Goal: Task Accomplishment & Management: Complete application form

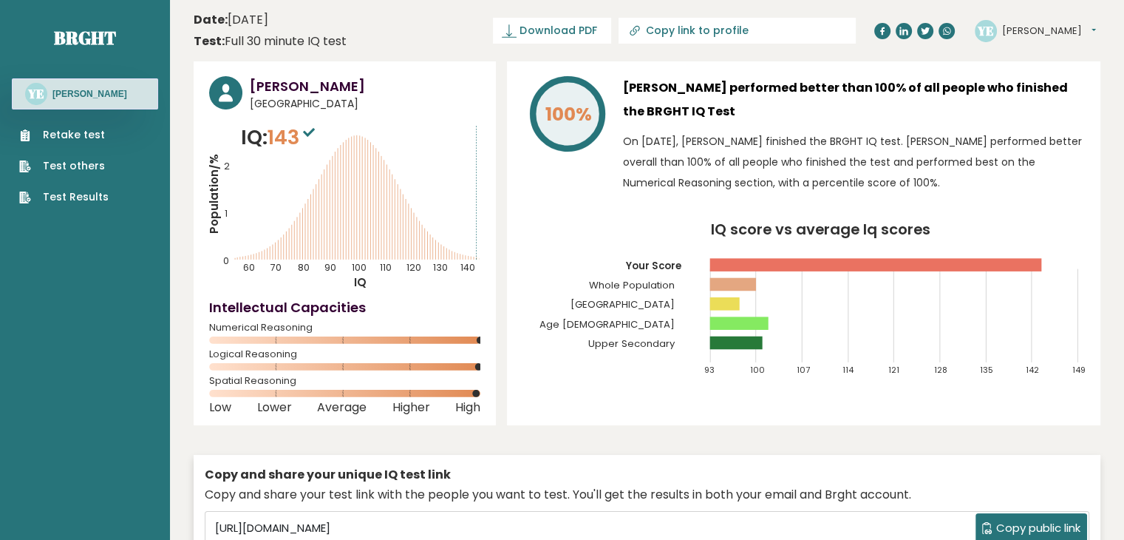
click at [56, 12] on nav "Brght YE Yusuf Emam Retake test Test others Test Results" at bounding box center [85, 104] width 146 height 208
click at [83, 36] on link "Brght" at bounding box center [85, 38] width 62 height 24
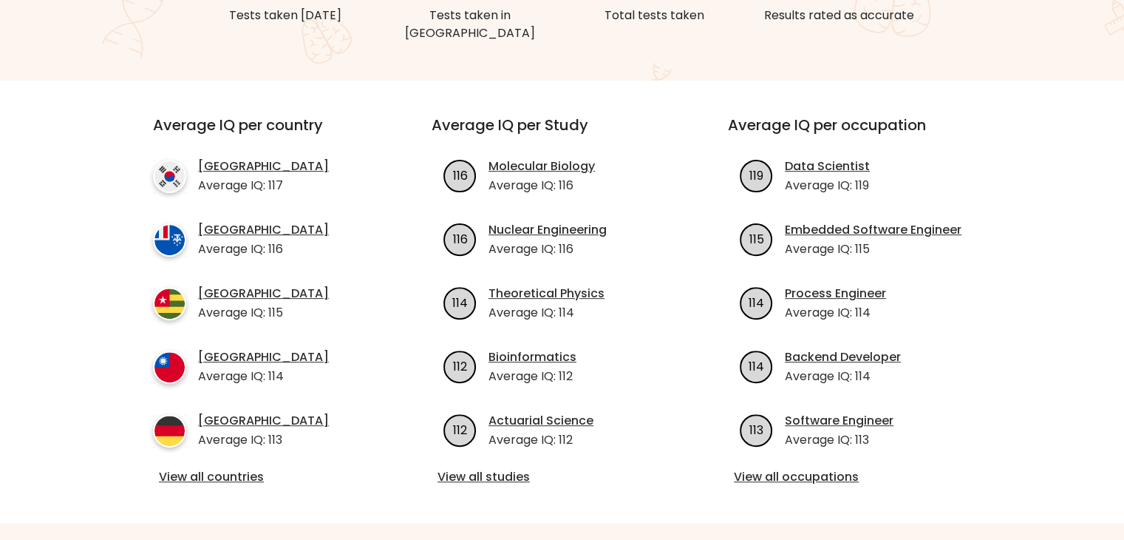
scroll to position [466, 0]
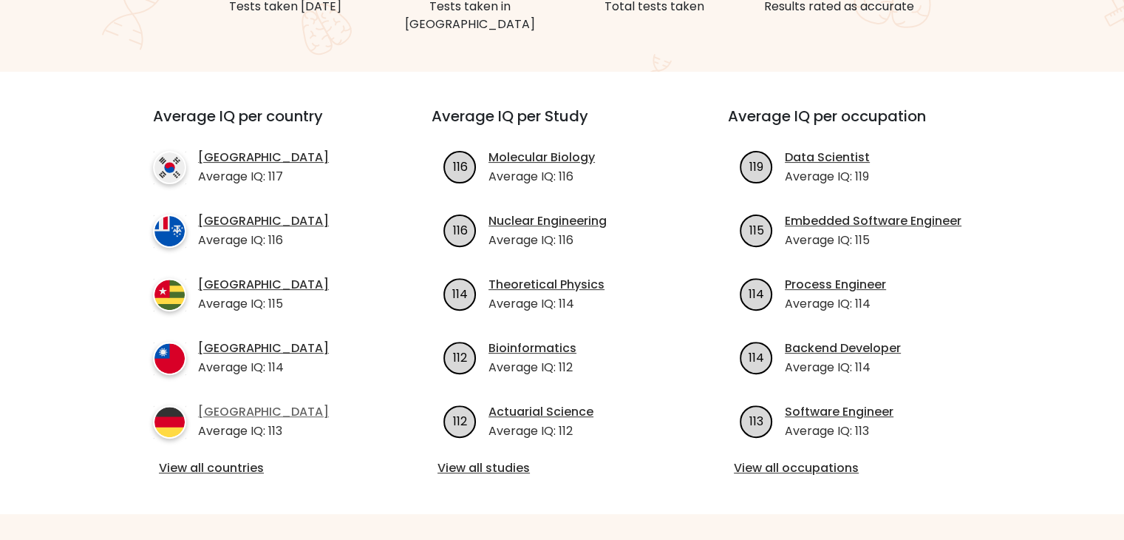
click at [223, 403] on link "[GEOGRAPHIC_DATA]" at bounding box center [263, 412] width 131 height 18
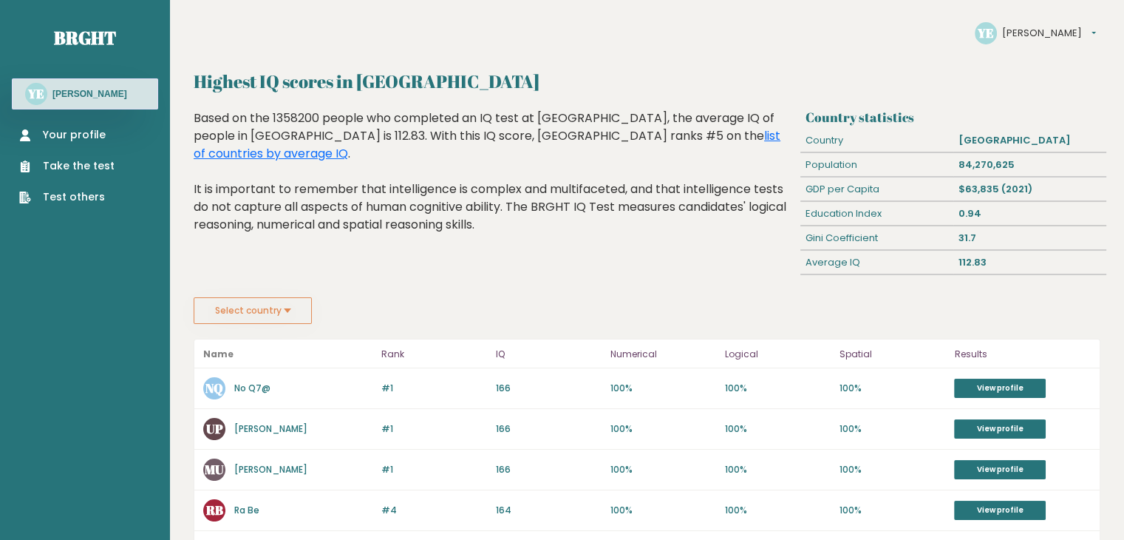
scroll to position [4, 0]
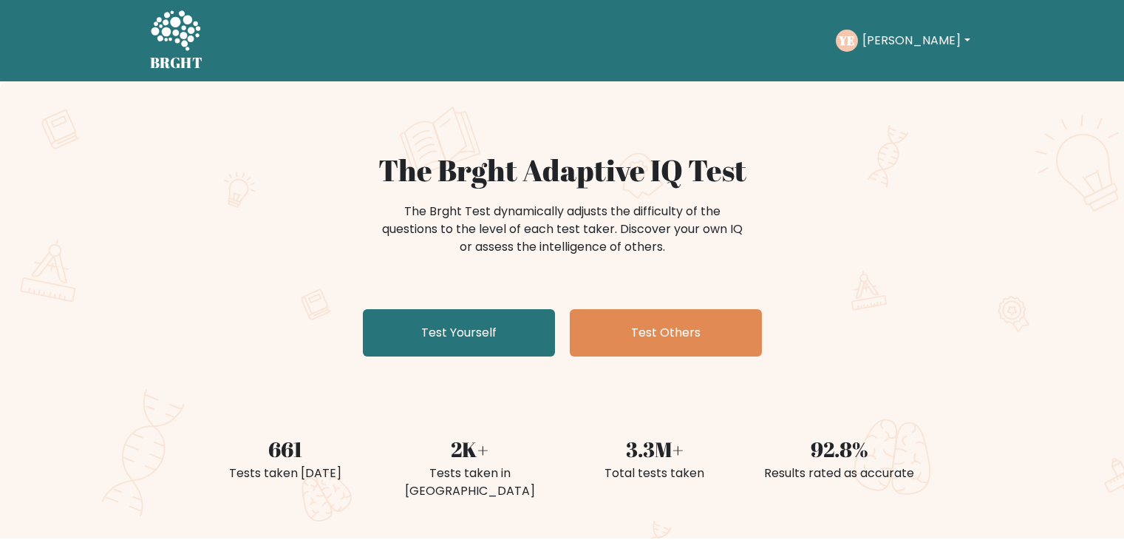
scroll to position [467, 0]
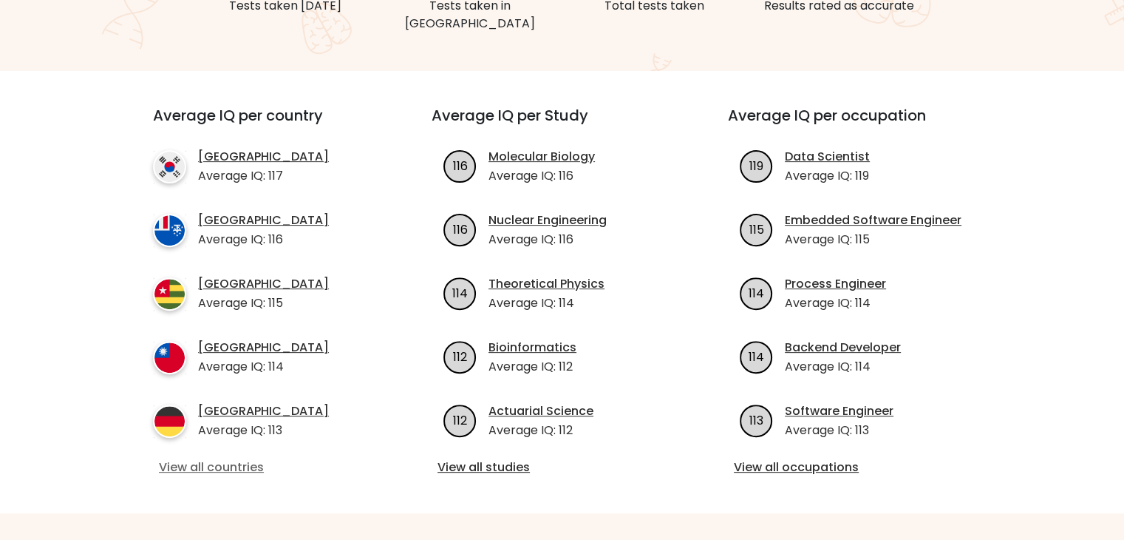
click at [239, 458] on link "View all countries" at bounding box center [266, 467] width 214 height 18
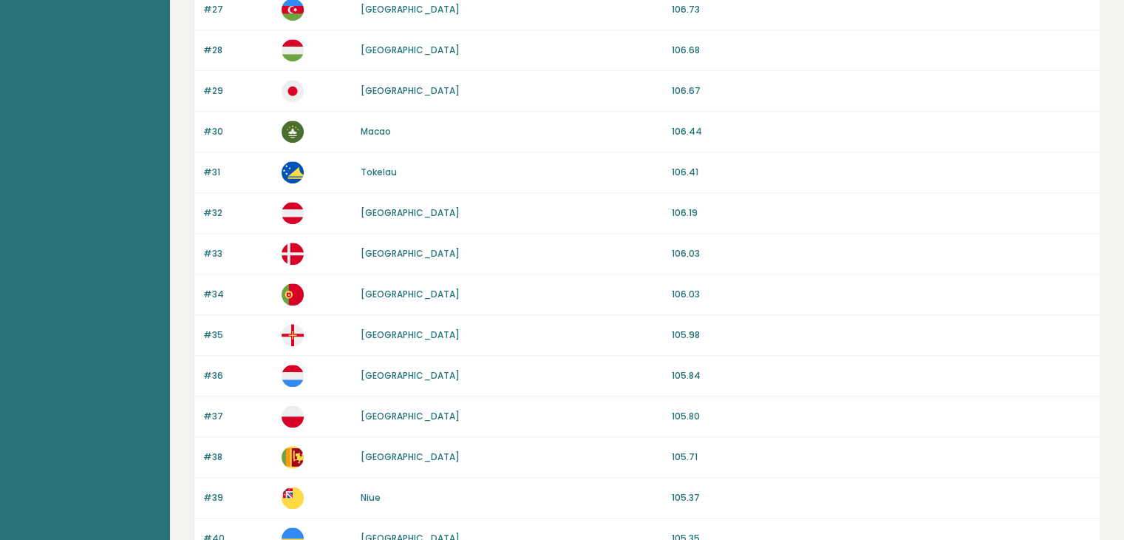
scroll to position [1395, 0]
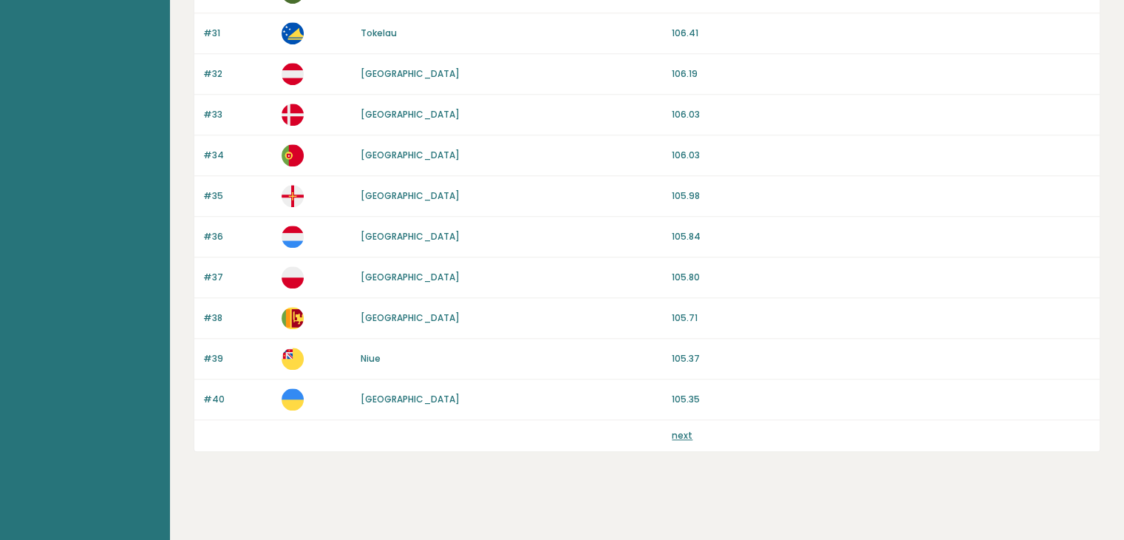
click at [680, 429] on link "next" at bounding box center [682, 435] width 21 height 13
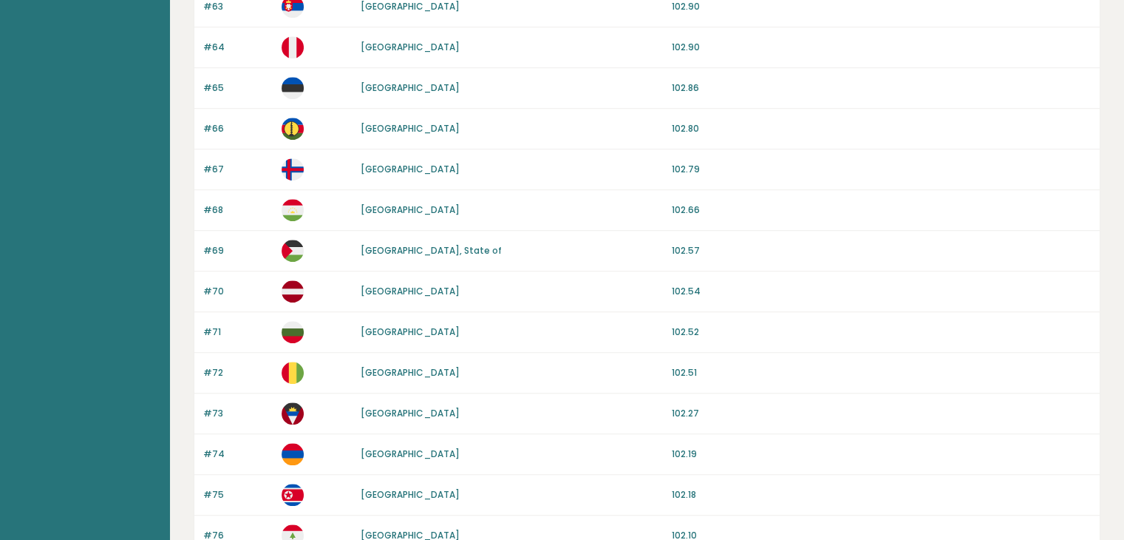
scroll to position [1395, 0]
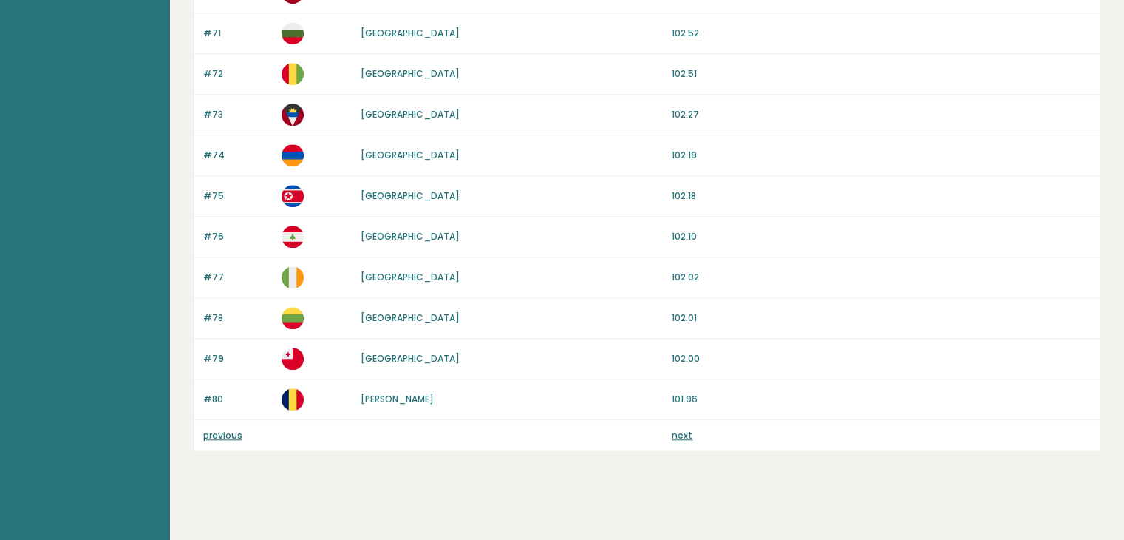
click at [687, 432] on link "next" at bounding box center [682, 435] width 21 height 13
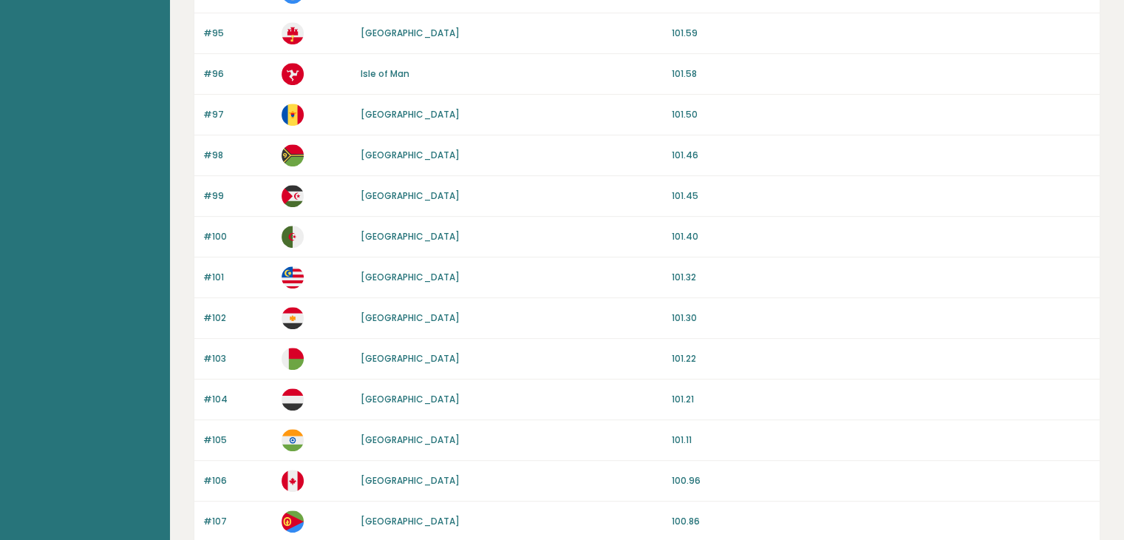
scroll to position [745, 0]
click at [367, 316] on link "Egypt" at bounding box center [410, 317] width 99 height 13
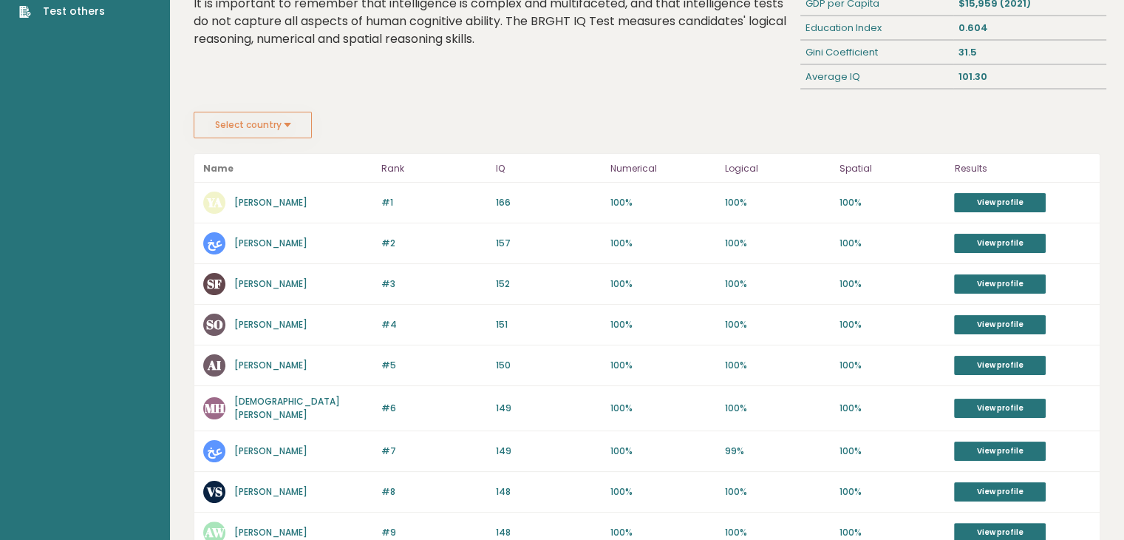
scroll to position [188, 0]
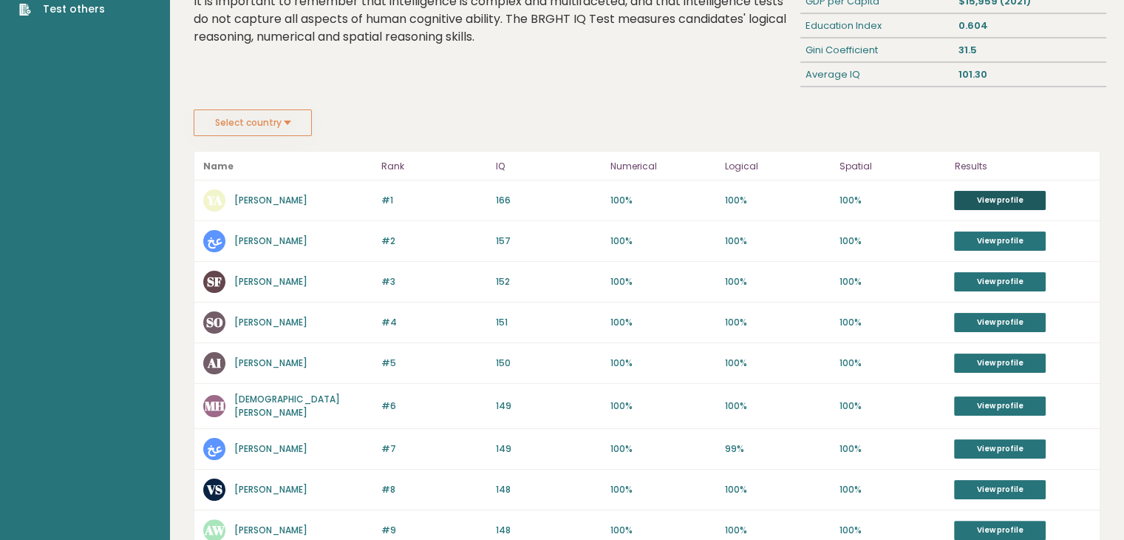
click at [973, 194] on link "View profile" at bounding box center [1000, 200] width 92 height 19
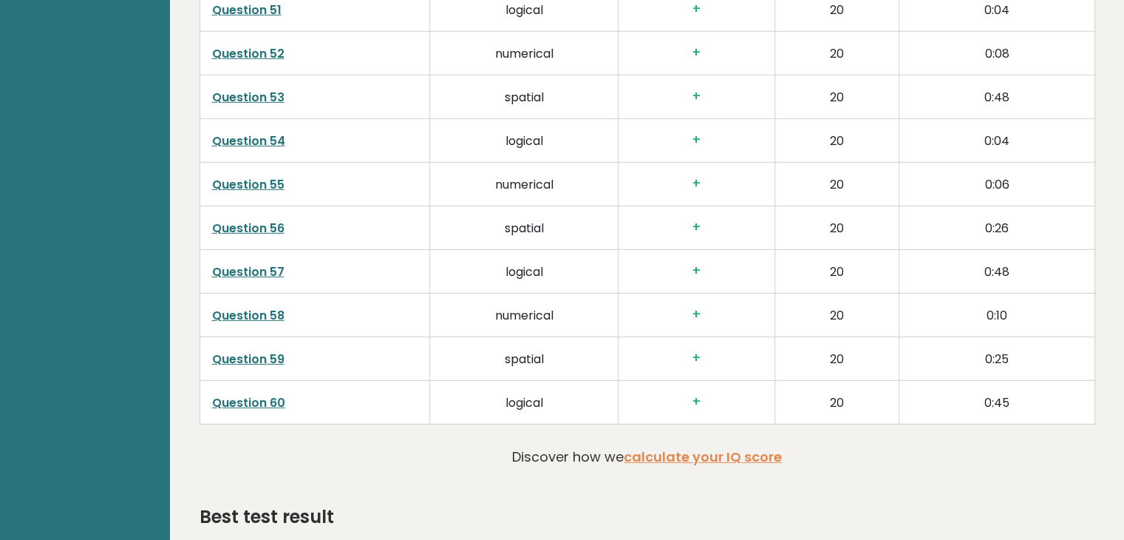
scroll to position [4576, 0]
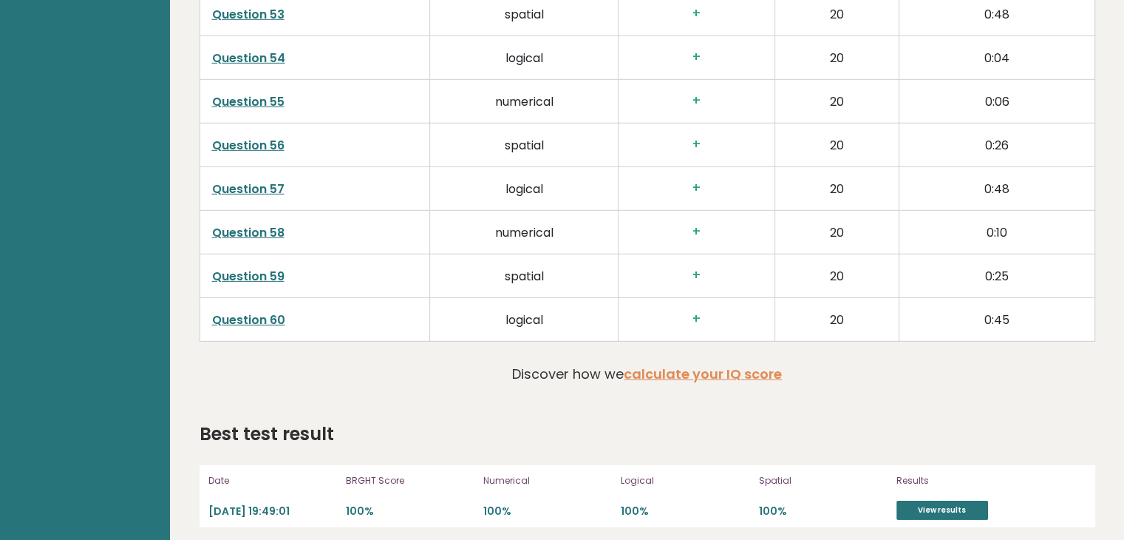
click at [296, 421] on h2 "Best test result" at bounding box center [267, 434] width 135 height 27
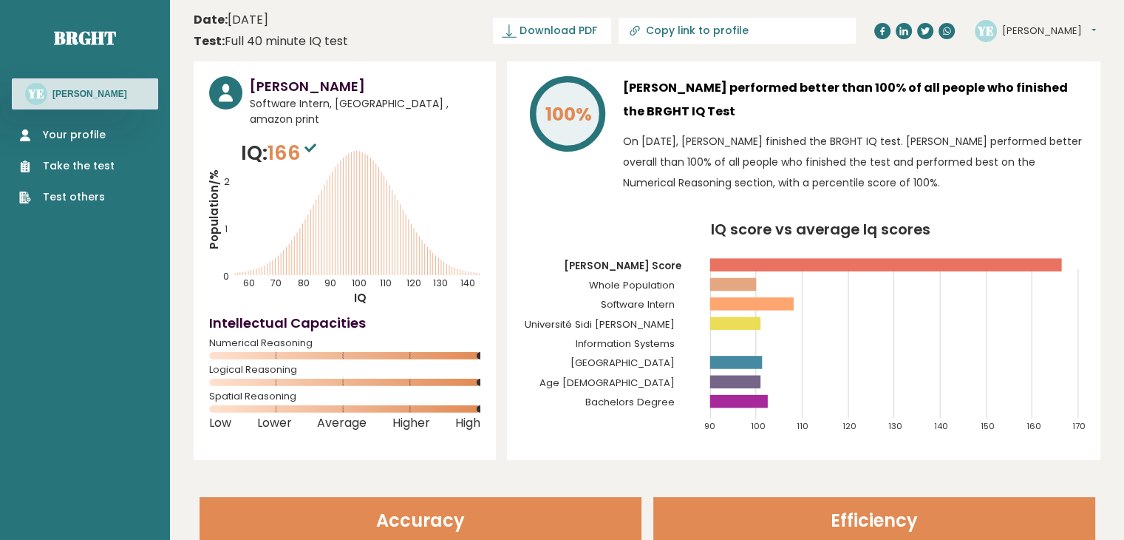
scroll to position [1, 0]
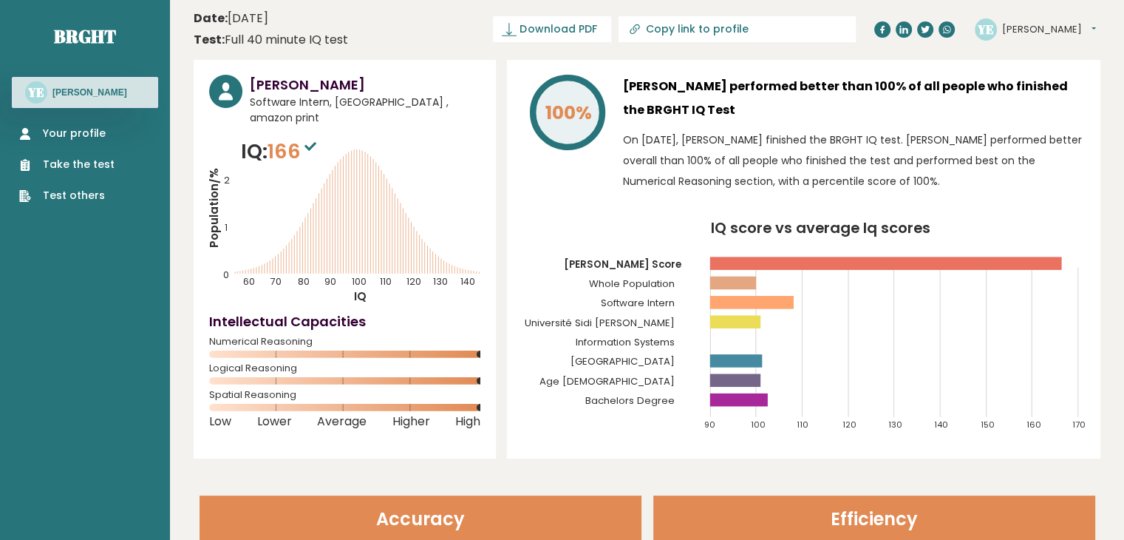
drag, startPoint x: 563, startPoint y: 321, endPoint x: 704, endPoint y: 354, distance: 144.3
click at [704, 355] on icon "IQ score vs average Iq scores 90 100 110 120 130 140 150 160 170 Youssef's Scor…" at bounding box center [804, 332] width 562 height 222
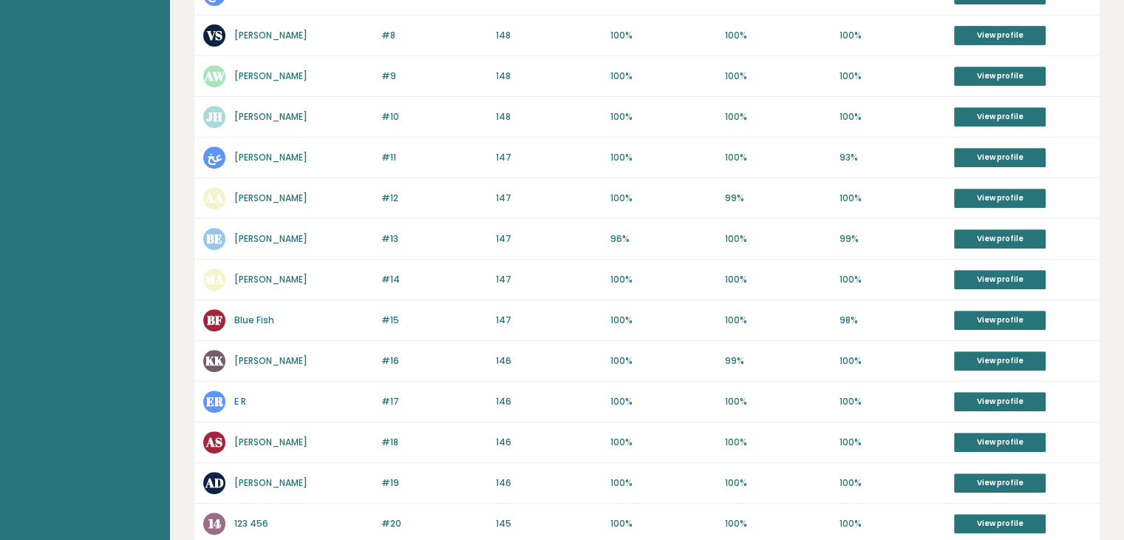
scroll to position [731, 0]
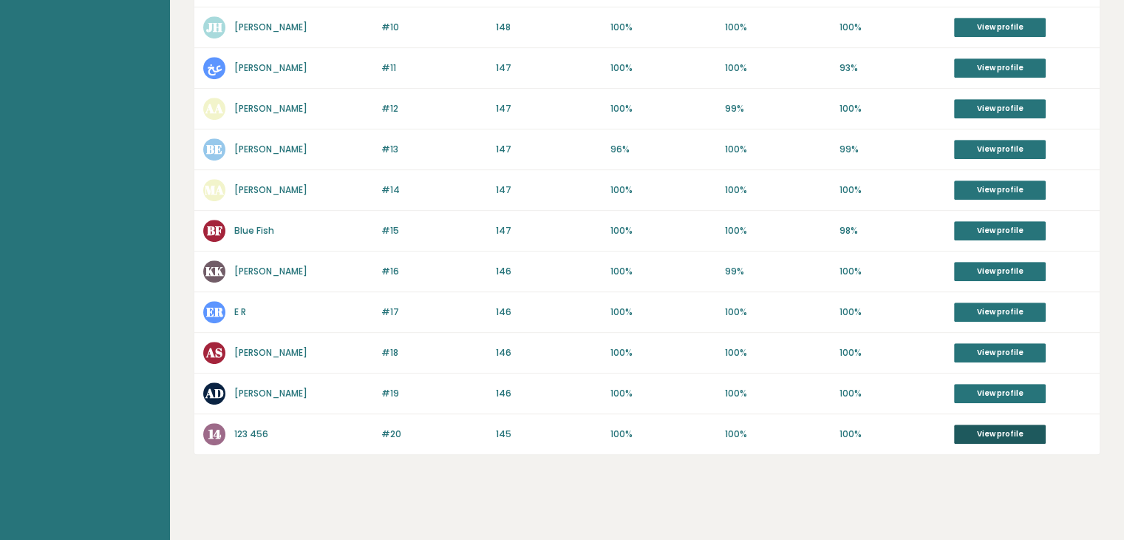
click at [967, 424] on link "View profile" at bounding box center [1000, 433] width 92 height 19
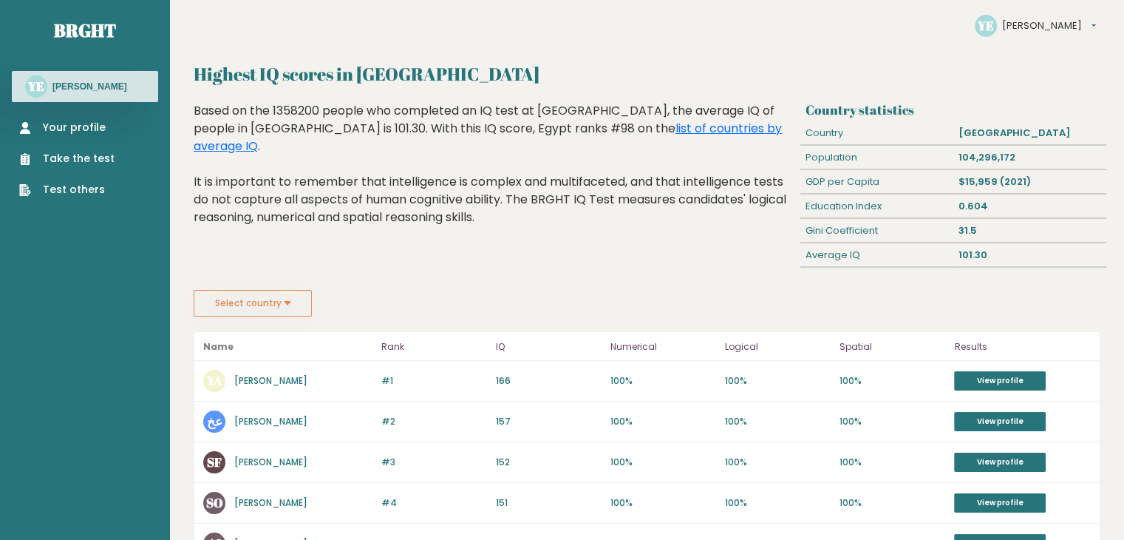
scroll to position [6, 0]
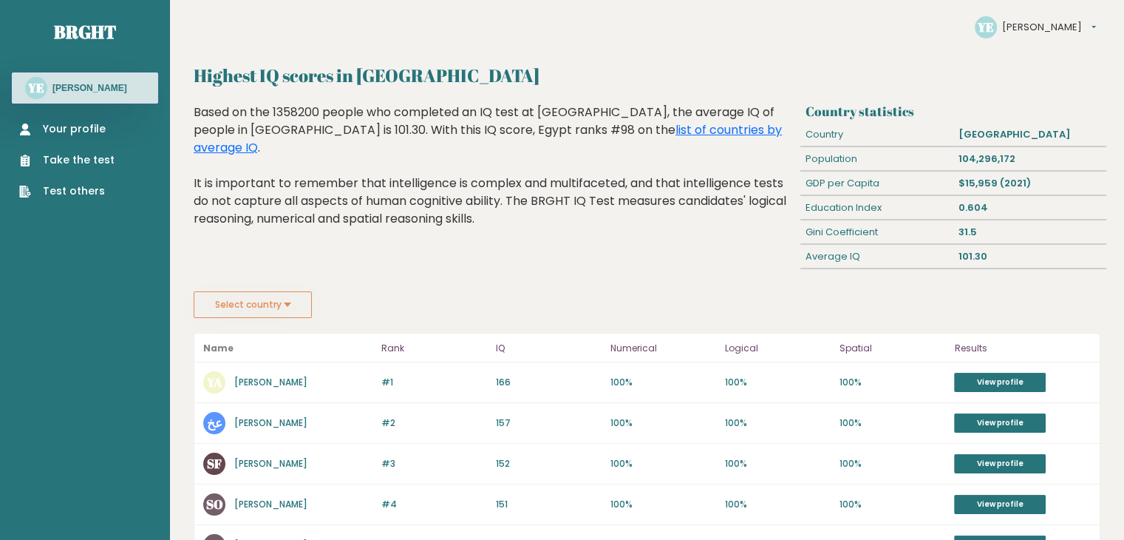
click at [101, 125] on link "Your profile" at bounding box center [66, 129] width 95 height 16
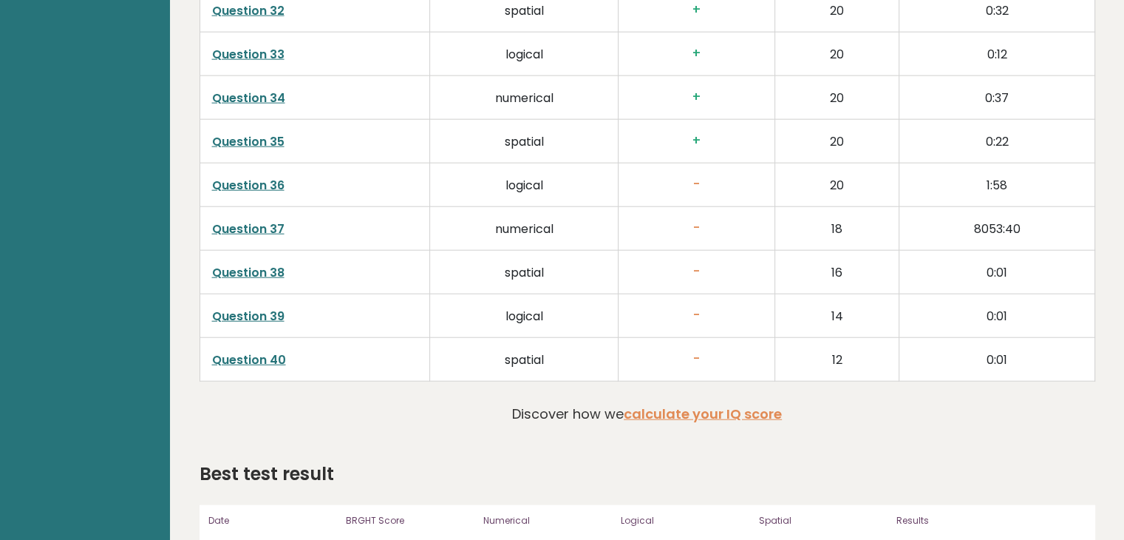
scroll to position [3620, 0]
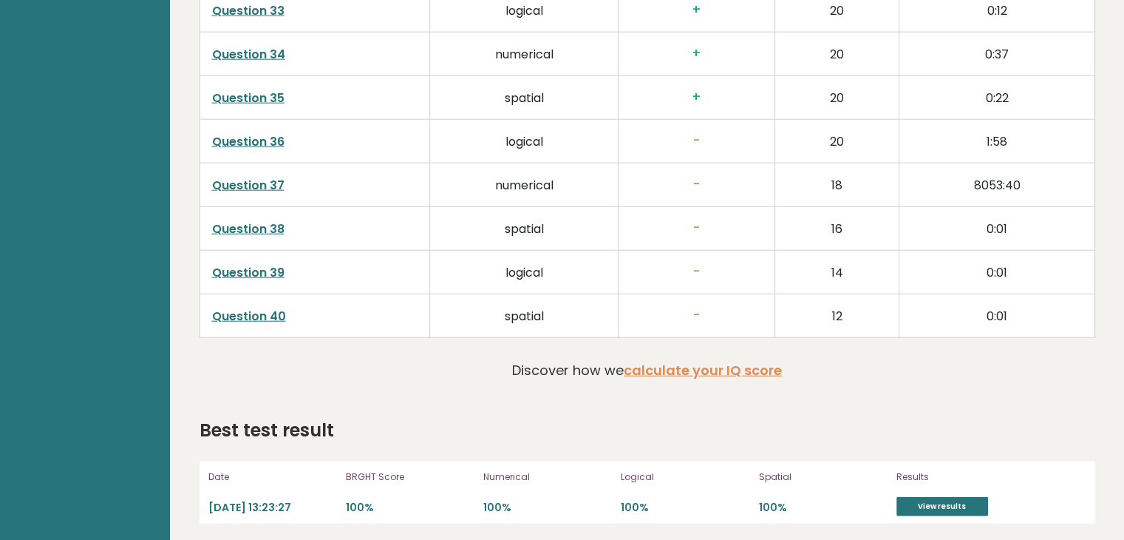
click at [223, 139] on link "Question 36" at bounding box center [248, 141] width 72 height 17
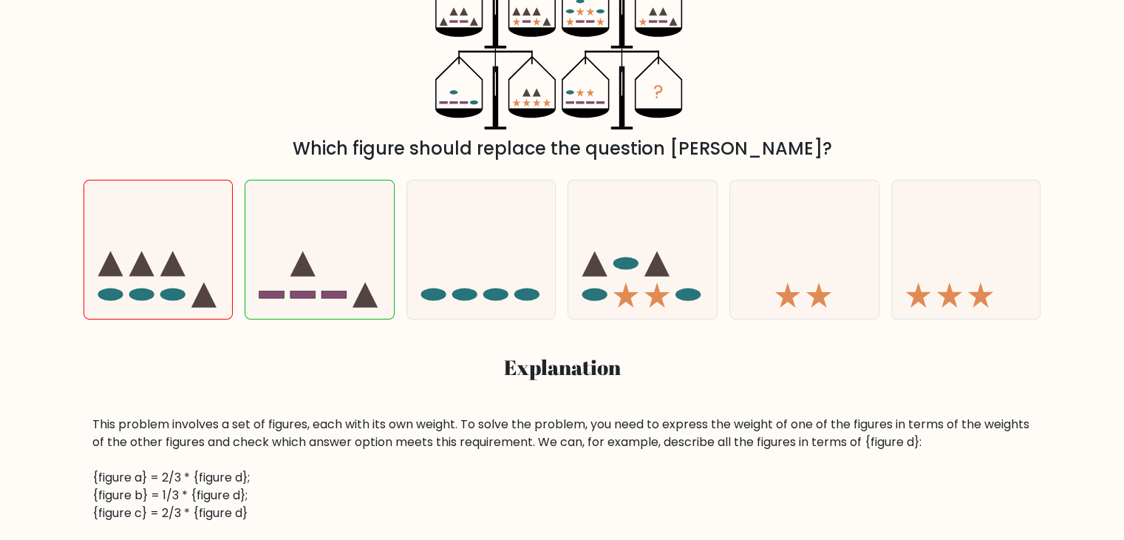
scroll to position [322, 0]
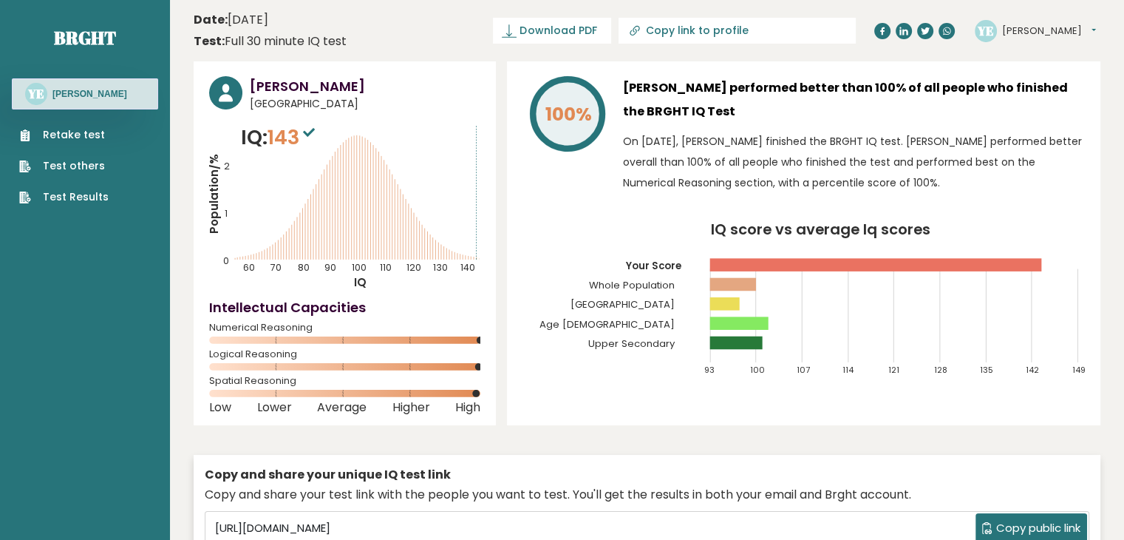
click at [1005, 21] on div "YE Yusuf Dashboard Profile Settings Logout" at bounding box center [1035, 31] width 121 height 22
click at [287, 108] on span "[GEOGRAPHIC_DATA]" at bounding box center [365, 104] width 231 height 16
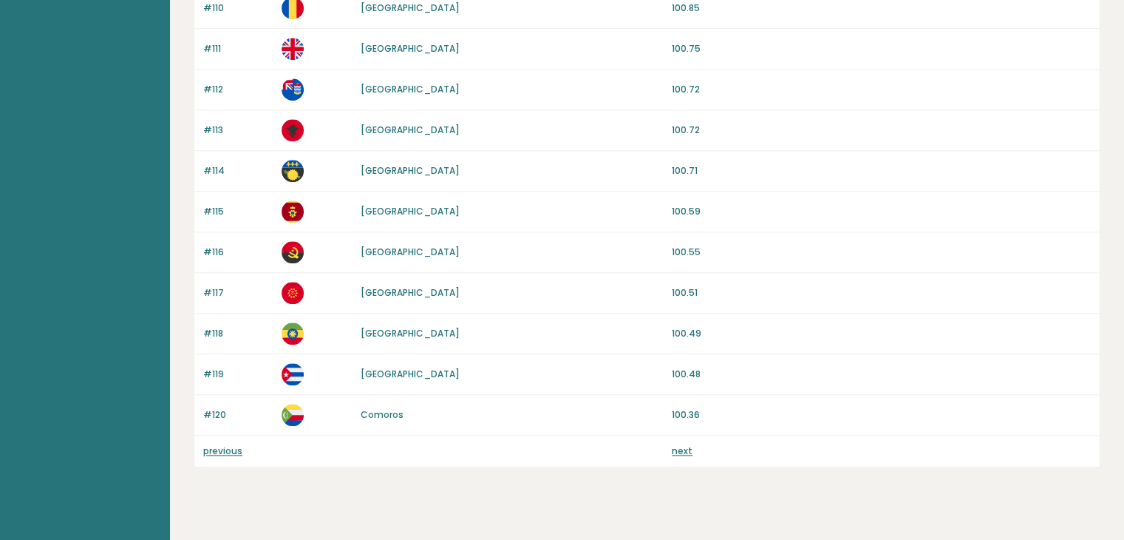
scroll to position [1395, 0]
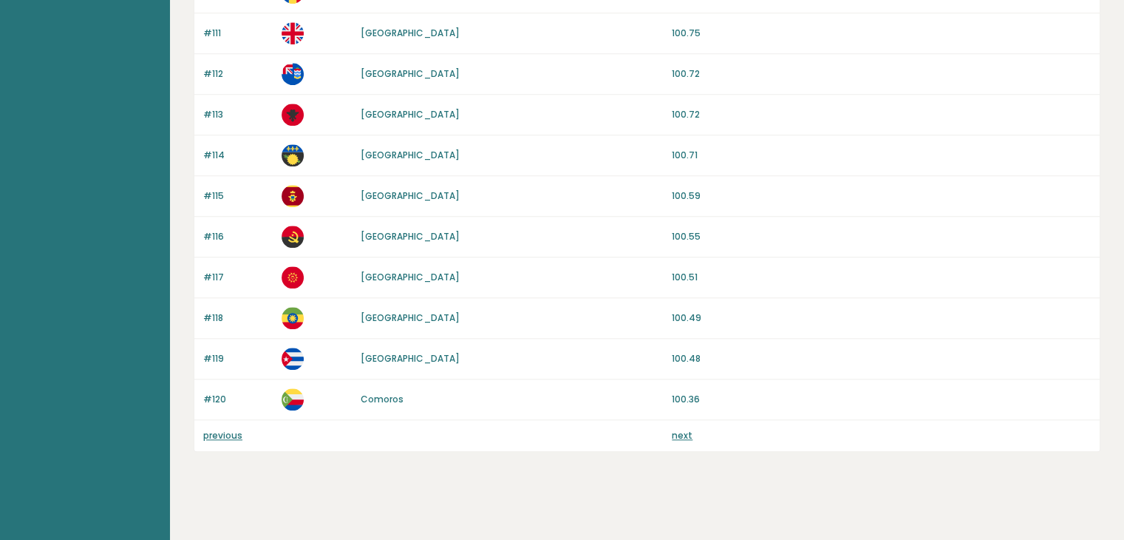
click at [684, 429] on link "next" at bounding box center [682, 435] width 21 height 13
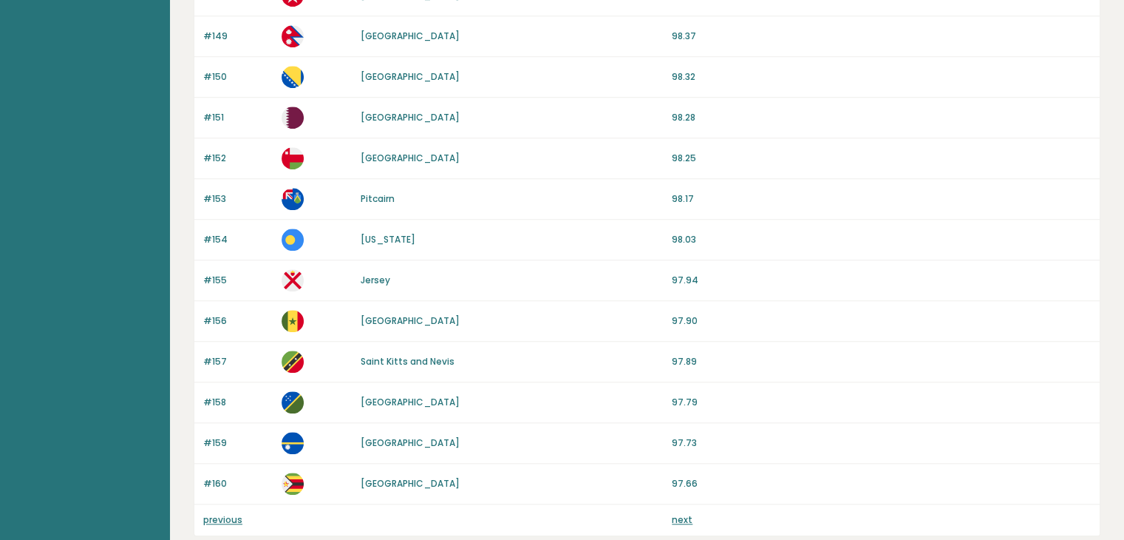
scroll to position [1395, 0]
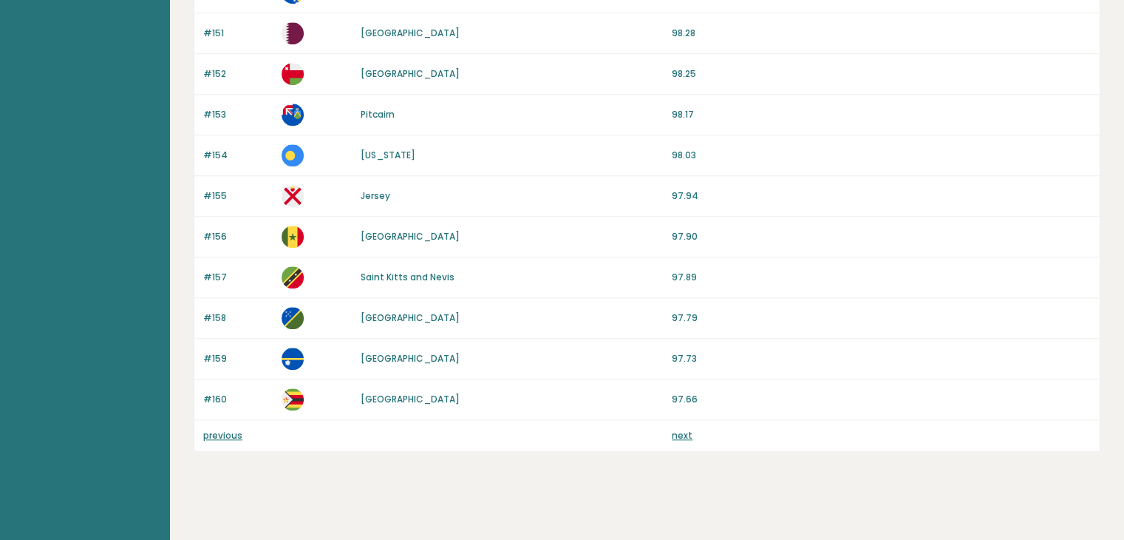
click at [679, 429] on link "next" at bounding box center [682, 435] width 21 height 13
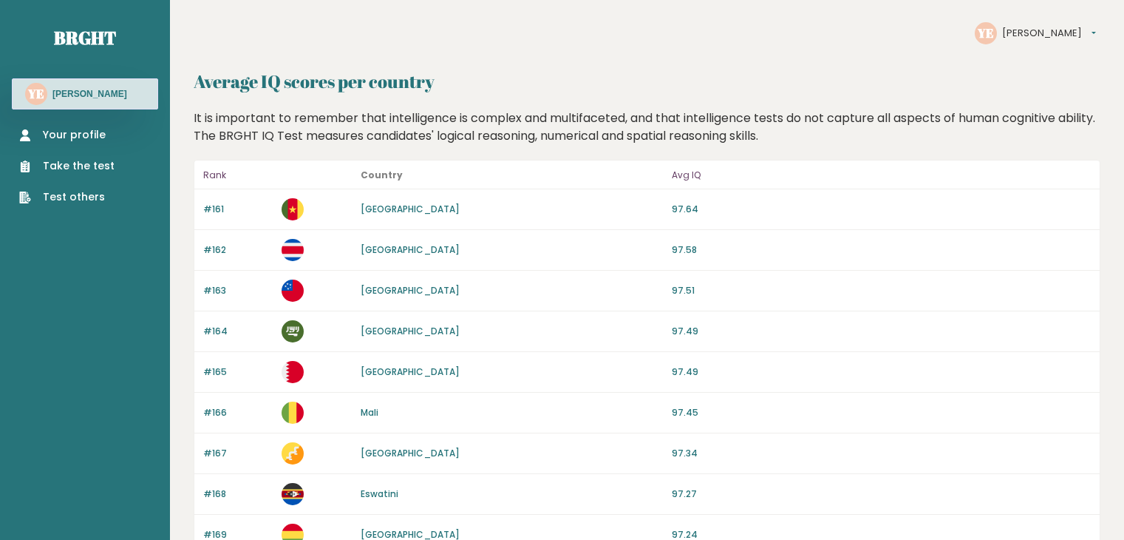
scroll to position [214, 0]
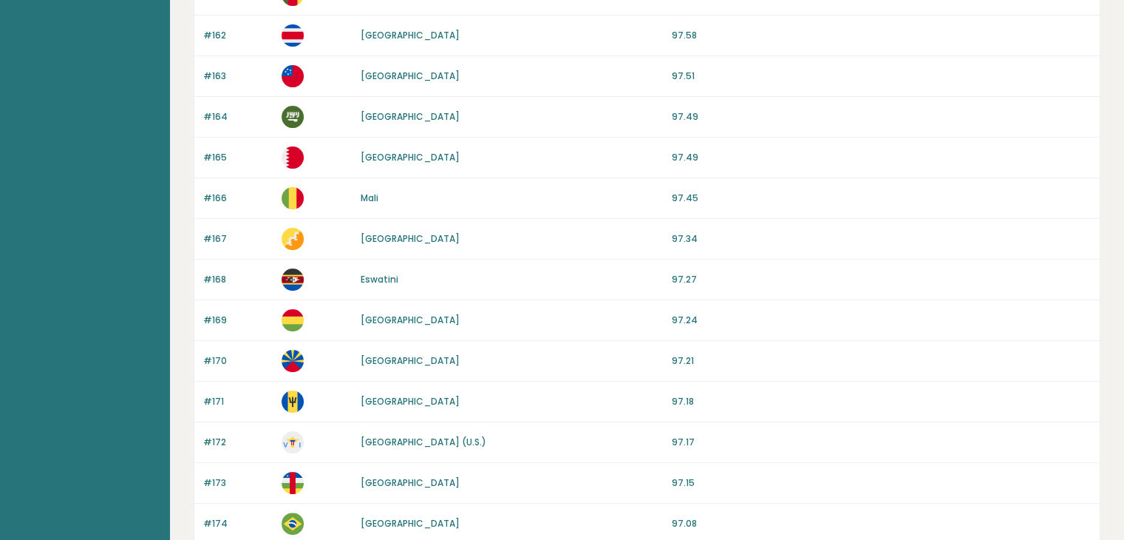
click at [384, 116] on link "[GEOGRAPHIC_DATA]" at bounding box center [410, 116] width 99 height 13
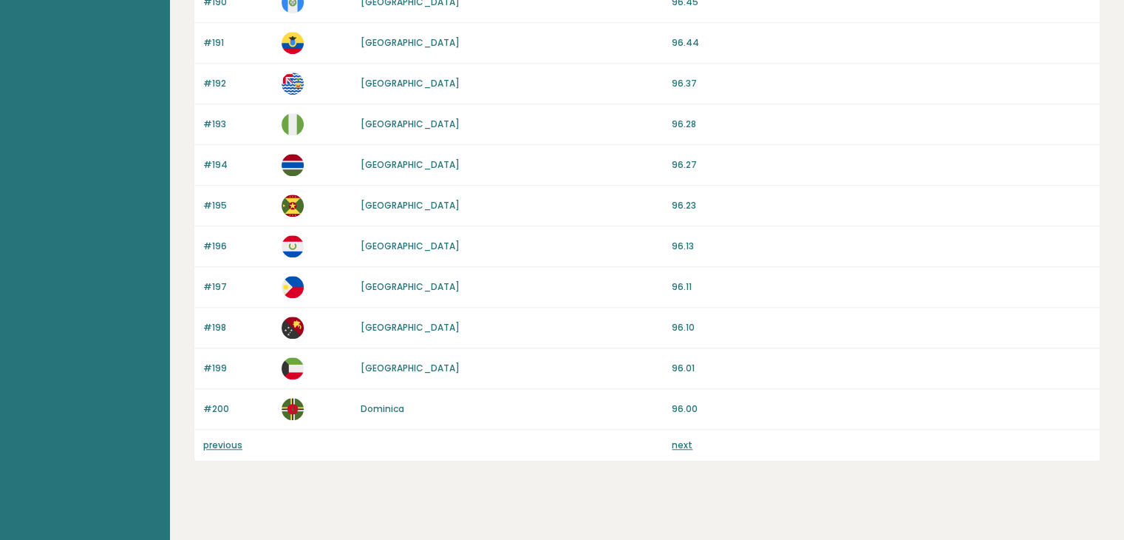
scroll to position [1395, 0]
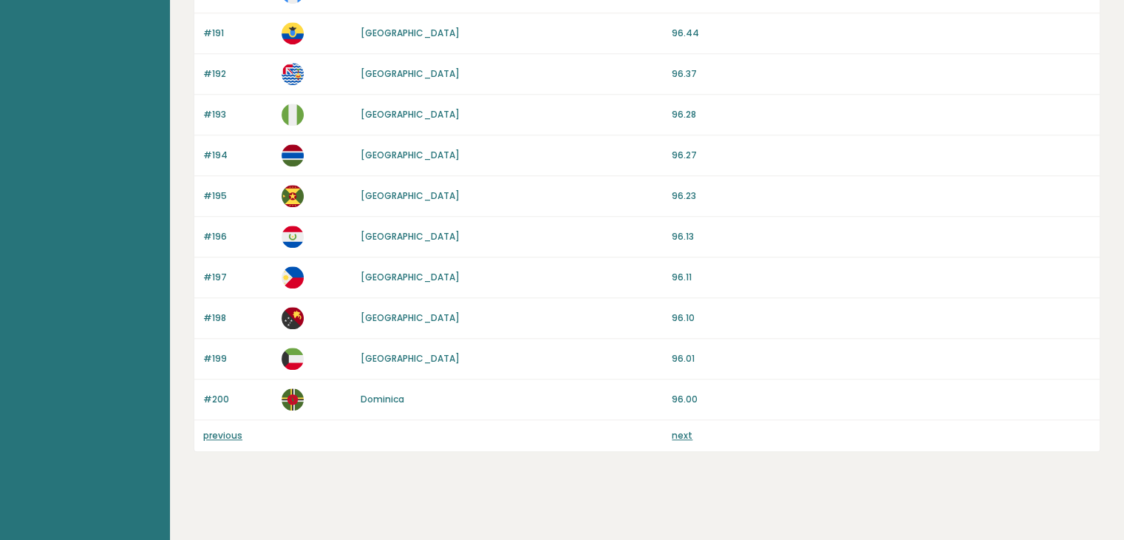
click at [372, 356] on link "[GEOGRAPHIC_DATA]" at bounding box center [410, 358] width 99 height 13
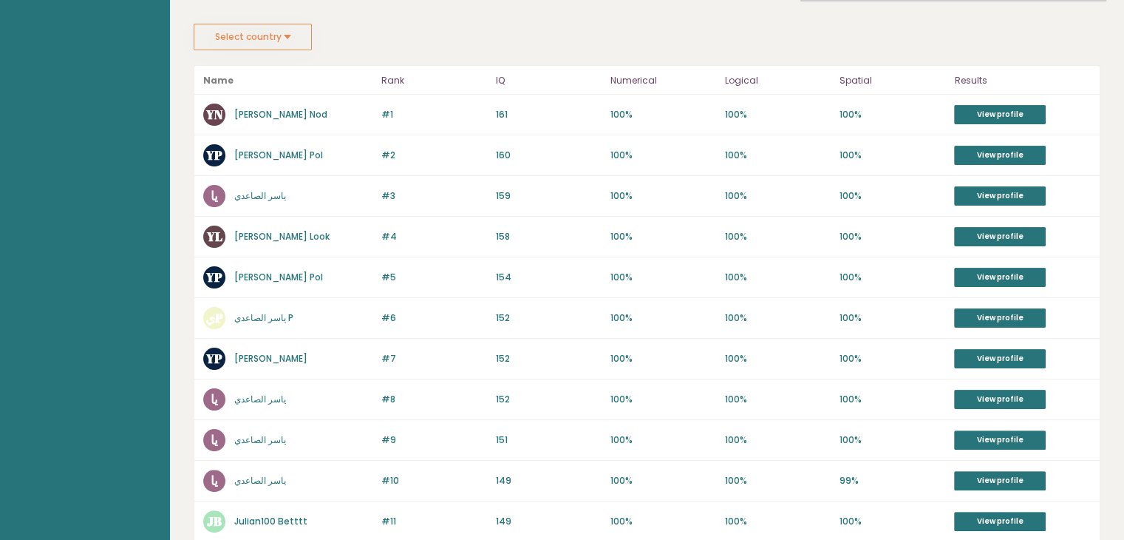
scroll to position [163, 0]
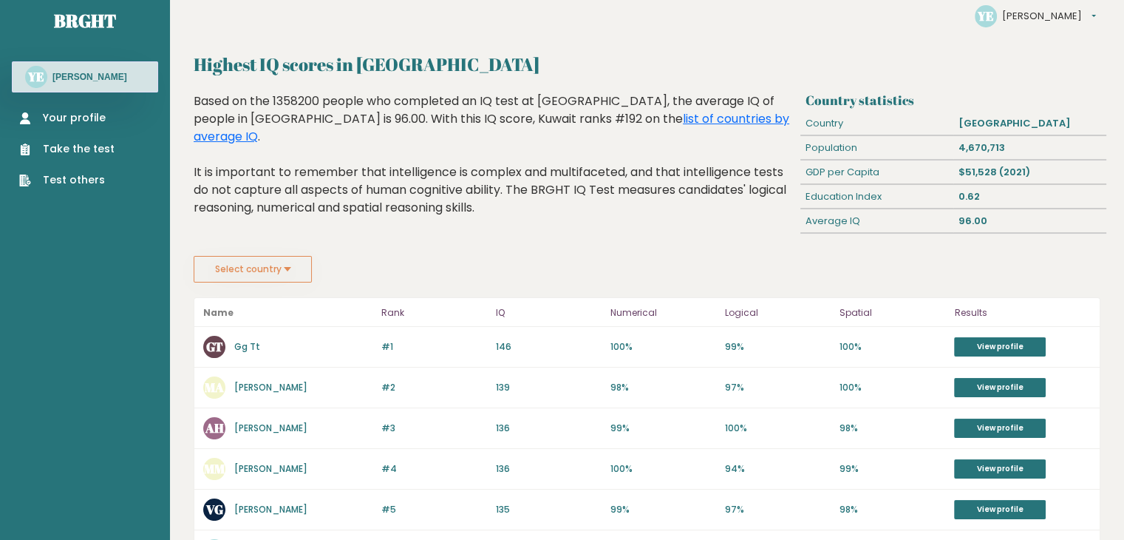
scroll to position [16, 0]
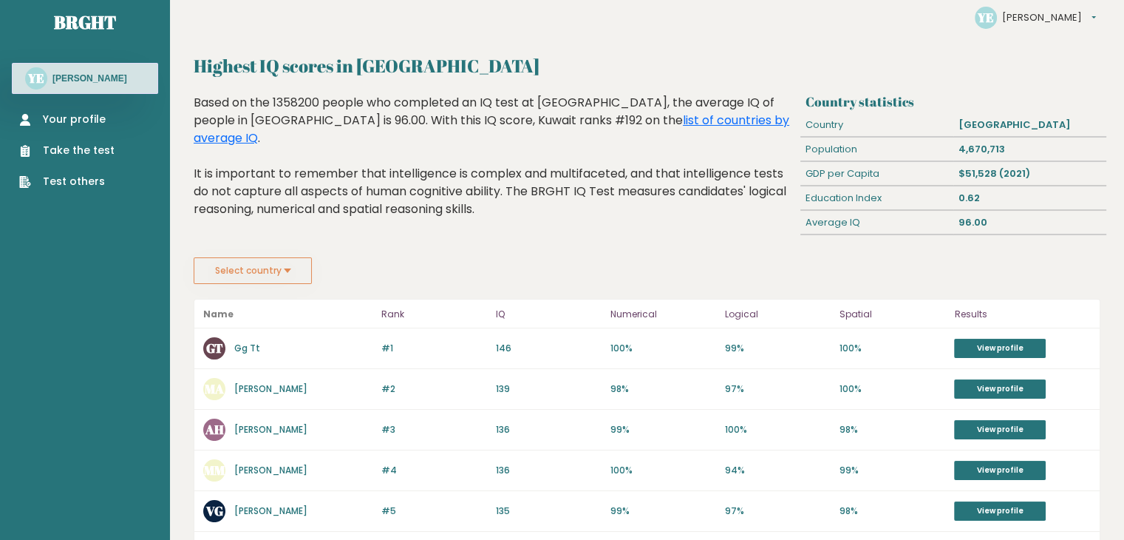
click at [62, 115] on link "Your profile" at bounding box center [66, 120] width 95 height 16
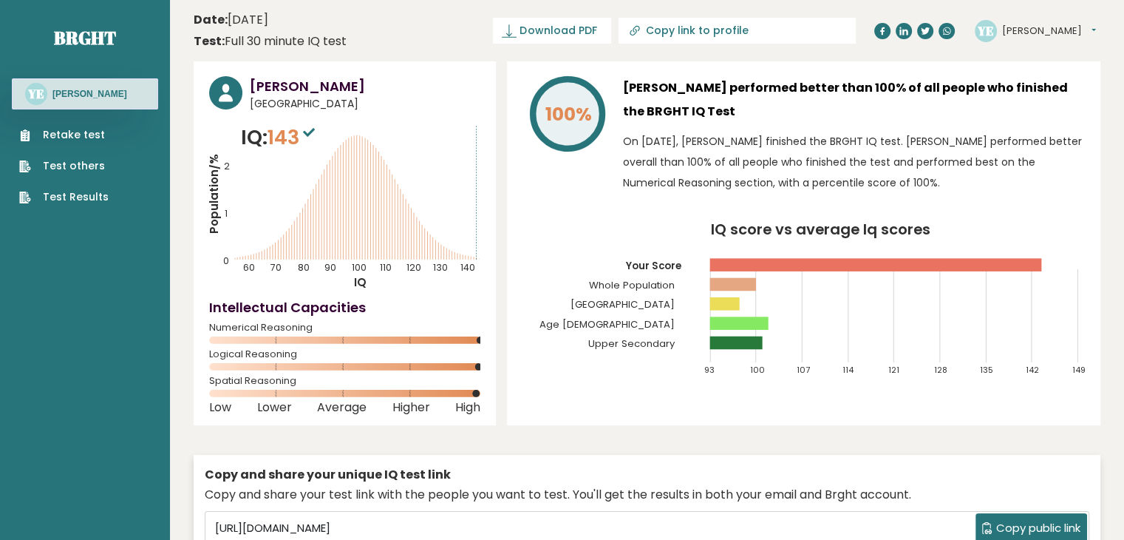
click at [1013, 16] on div "YE Yusuf Dashboard Profile Settings Logout" at bounding box center [1038, 31] width 126 height 30
click at [1013, 24] on button "[PERSON_NAME]" at bounding box center [1049, 31] width 94 height 15
click at [1011, 88] on link "Settings" at bounding box center [1040, 95] width 75 height 21
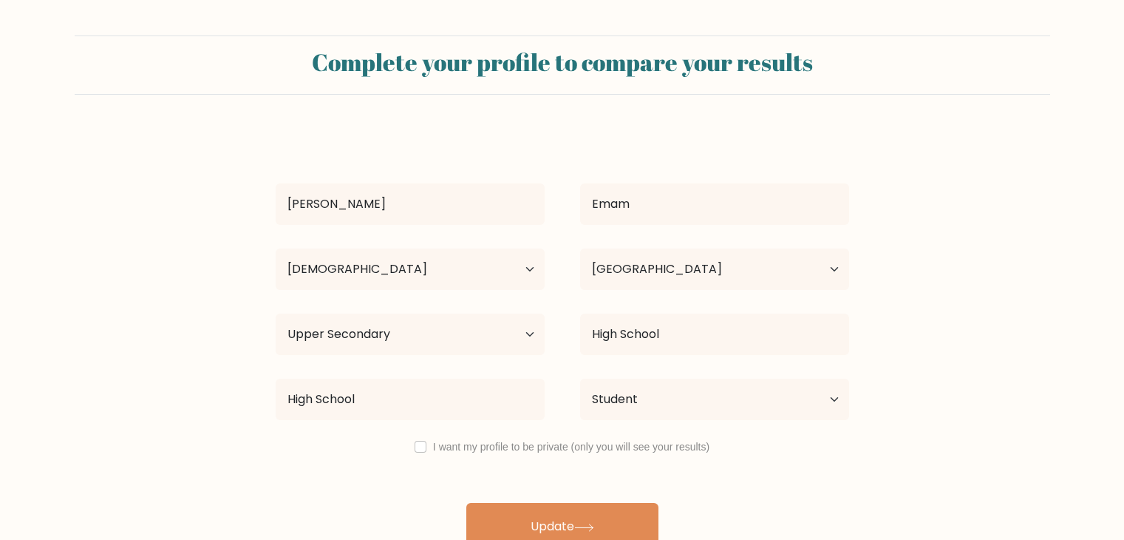
select select "18_24"
select select "KW"
select select "upper_secondary"
select select "student"
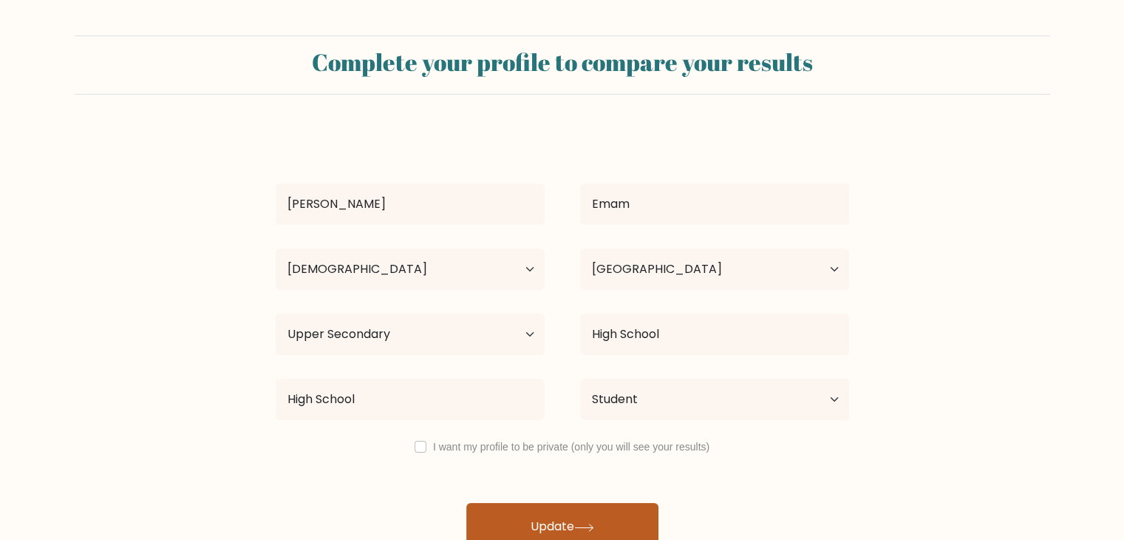
click at [580, 518] on button "Update" at bounding box center [562, 526] width 192 height 47
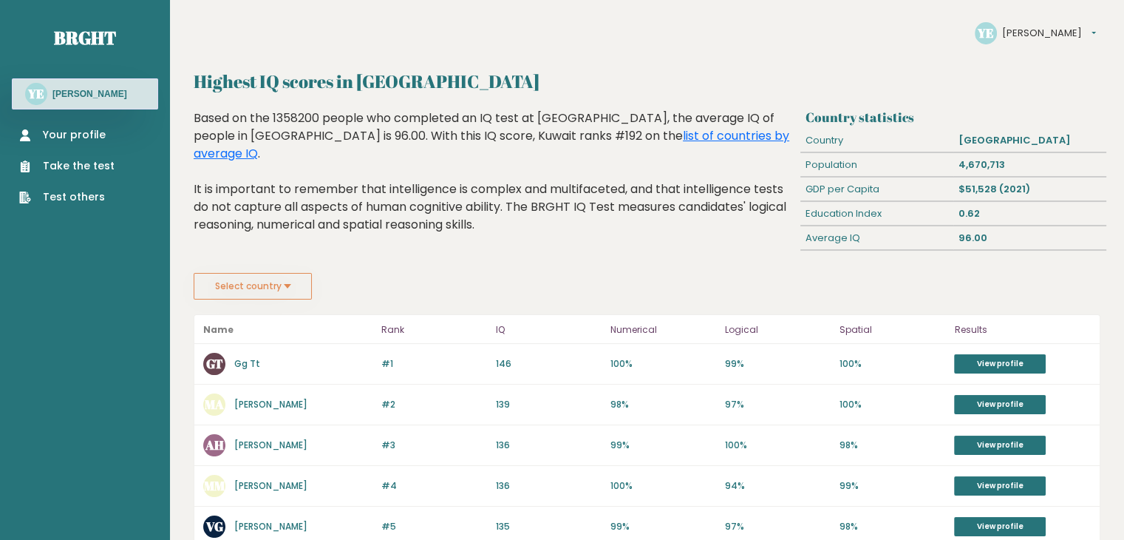
click at [284, 287] on button "Select country" at bounding box center [253, 286] width 118 height 27
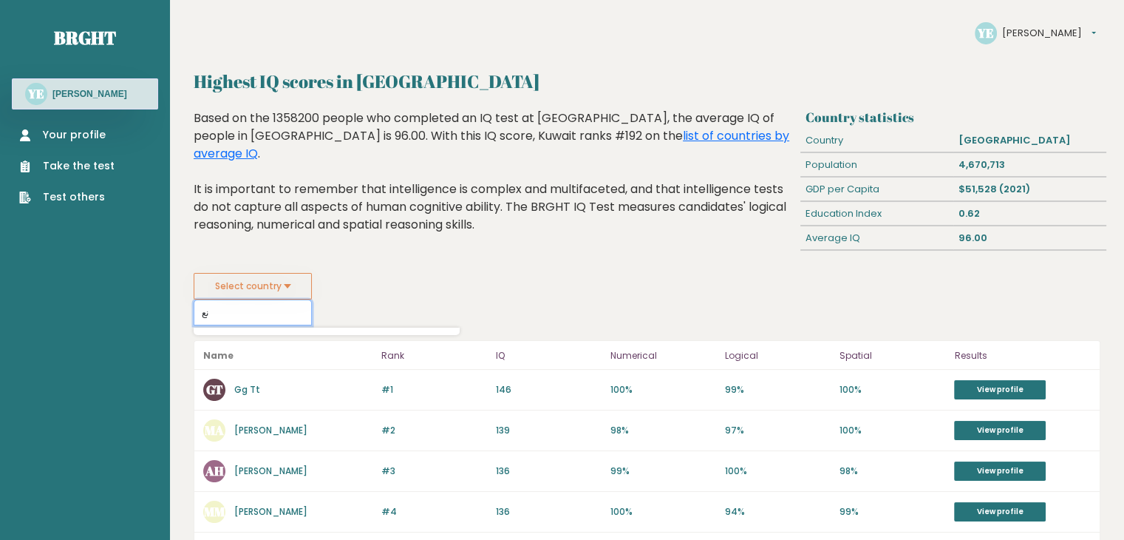
type input "ن"
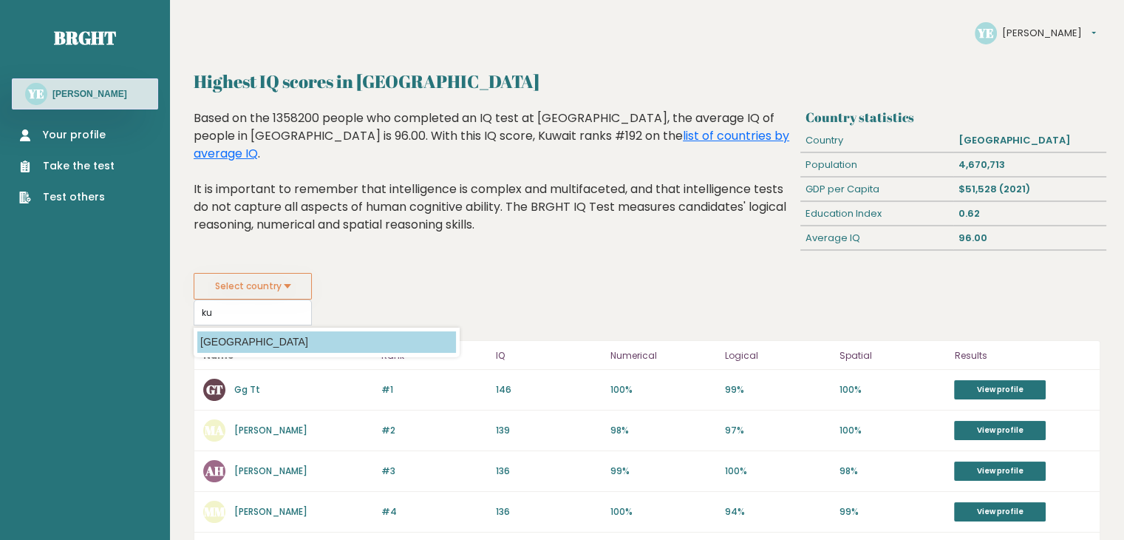
click at [287, 345] on option "Kuwait" at bounding box center [326, 341] width 259 height 21
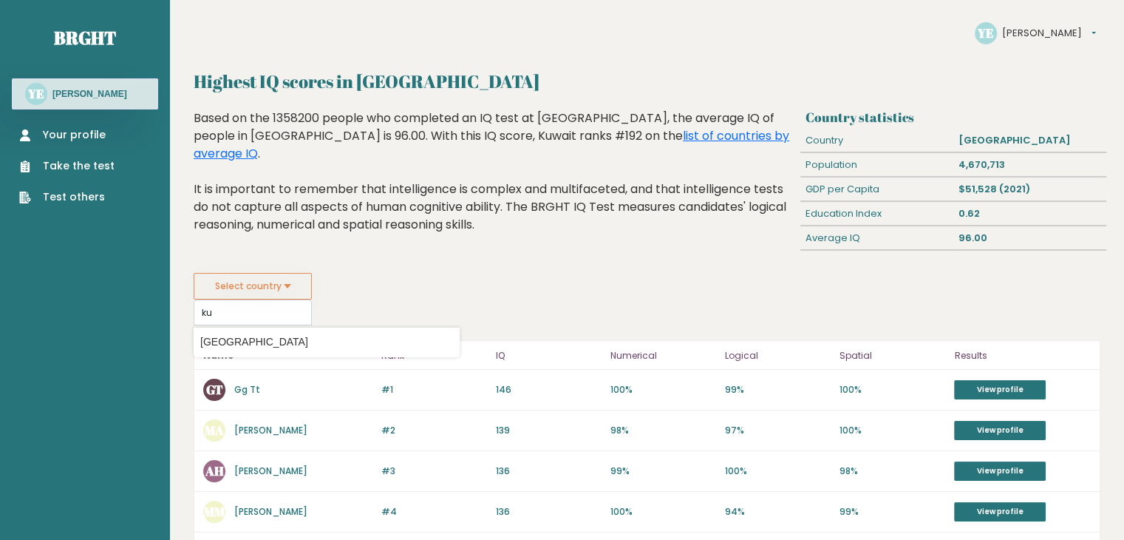
type input "Kuwait"
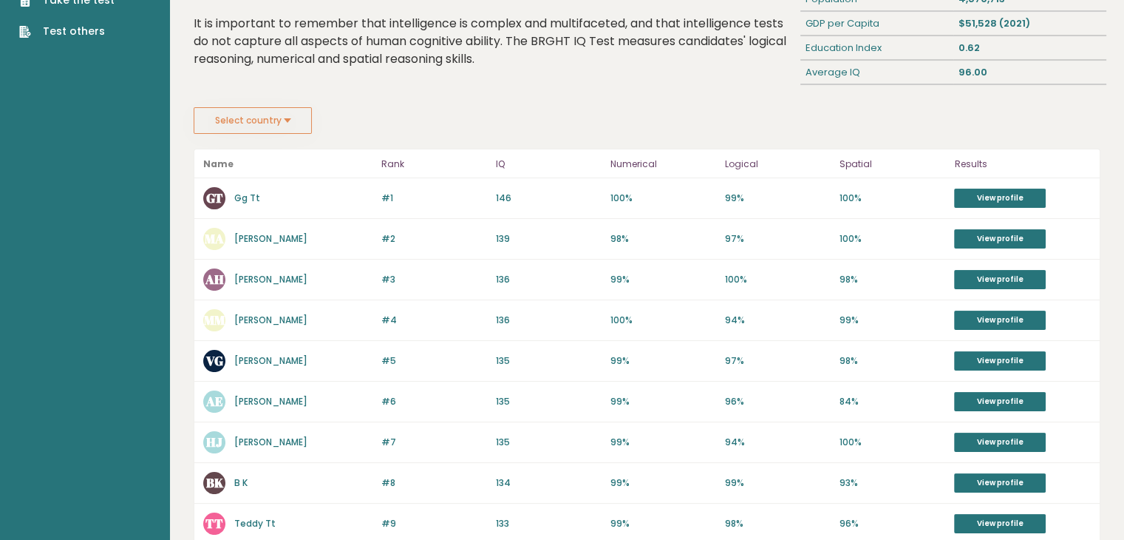
scroll to position [166, 0]
click at [970, 200] on link "View profile" at bounding box center [1000, 197] width 92 height 19
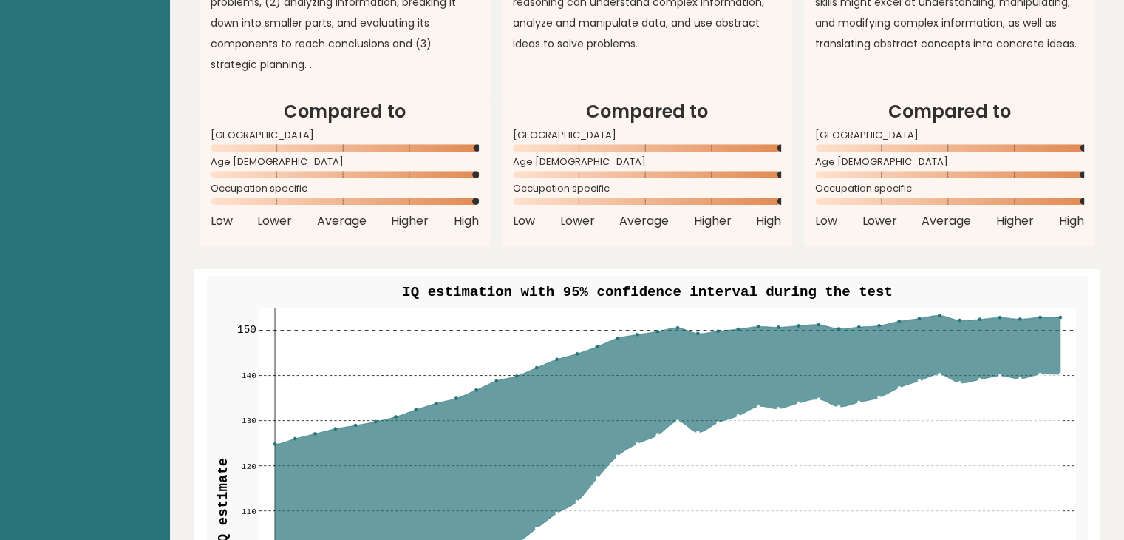
scroll to position [1252, 0]
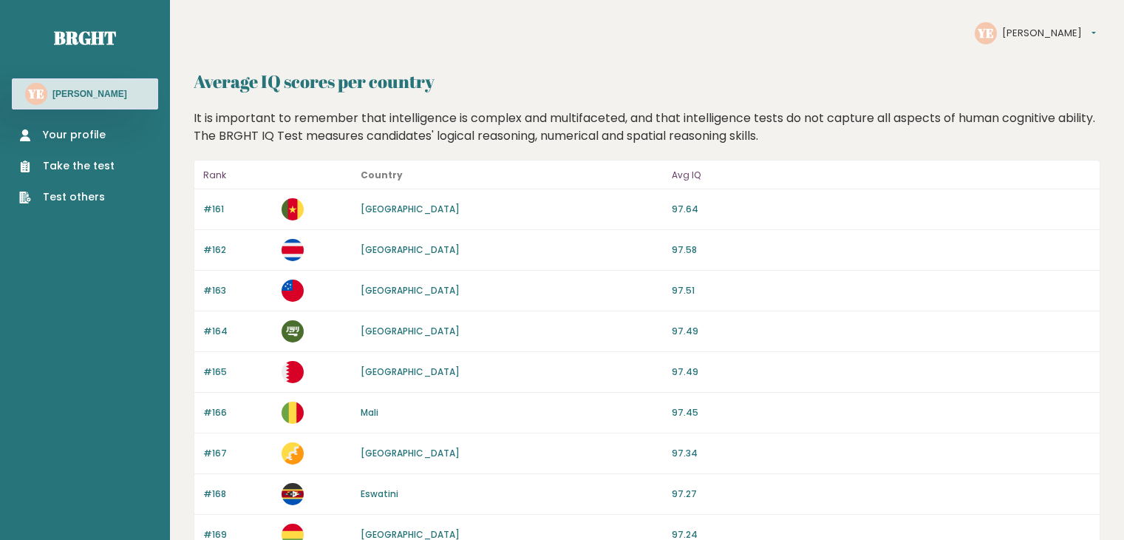
scroll to position [1375, 0]
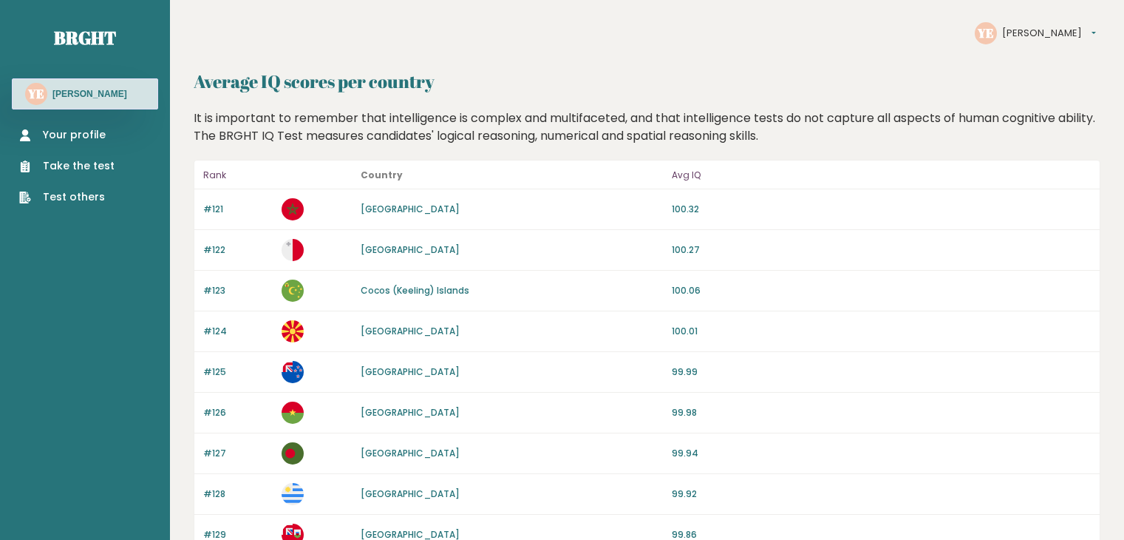
scroll to position [1375, 0]
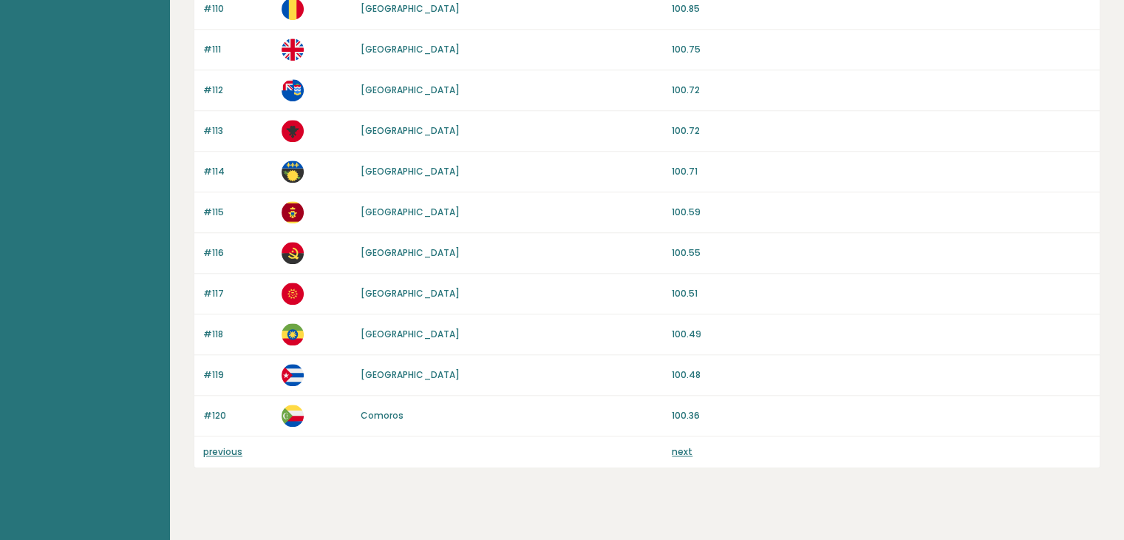
scroll to position [1395, 0]
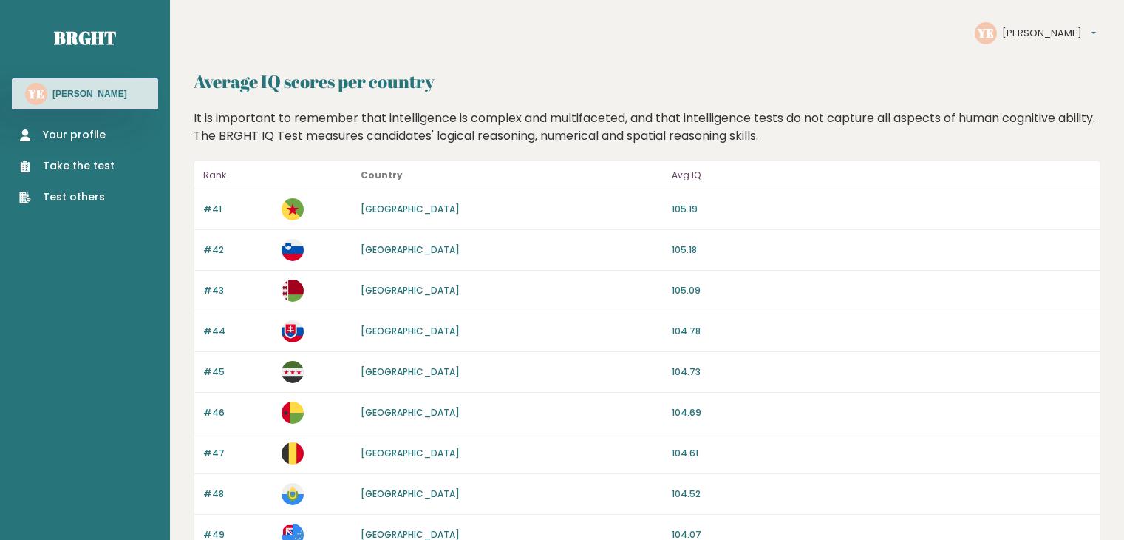
scroll to position [1383, 0]
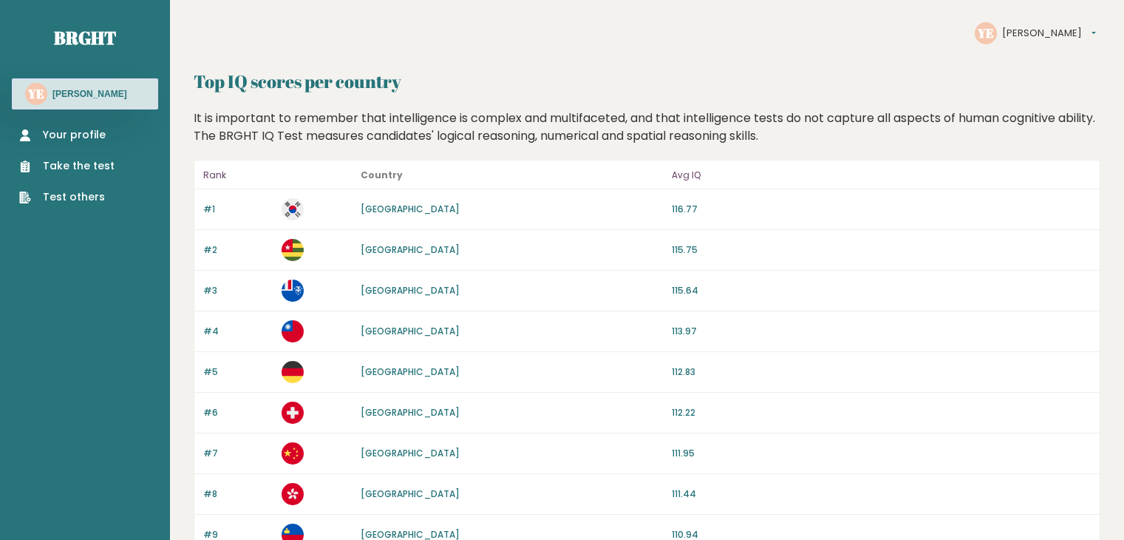
scroll to position [1395, 0]
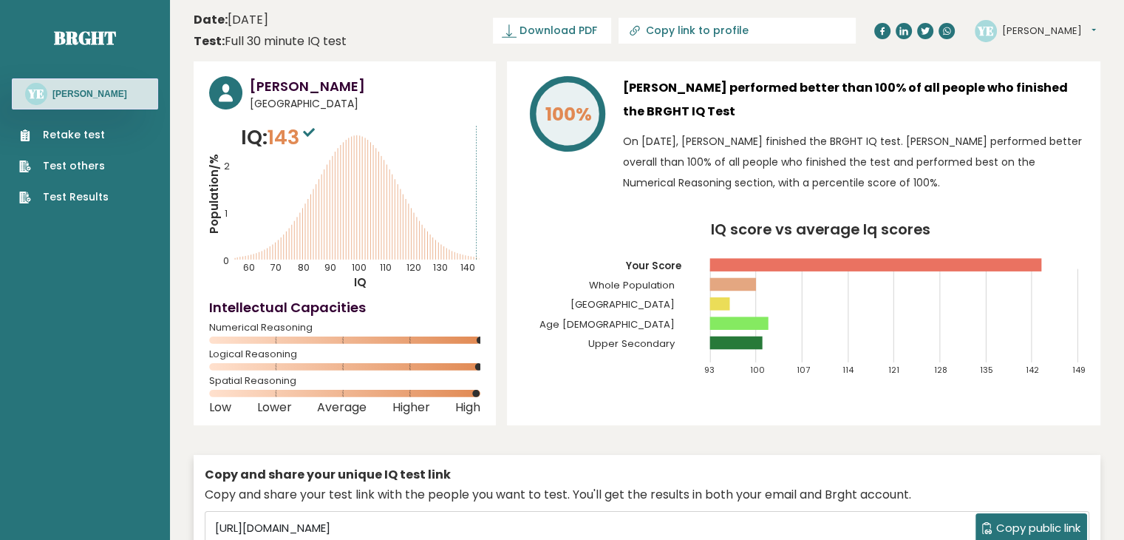
click at [979, 24] on text "YE" at bounding box center [985, 29] width 17 height 17
click at [1001, 36] on div "YE [PERSON_NAME] Dashboard Profile Settings Logout" at bounding box center [1035, 31] width 121 height 22
click at [1008, 32] on button "[PERSON_NAME]" at bounding box center [1049, 31] width 94 height 15
click at [1007, 93] on link "Settings" at bounding box center [1040, 95] width 75 height 21
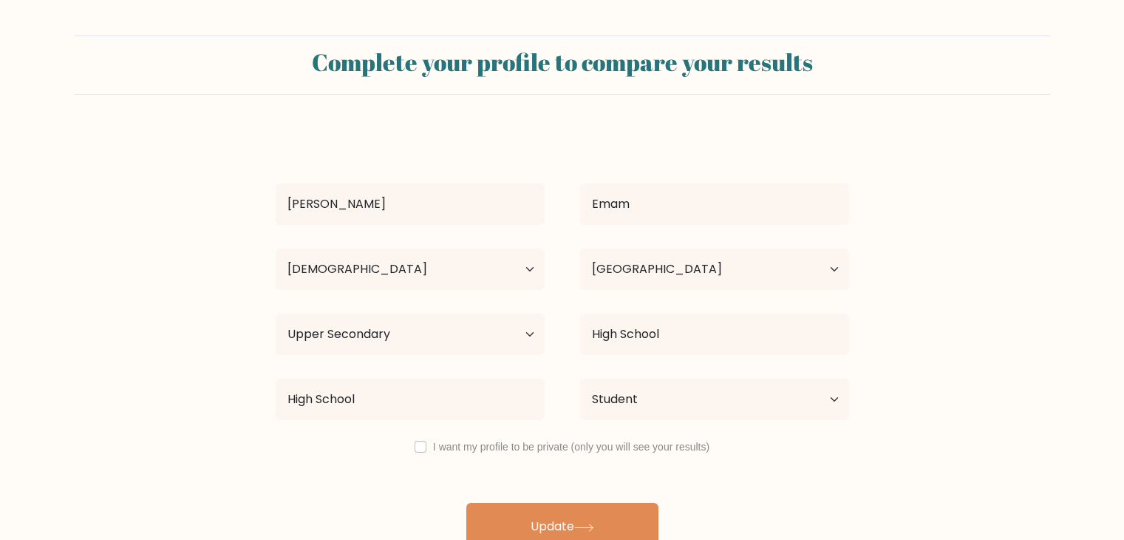
select select "18_24"
select select "KW"
select select "upper_secondary"
select select "student"
click at [713, 257] on select "Country Afghanistan Albania Algeria American Samoa Andorra Angola Anguilla Anta…" at bounding box center [714, 268] width 269 height 41
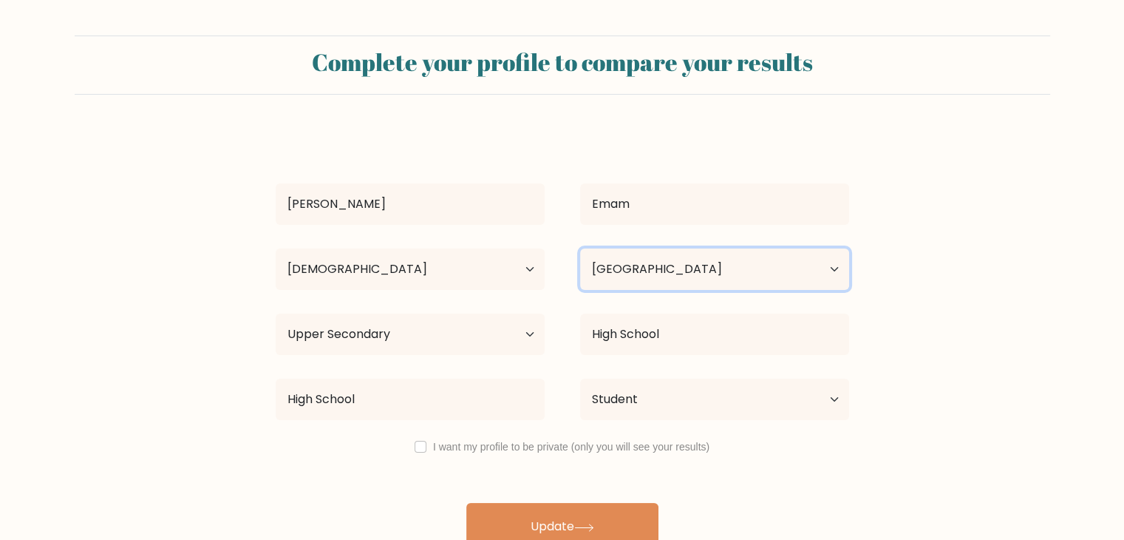
select select "EG"
click at [580, 248] on select "Country Afghanistan Albania Algeria American Samoa Andorra Angola Anguilla Anta…" at bounding box center [714, 268] width 269 height 41
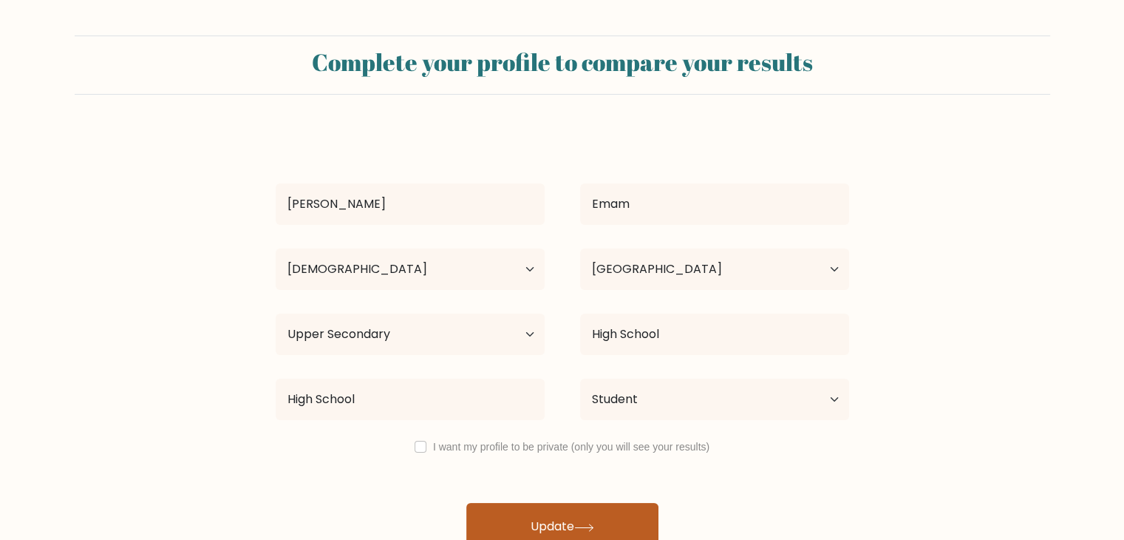
click at [532, 525] on button "Update" at bounding box center [562, 526] width 192 height 47
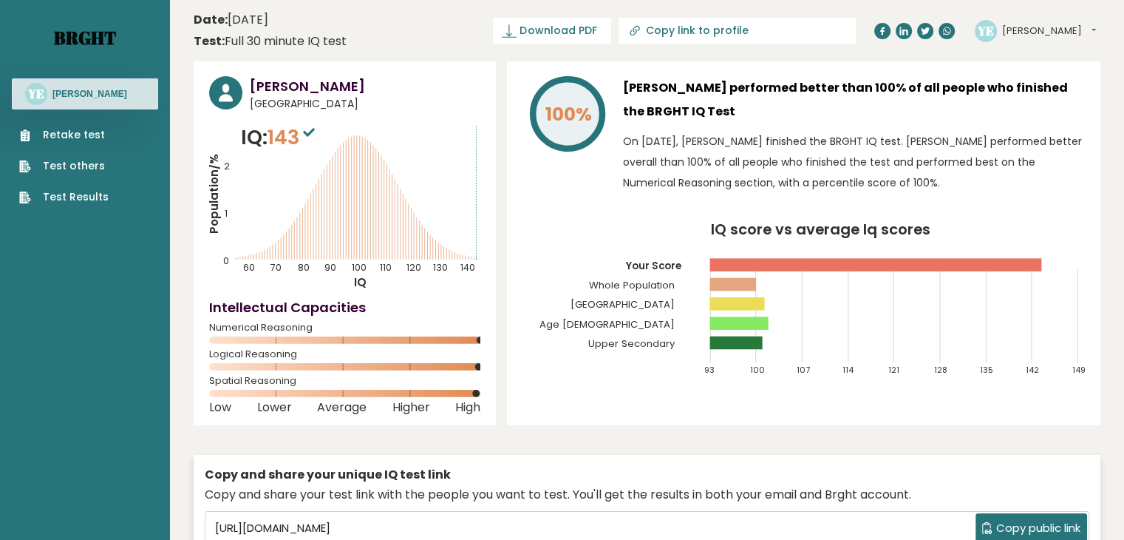
click at [83, 42] on link "Brght" at bounding box center [85, 38] width 62 height 24
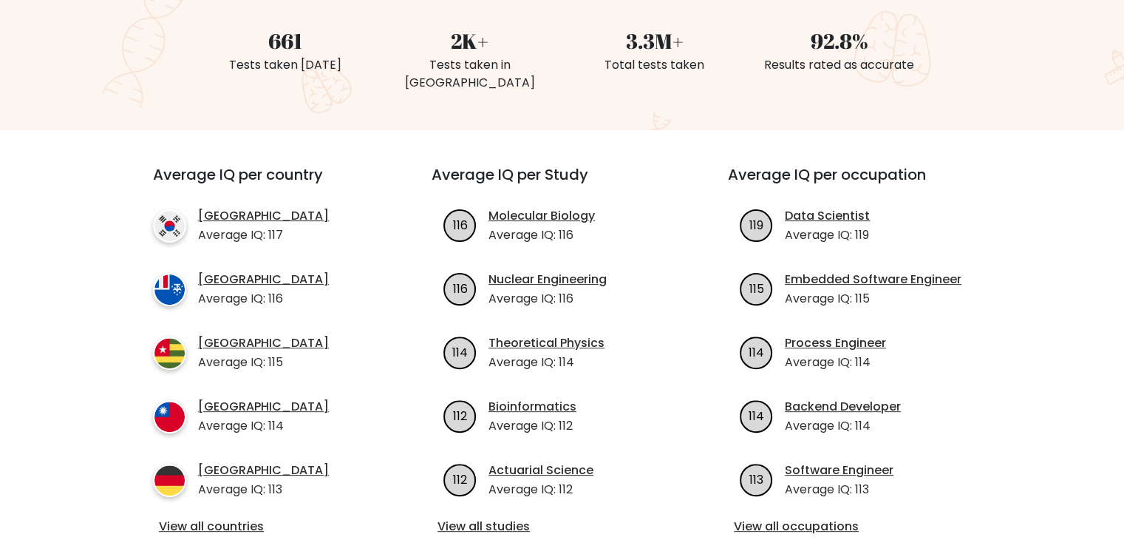
scroll to position [426, 0]
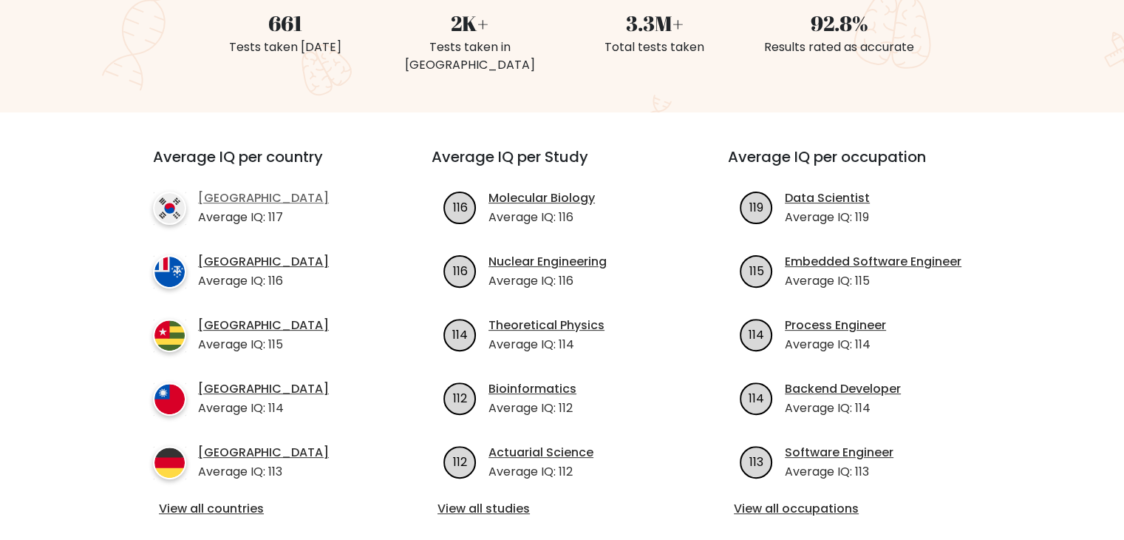
click at [248, 189] on div "South Korea Average IQ: 117" at bounding box center [263, 207] width 131 height 37
click at [237, 189] on link "[GEOGRAPHIC_DATA]" at bounding box center [263, 198] width 131 height 18
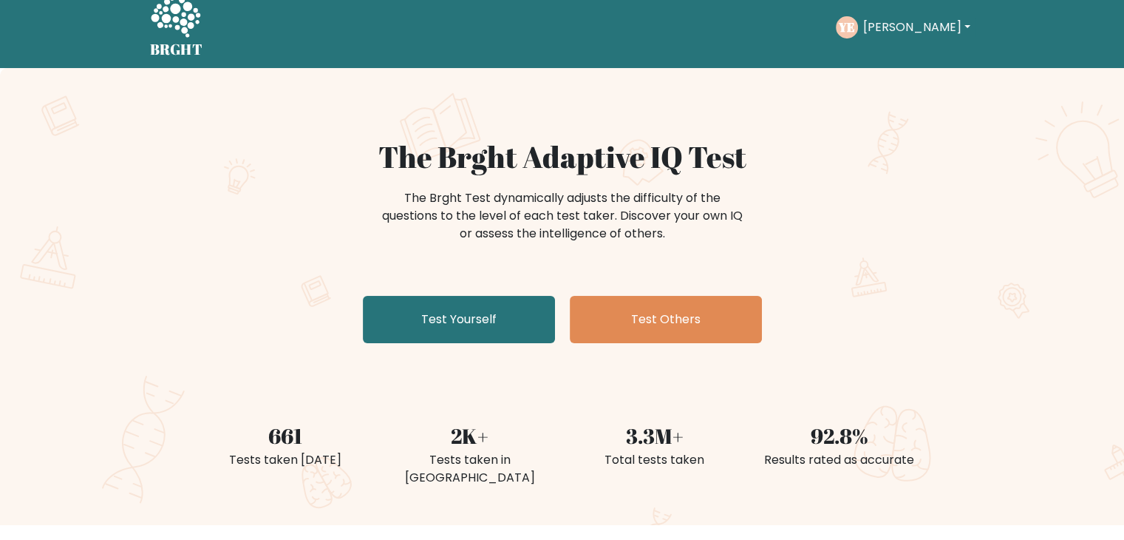
scroll to position [3, 0]
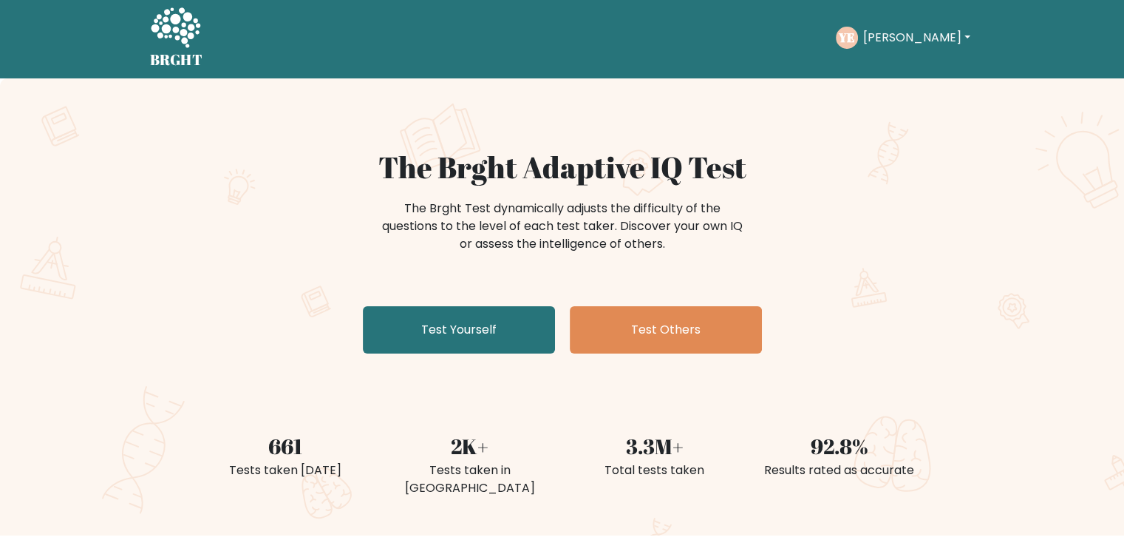
click at [871, 33] on button "[PERSON_NAME]" at bounding box center [916, 37] width 116 height 19
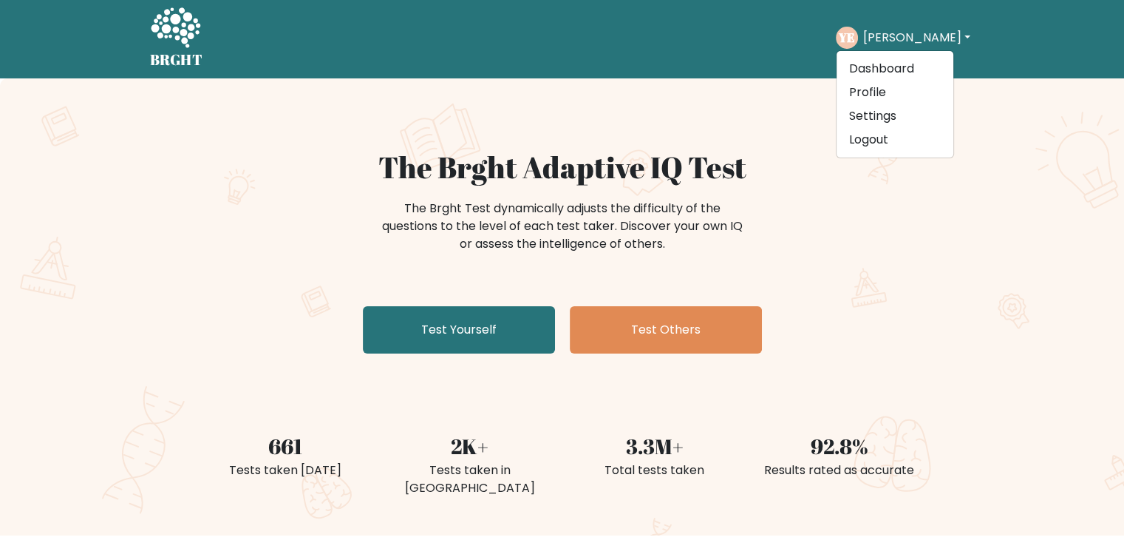
click at [658, 146] on div "The Brght Adaptive IQ Test The Brght Test dynamically adjusts the difficulty of…" at bounding box center [562, 306] width 1124 height 457
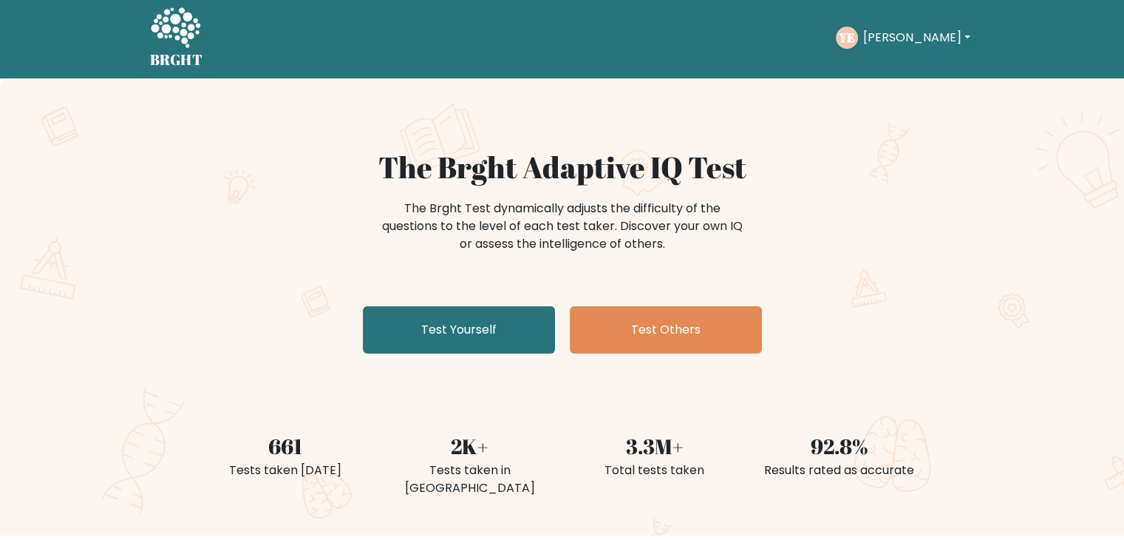
click at [882, 47] on div "YE Yusuf Dashboard Profile Settings Logout" at bounding box center [905, 38] width 138 height 22
click at [882, 44] on button "[PERSON_NAME]" at bounding box center [916, 37] width 116 height 19
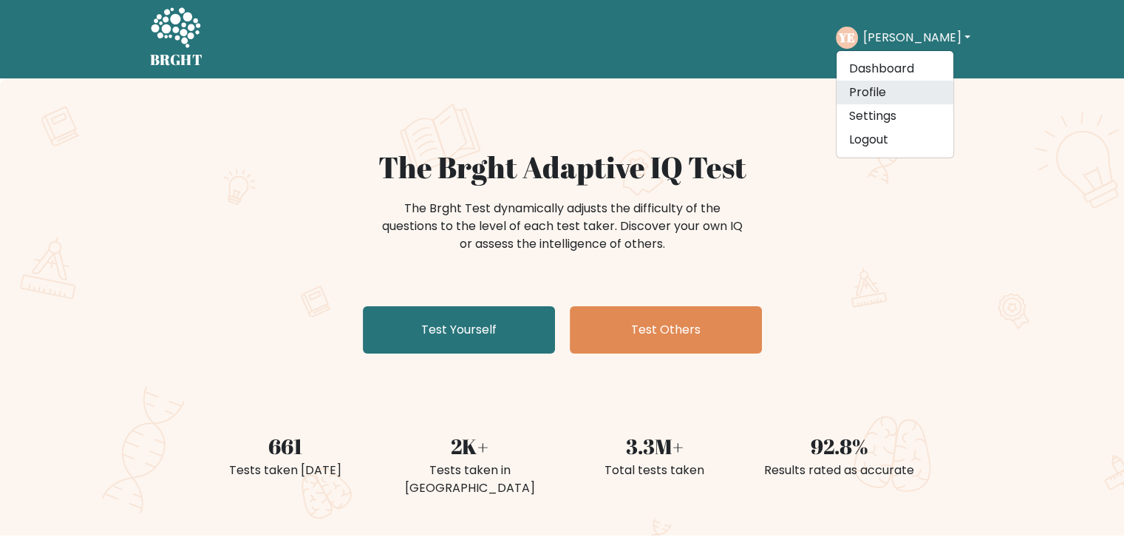
click at [888, 85] on link "Profile" at bounding box center [895, 93] width 117 height 24
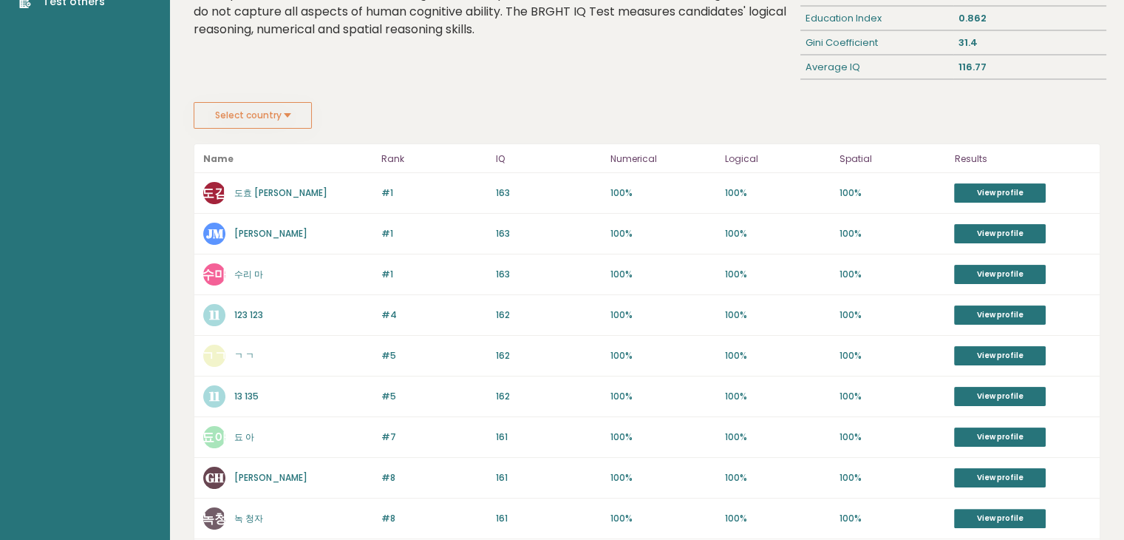
scroll to position [196, 0]
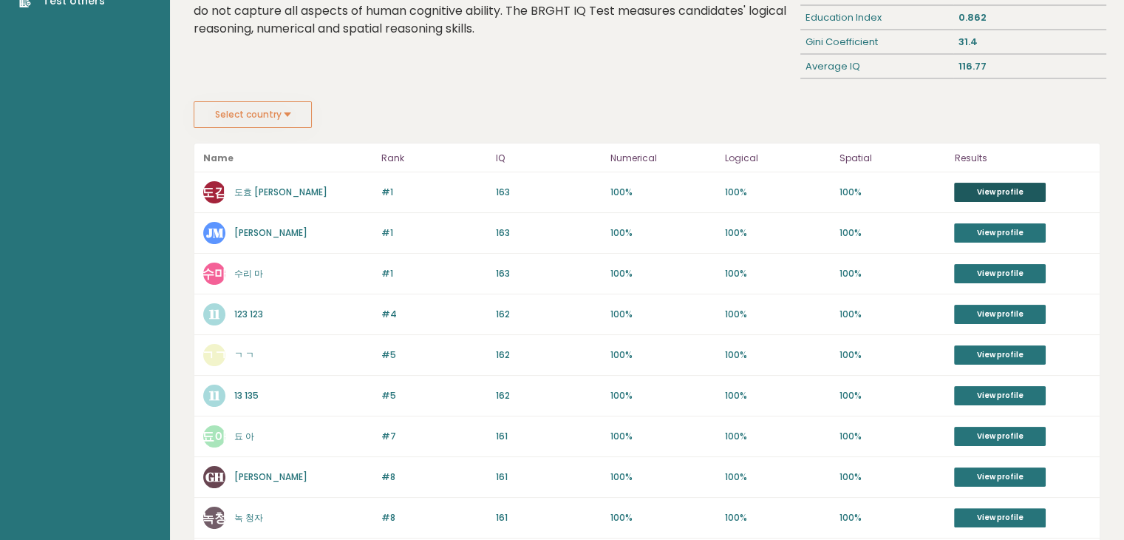
click at [1017, 196] on link "View profile" at bounding box center [1000, 192] width 92 height 19
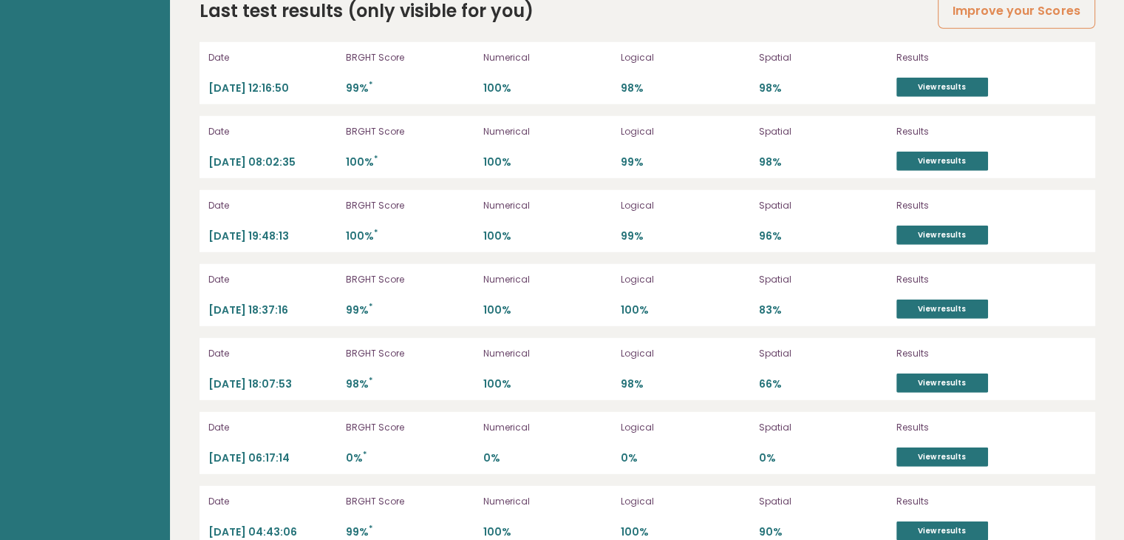
scroll to position [4195, 0]
click at [916, 152] on link "View results" at bounding box center [942, 161] width 92 height 19
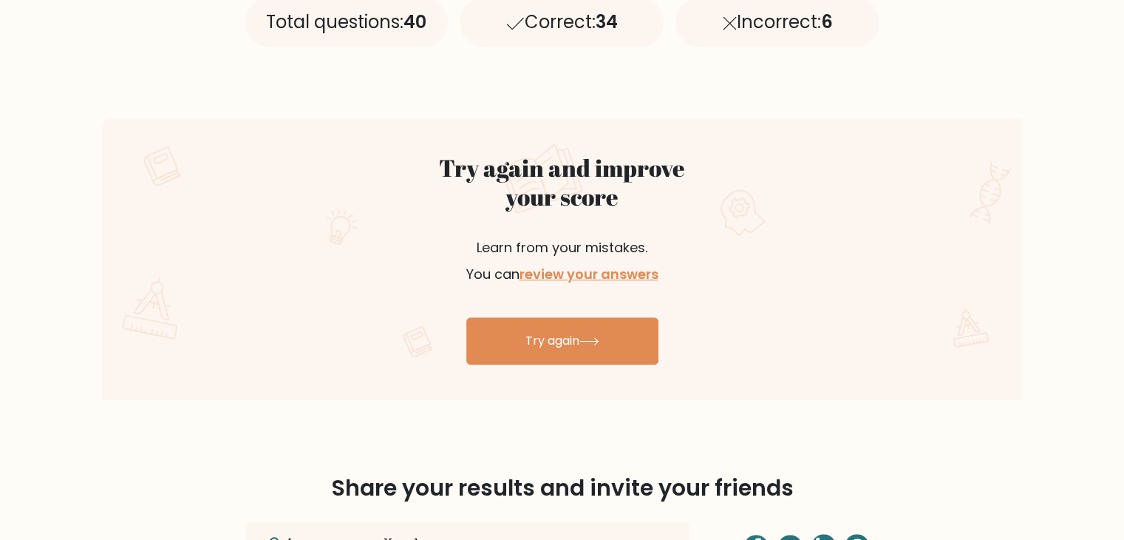
scroll to position [854, 0]
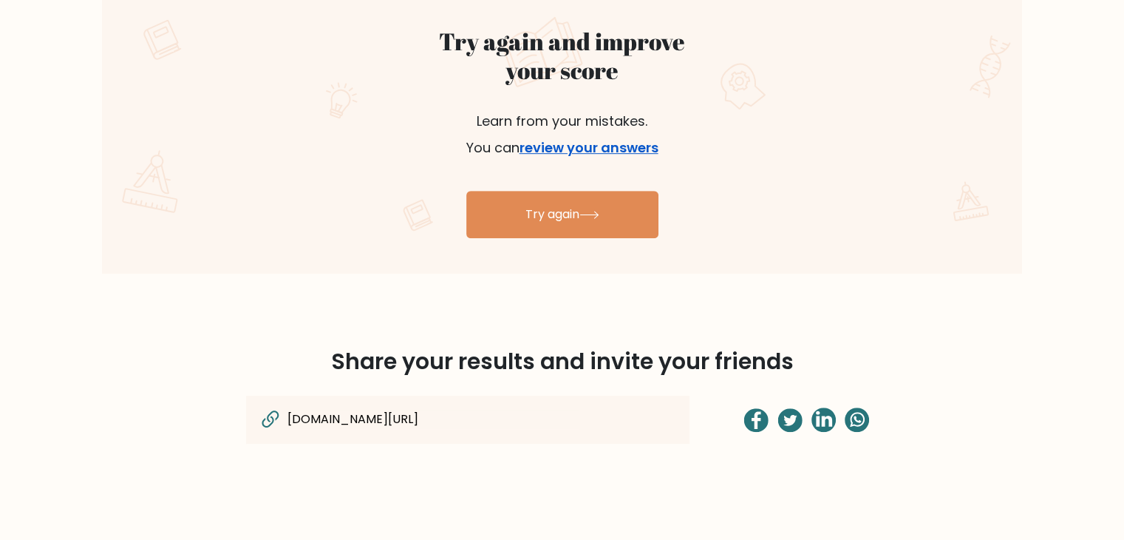
click at [608, 149] on link "review your answers" at bounding box center [589, 147] width 139 height 18
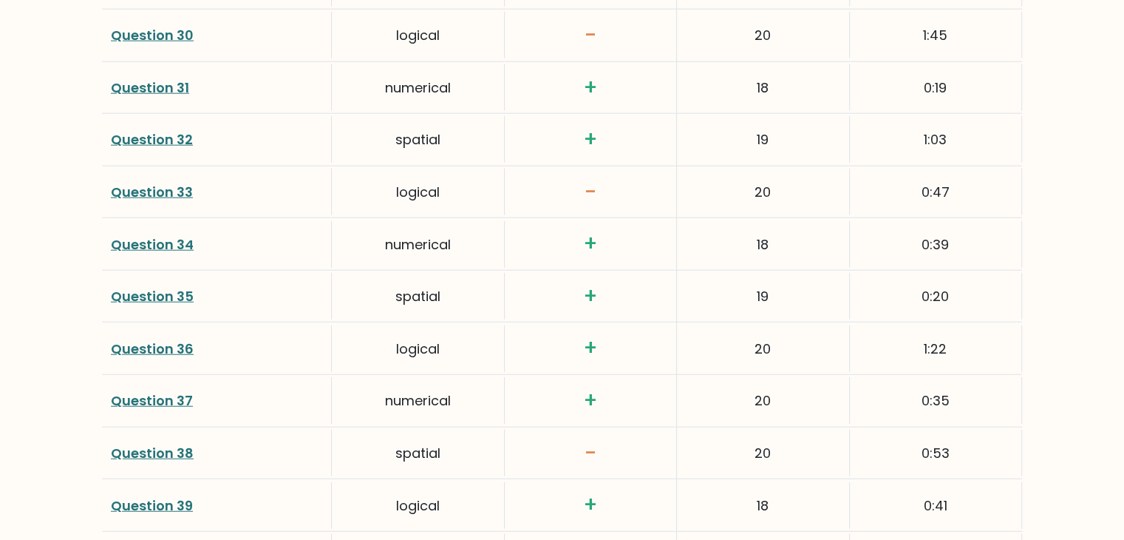
scroll to position [3648, 0]
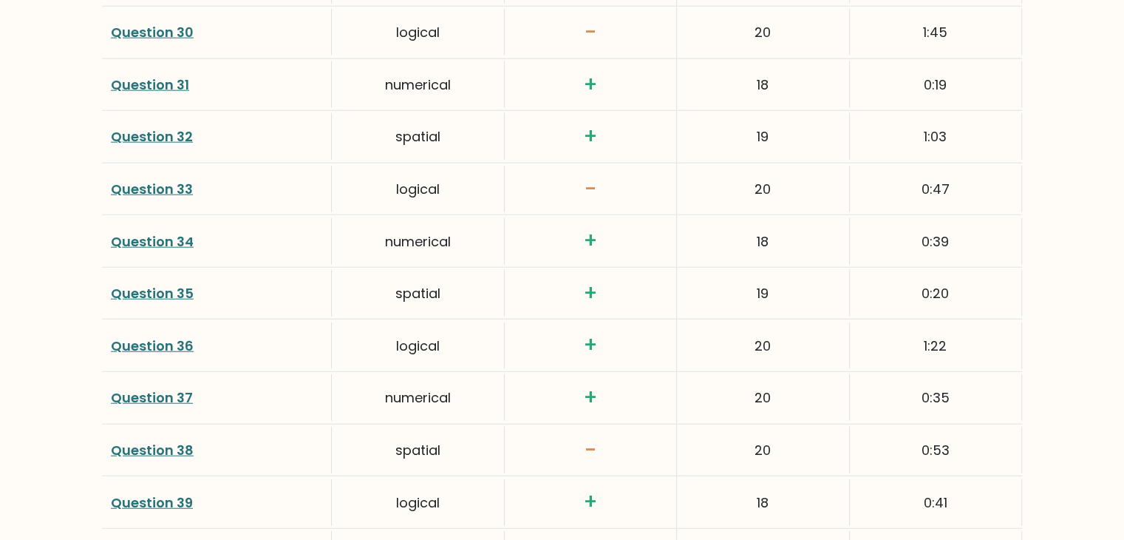
drag, startPoint x: 186, startPoint y: 450, endPoint x: 528, endPoint y: 276, distance: 384.1
click at [528, 281] on h3 "+" at bounding box center [591, 293] width 154 height 25
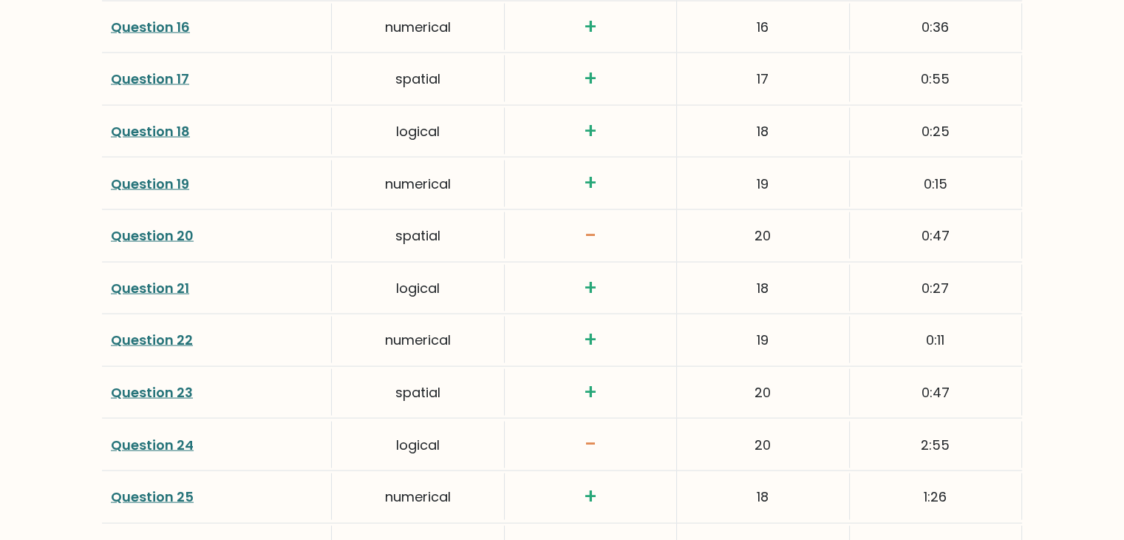
scroll to position [2831, 0]
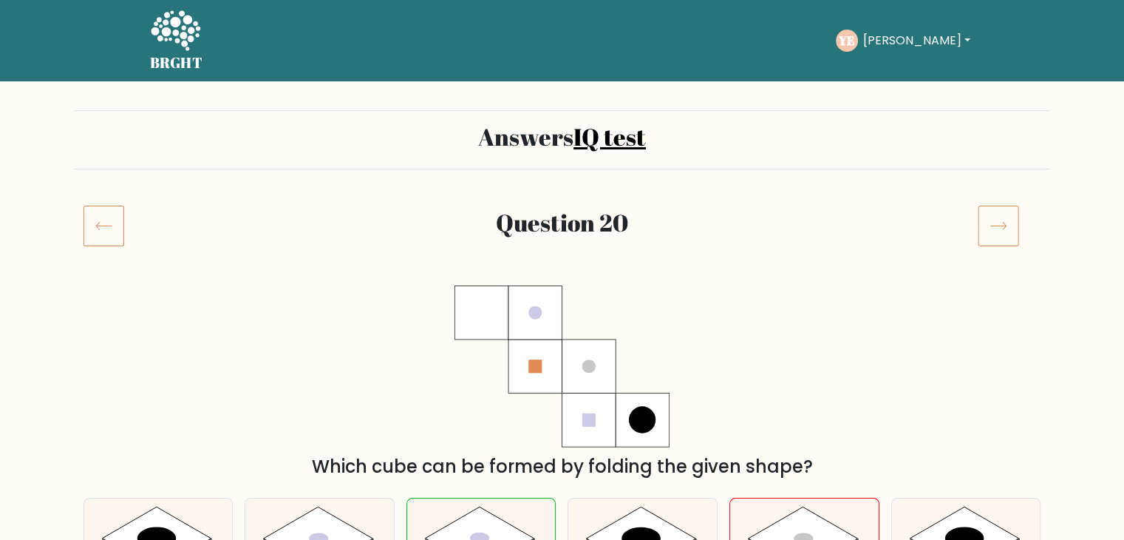
drag, startPoint x: 503, startPoint y: 27, endPoint x: 494, endPoint y: 26, distance: 9.0
click at [501, 26] on div "Take the test YE Yusuf Dashboard Profile Settings Logout Dashboard Profile Sett…" at bounding box center [594, 41] width 760 height 46
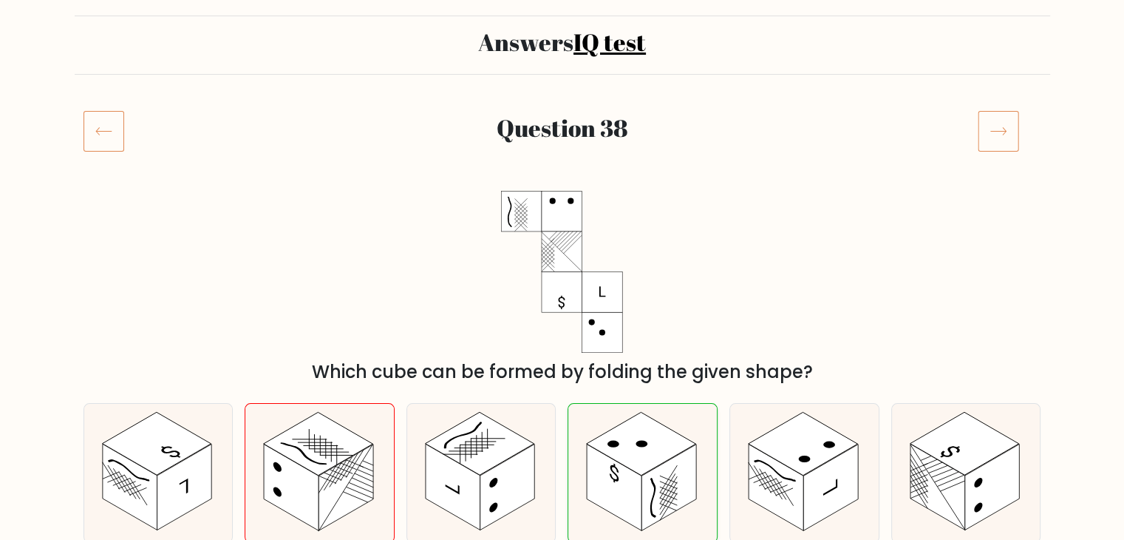
scroll to position [92, 0]
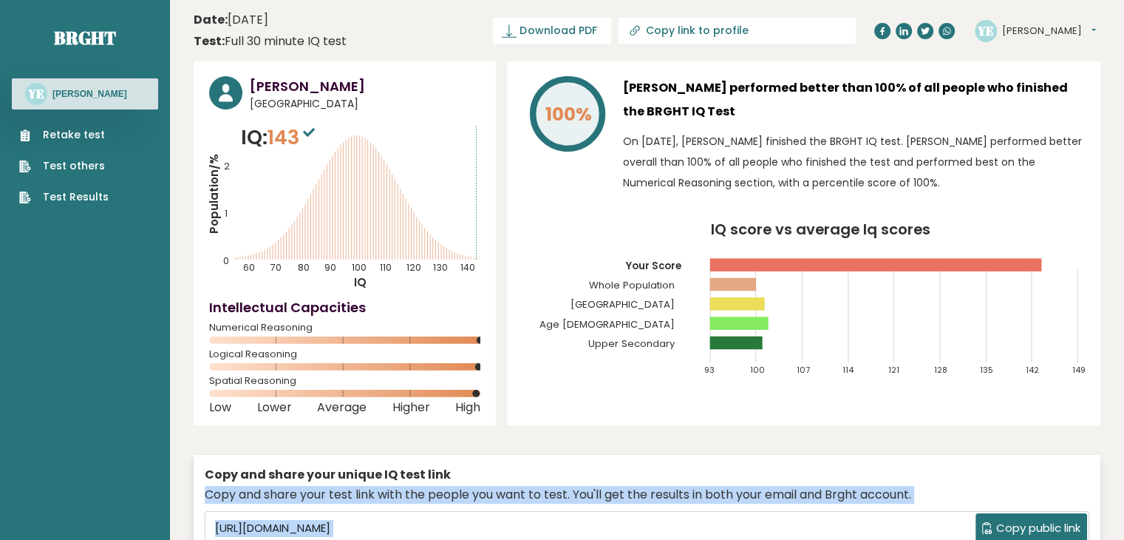
click at [81, 132] on link "Retake test" at bounding box center [63, 135] width 89 height 16
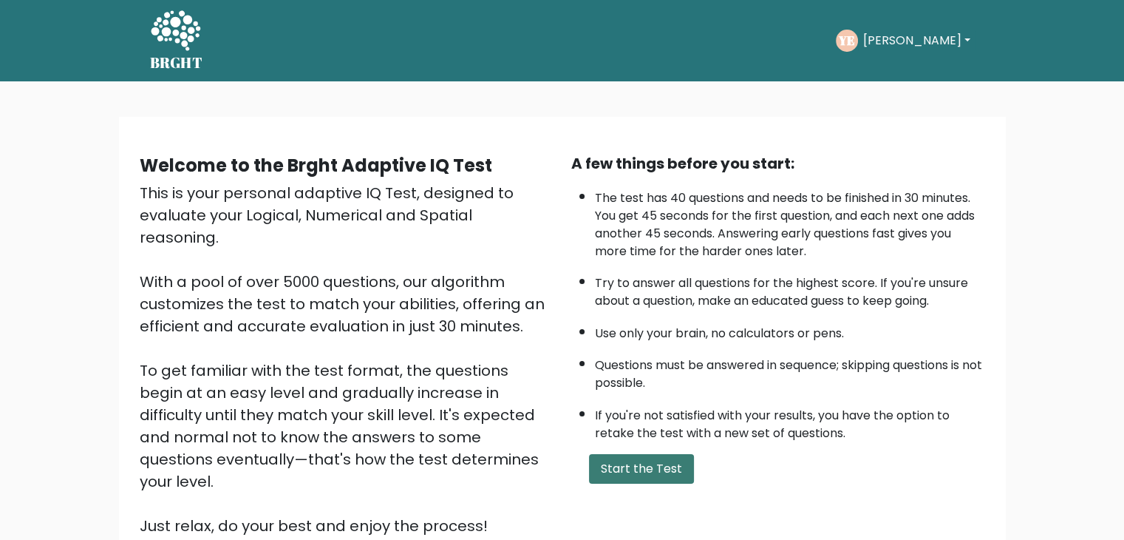
click at [611, 466] on button "Start the Test" at bounding box center [641, 469] width 105 height 30
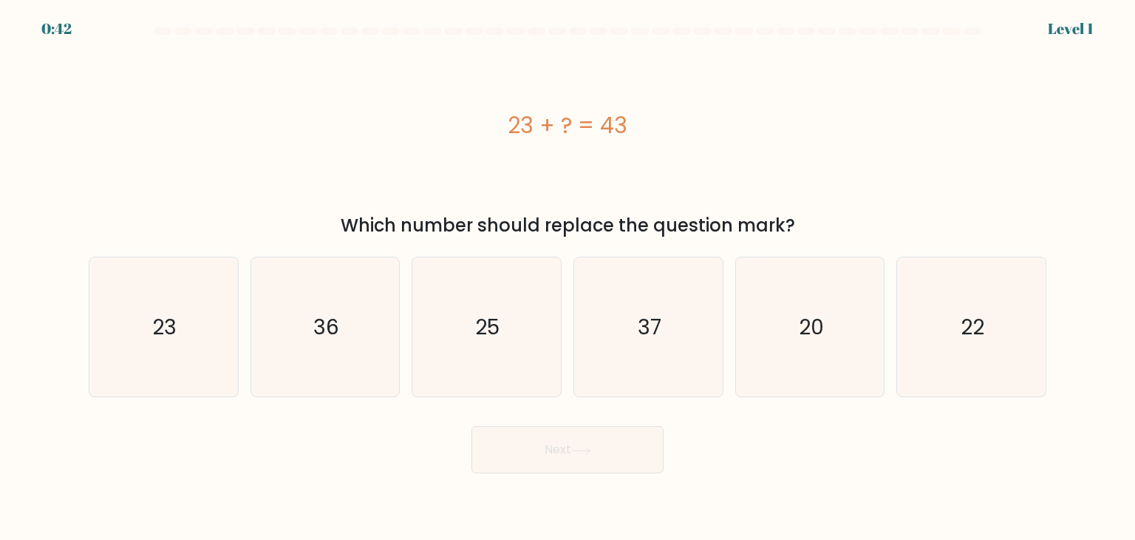
drag, startPoint x: 851, startPoint y: 337, endPoint x: 641, endPoint y: 415, distance: 223.8
click at [848, 337] on icon "20" at bounding box center [810, 326] width 139 height 139
click at [568, 277] on input "e. 20" at bounding box center [568, 273] width 1 height 7
radio input "true"
click at [588, 430] on button "Next" at bounding box center [568, 449] width 192 height 47
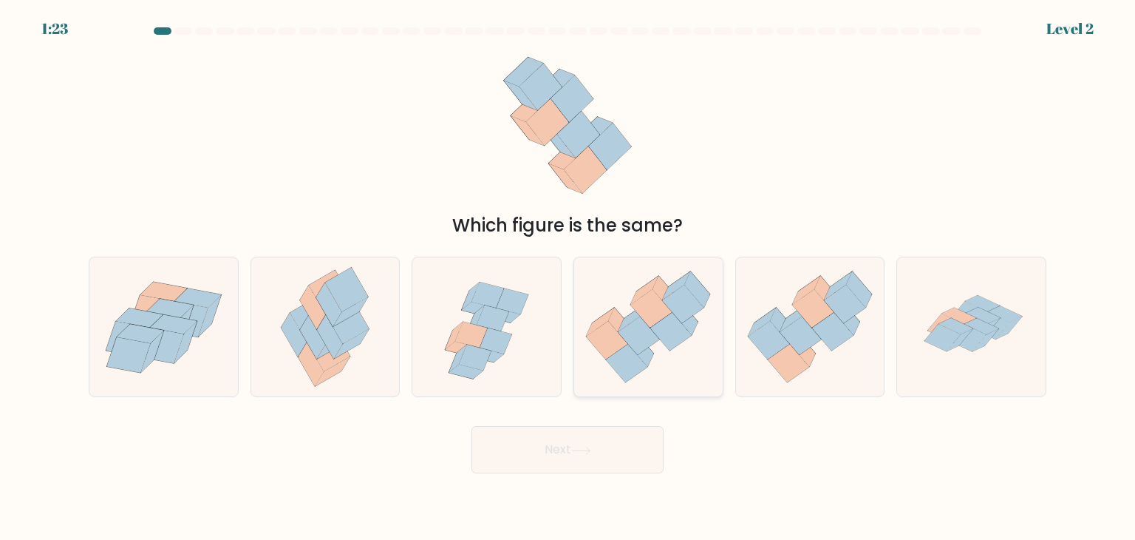
click at [594, 302] on icon at bounding box center [648, 327] width 149 height 128
click at [568, 277] on input "d." at bounding box center [568, 273] width 1 height 7
radio input "true"
click at [576, 446] on icon at bounding box center [581, 450] width 20 height 8
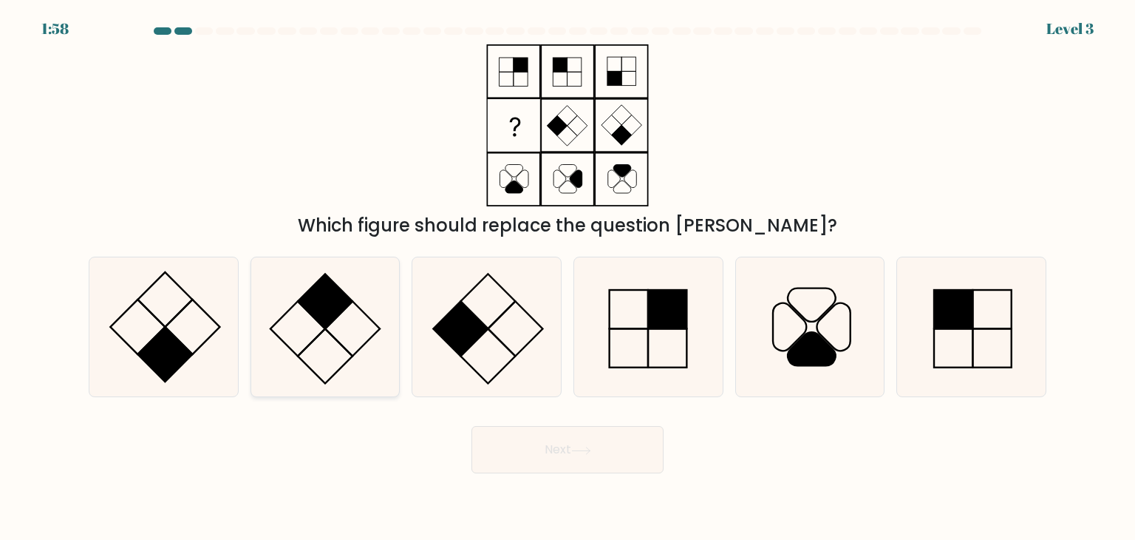
click at [338, 287] on rect at bounding box center [325, 300] width 55 height 55
click at [568, 277] on input "b." at bounding box center [568, 273] width 1 height 7
radio input "true"
click at [562, 450] on button "Next" at bounding box center [568, 449] width 192 height 47
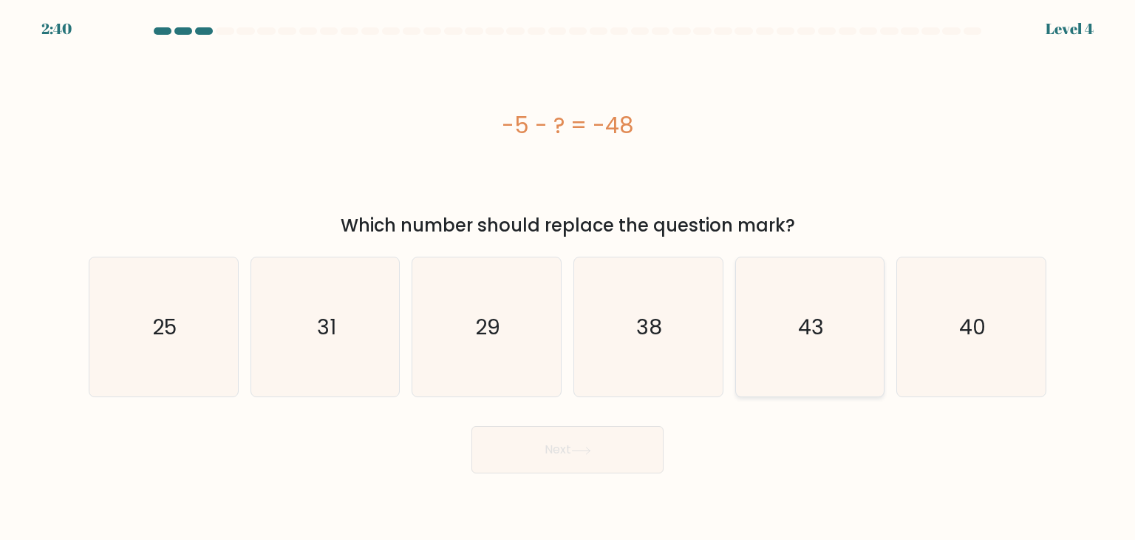
click at [816, 342] on icon "43" at bounding box center [810, 326] width 139 height 139
click at [568, 277] on input "e. 43" at bounding box center [568, 273] width 1 height 7
radio input "true"
click at [551, 452] on button "Next" at bounding box center [568, 449] width 192 height 47
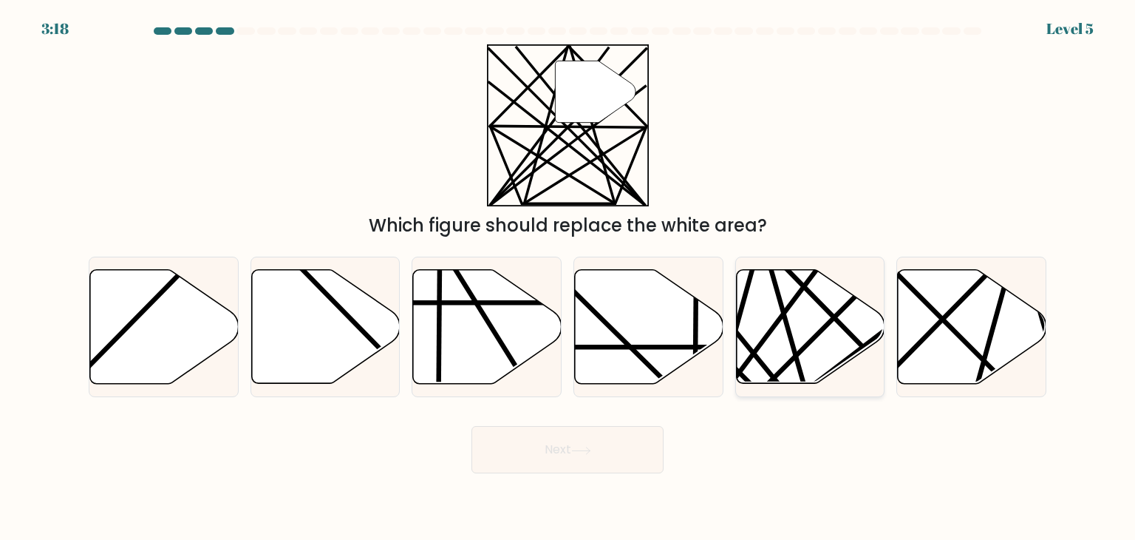
click at [807, 293] on icon at bounding box center [810, 327] width 149 height 114
click at [568, 277] on input "e." at bounding box center [568, 273] width 1 height 7
radio input "true"
click at [604, 444] on button "Next" at bounding box center [568, 449] width 192 height 47
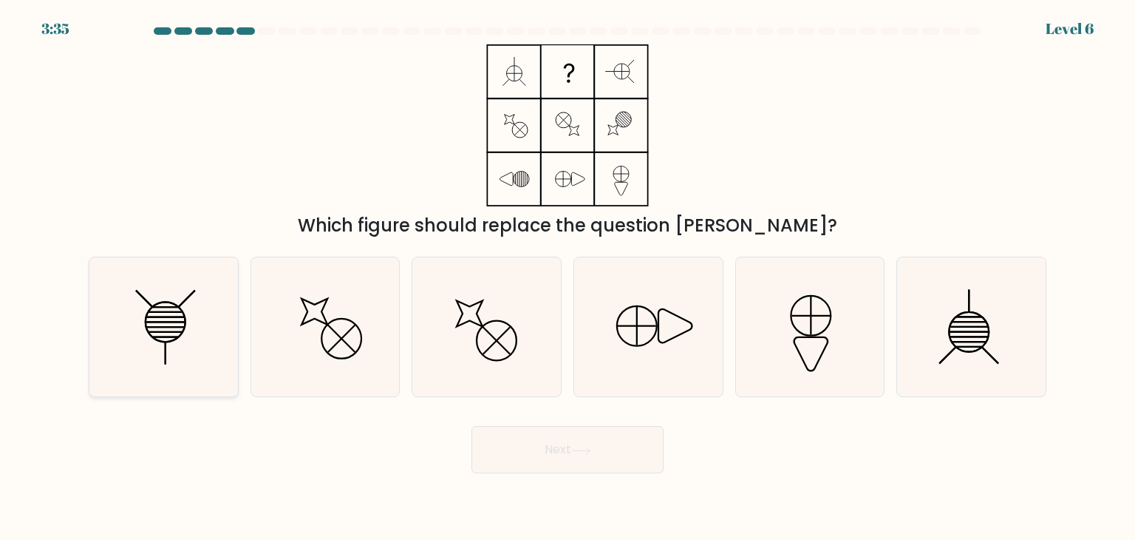
click at [203, 296] on icon at bounding box center [163, 326] width 139 height 139
click at [568, 277] on input "a." at bounding box center [568, 273] width 1 height 7
radio input "true"
click at [554, 431] on button "Next" at bounding box center [568, 449] width 192 height 47
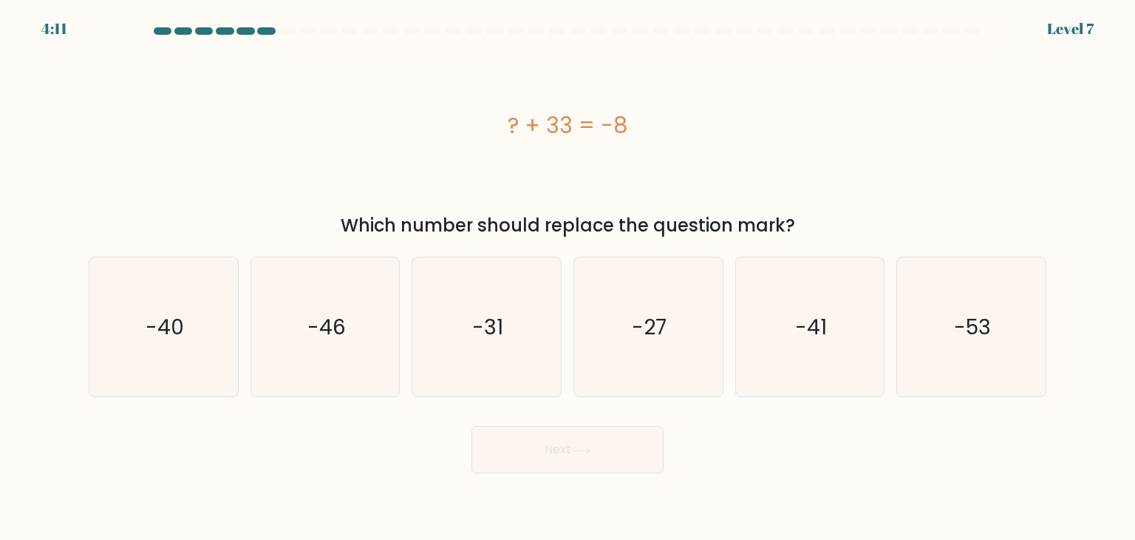
click at [571, 119] on div "? + 33 = -8" at bounding box center [568, 125] width 958 height 33
click at [641, 149] on div "? + 33 = -8" at bounding box center [568, 125] width 958 height 162
drag, startPoint x: 781, startPoint y: 282, endPoint x: 780, endPoint y: 289, distance: 7.4
click at [784, 286] on icon "-41" at bounding box center [810, 326] width 139 height 139
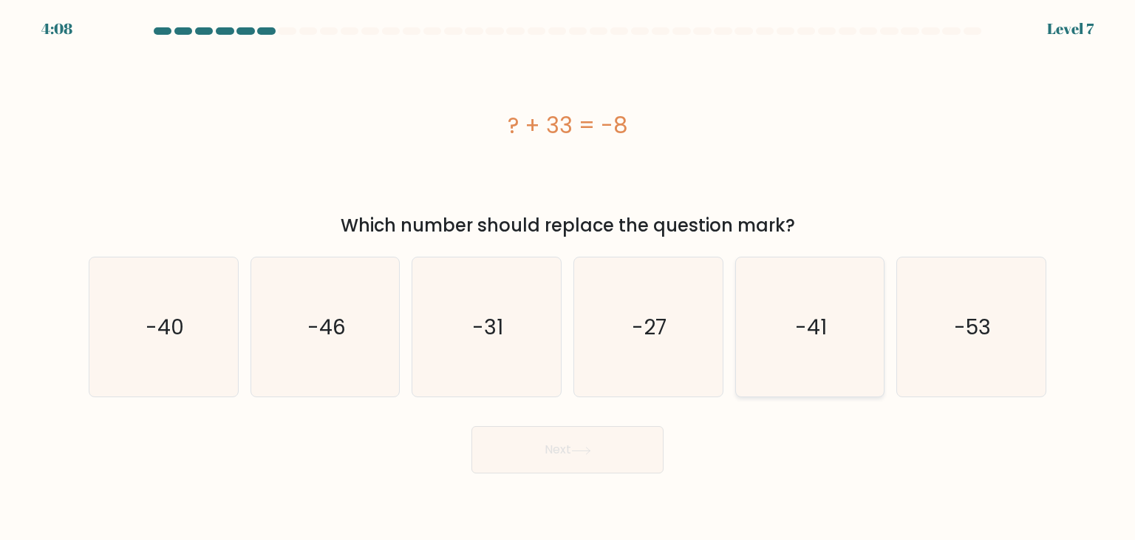
click at [568, 277] on input "e. -41" at bounding box center [568, 273] width 1 height 7
radio input "true"
click at [645, 443] on button "Next" at bounding box center [568, 449] width 192 height 47
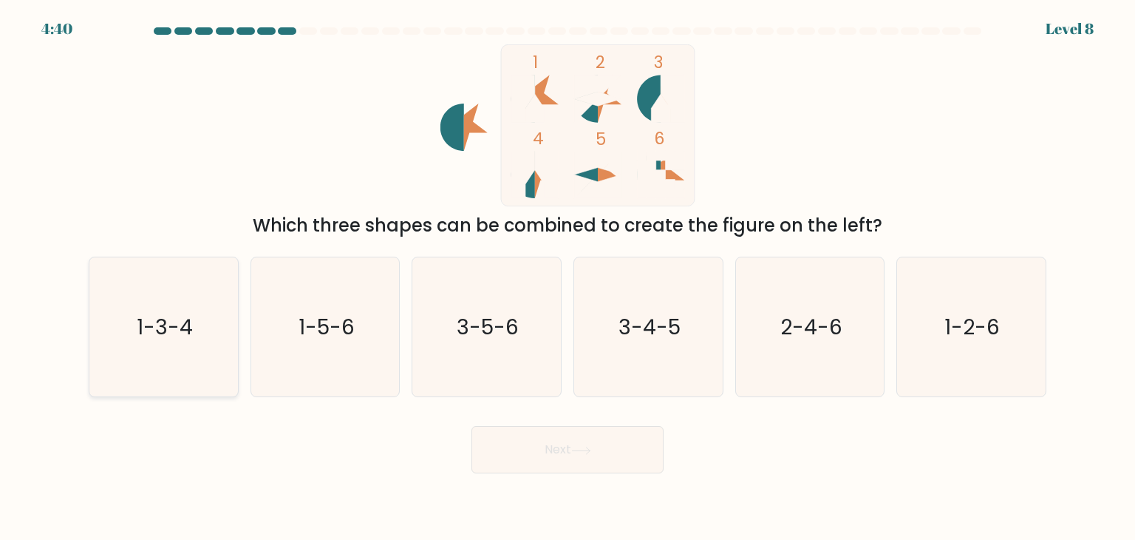
click at [188, 286] on icon "1-3-4" at bounding box center [163, 326] width 139 height 139
click at [568, 277] on input "a. 1-3-4" at bounding box center [568, 273] width 1 height 7
radio input "true"
click at [560, 449] on button "Next" at bounding box center [568, 449] width 192 height 47
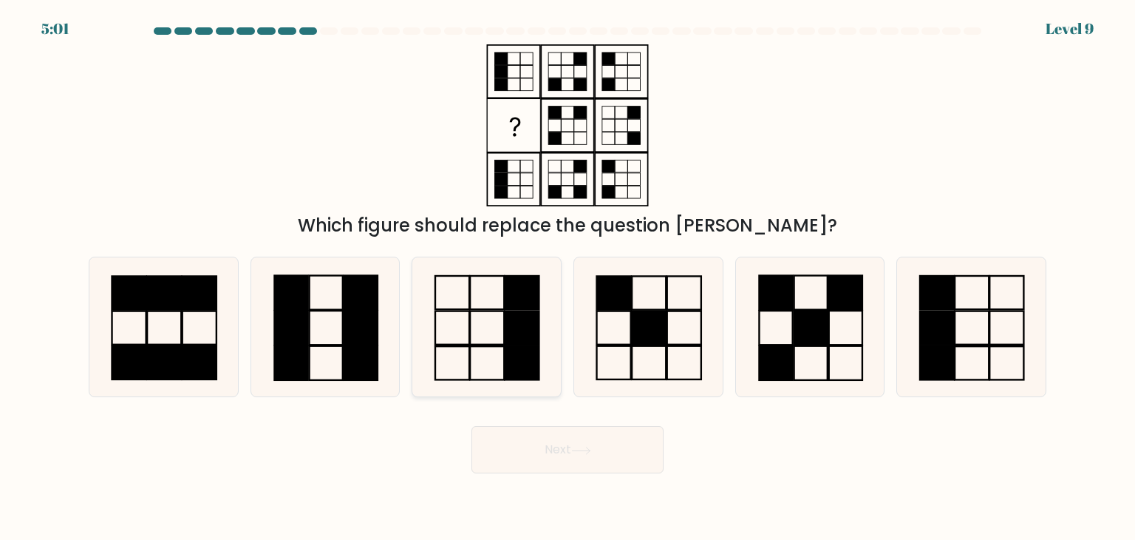
click at [505, 281] on rect at bounding box center [488, 292] width 34 height 33
click at [568, 277] on input "c." at bounding box center [568, 273] width 1 height 7
radio input "true"
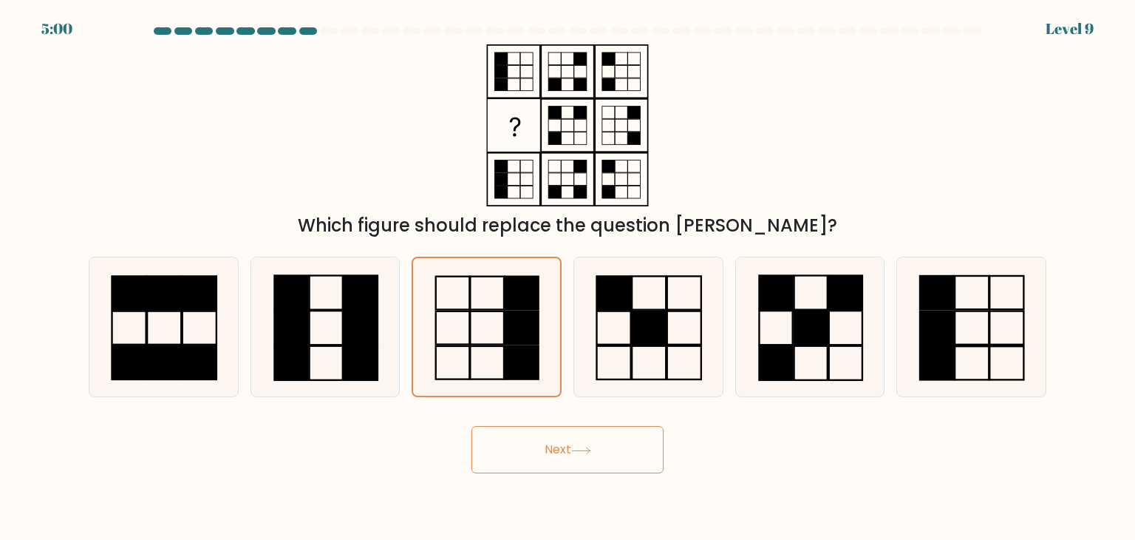
click at [564, 449] on button "Next" at bounding box center [568, 449] width 192 height 47
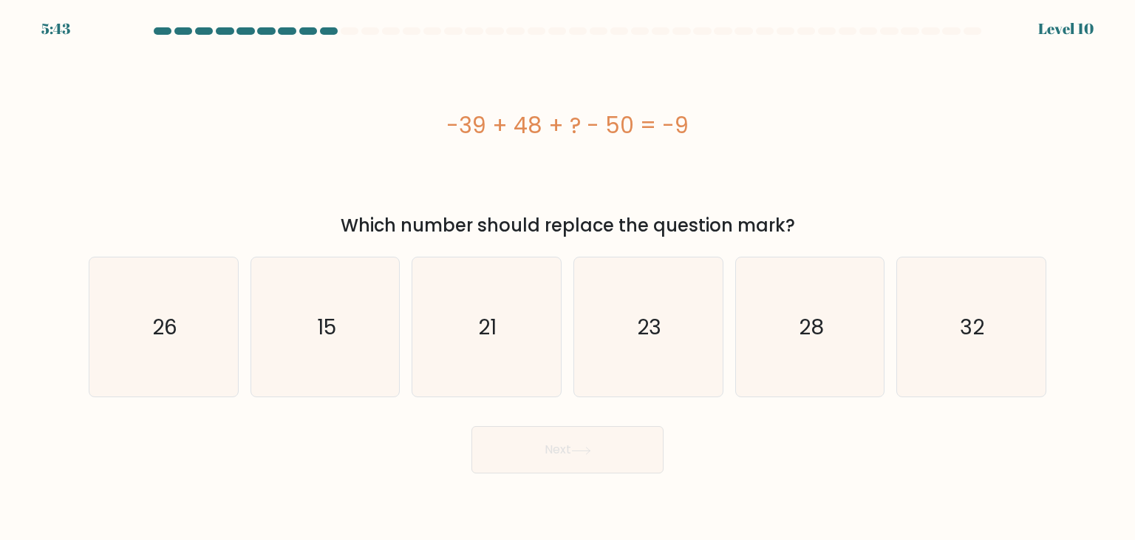
click at [511, 112] on div "-39 + 48 + ? - 50 = -9" at bounding box center [568, 125] width 958 height 33
click at [557, 116] on div "-39 + 48 + ? - 50 = -9" at bounding box center [568, 125] width 958 height 33
click at [470, 122] on div "-39 + 48 + ? - 50 = -9" at bounding box center [568, 125] width 958 height 33
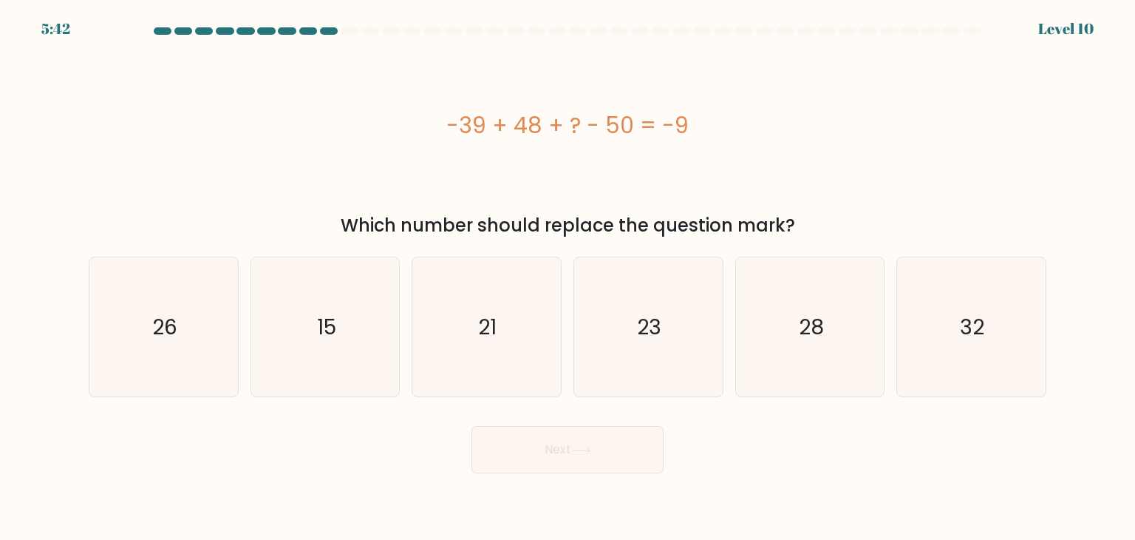
click at [473, 125] on div "-39 + 48 + ? - 50 = -9" at bounding box center [568, 125] width 958 height 33
click at [536, 127] on div "-39 + 48 + ? - 50 = -9" at bounding box center [568, 125] width 958 height 33
click at [531, 139] on div "-39 + 48 + ? - 50 = -9" at bounding box center [568, 125] width 958 height 33
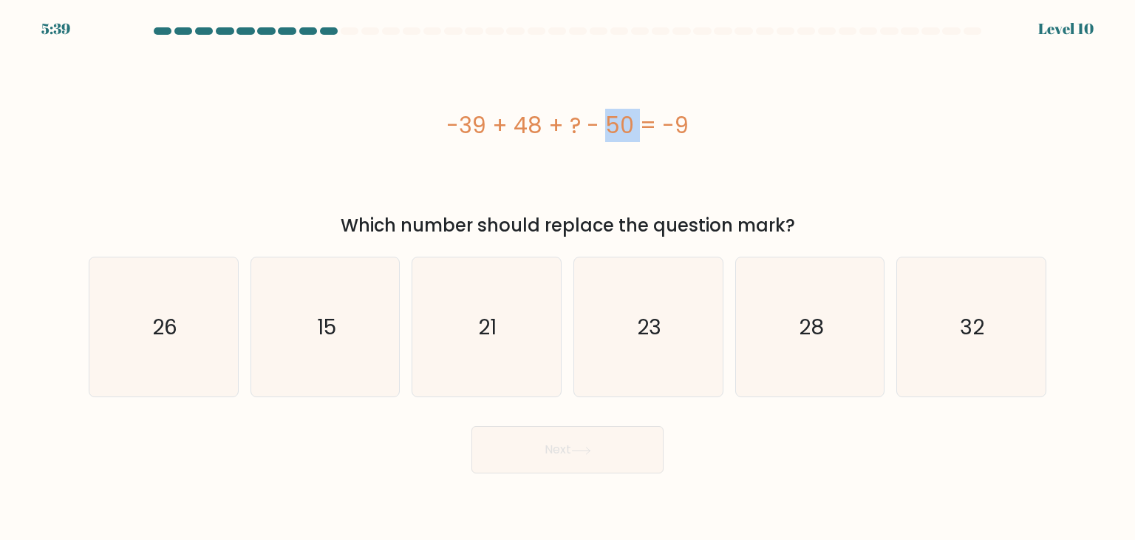
click at [528, 144] on div "-39 + 48 + ? - 50 = -9" at bounding box center [568, 125] width 958 height 162
click at [596, 132] on div "-39 + 48 + ? - 50 = -9" at bounding box center [568, 125] width 958 height 33
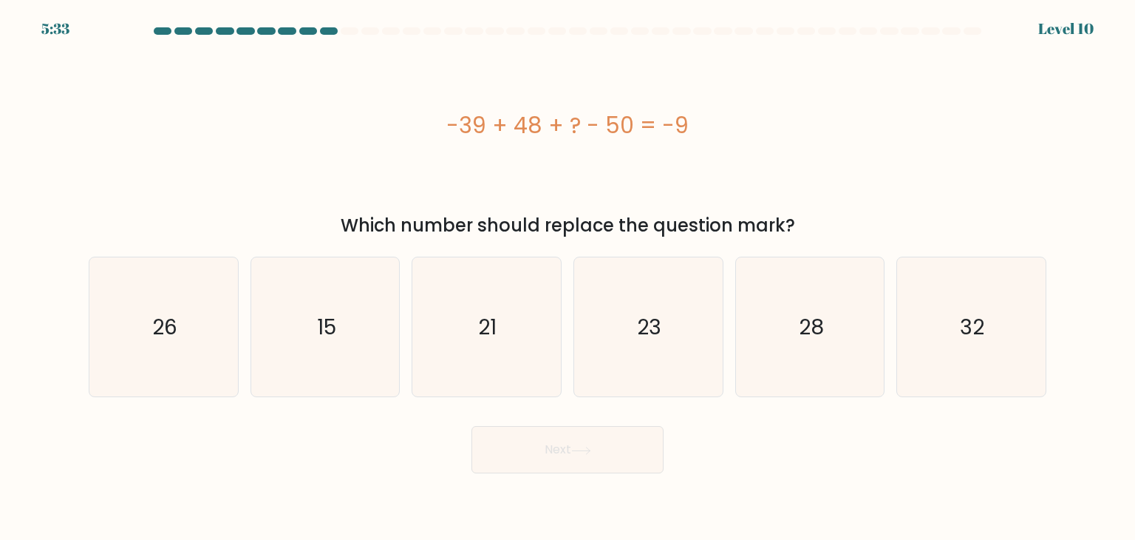
click at [576, 132] on div "-39 + 48 + ? - 50 = -9" at bounding box center [568, 125] width 958 height 33
click at [933, 334] on icon "32" at bounding box center [971, 326] width 139 height 139
click at [568, 277] on input "f. 32" at bounding box center [568, 273] width 1 height 7
radio input "true"
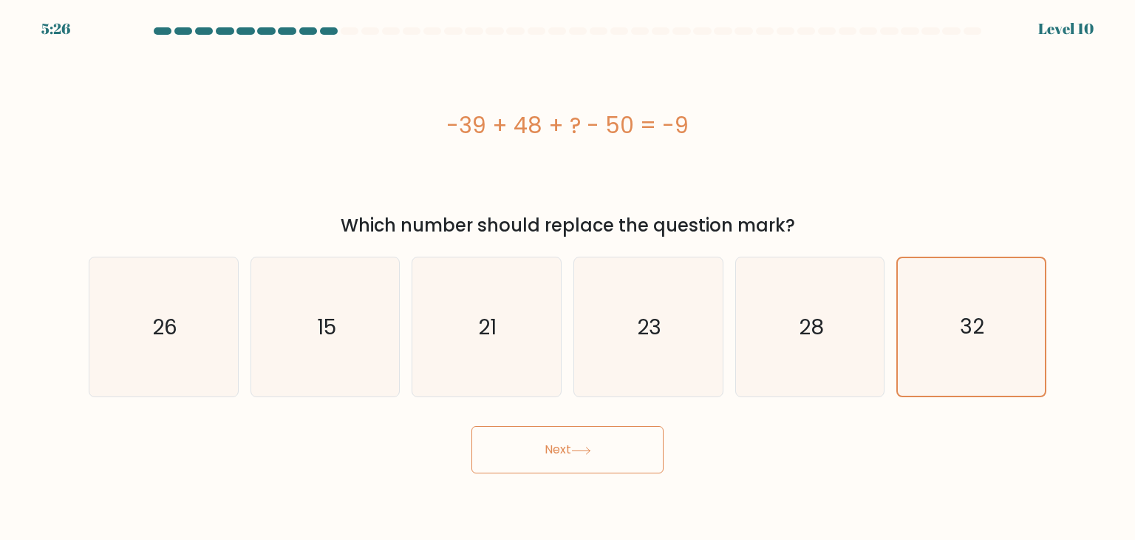
click at [575, 444] on button "Next" at bounding box center [568, 449] width 192 height 47
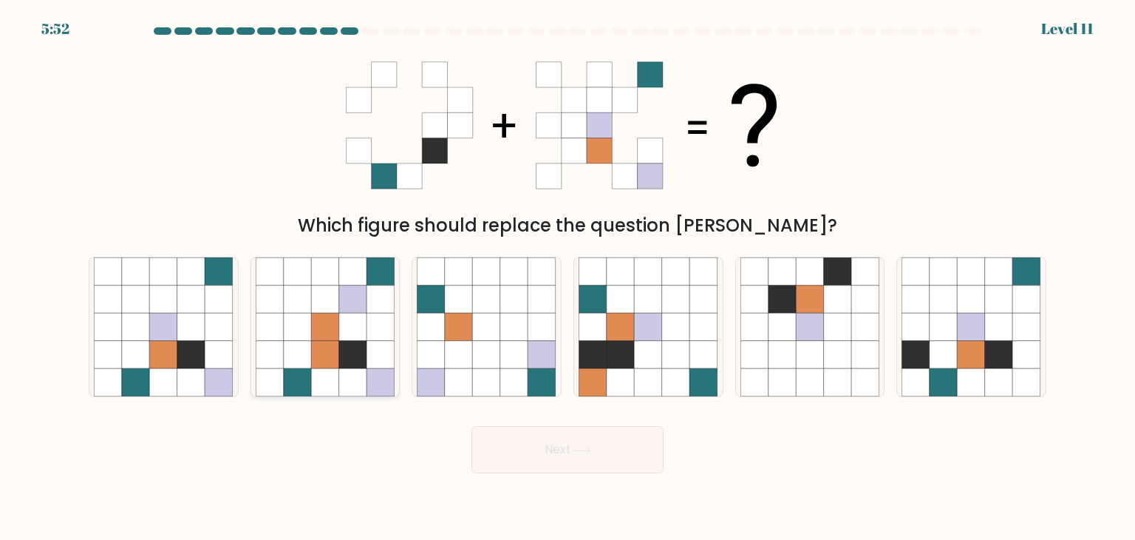
click at [318, 301] on icon at bounding box center [325, 299] width 28 height 28
click at [568, 277] on input "b." at bounding box center [568, 273] width 1 height 7
radio input "true"
click at [222, 347] on icon at bounding box center [219, 355] width 28 height 28
click at [568, 277] on input "a." at bounding box center [568, 273] width 1 height 7
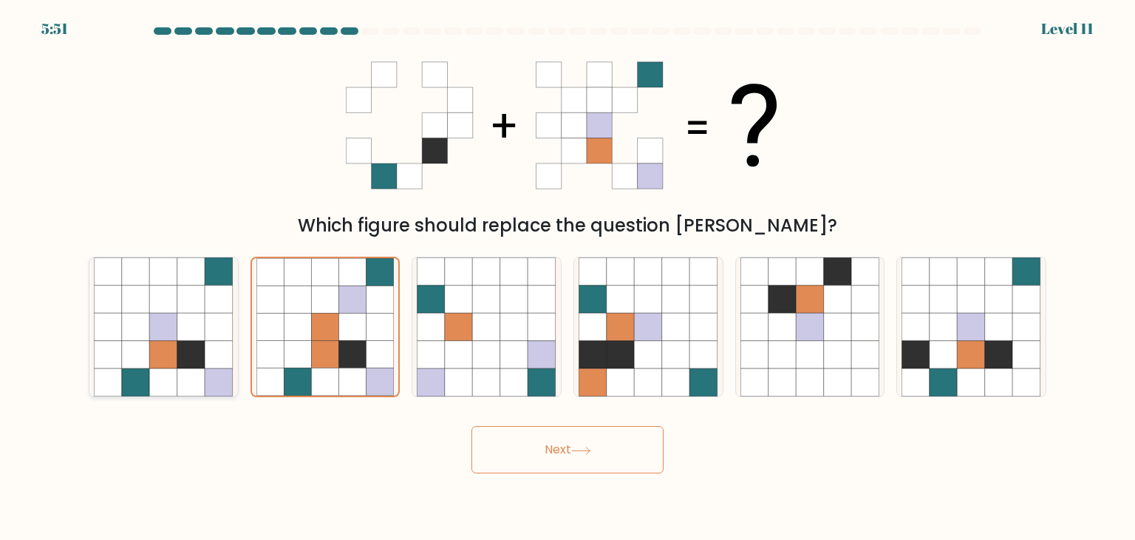
radio input "true"
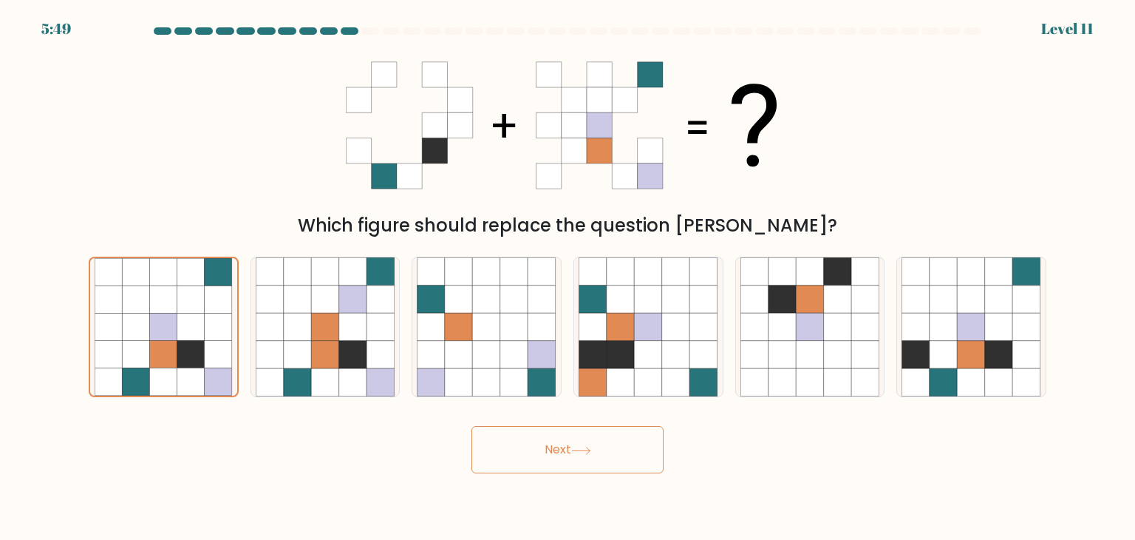
click at [562, 440] on button "Next" at bounding box center [568, 449] width 192 height 47
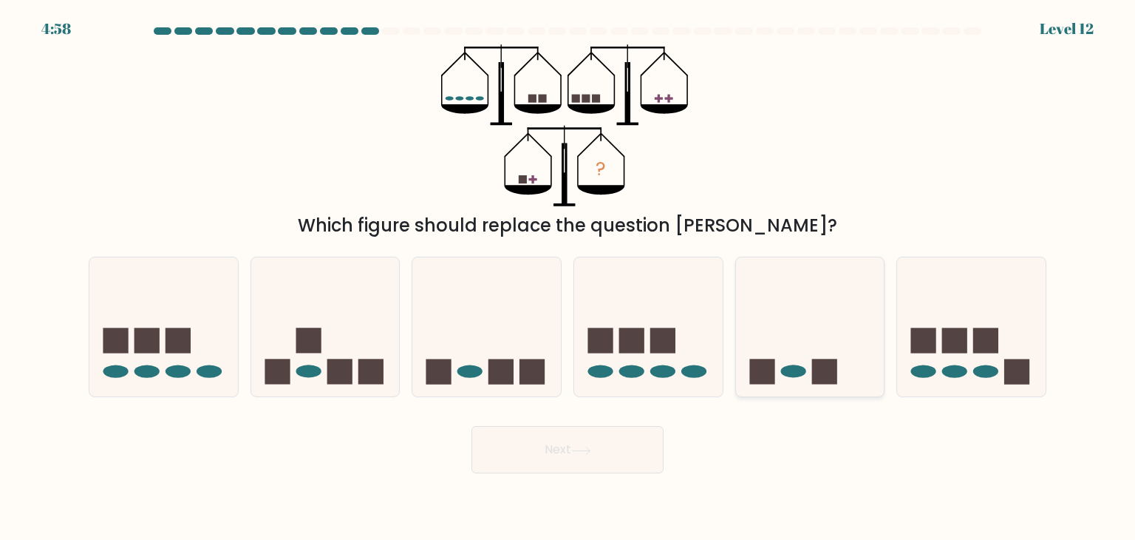
click at [778, 342] on icon at bounding box center [810, 326] width 149 height 123
click at [568, 277] on input "e." at bounding box center [568, 273] width 1 height 7
radio input "true"
click at [606, 463] on button "Next" at bounding box center [568, 449] width 192 height 47
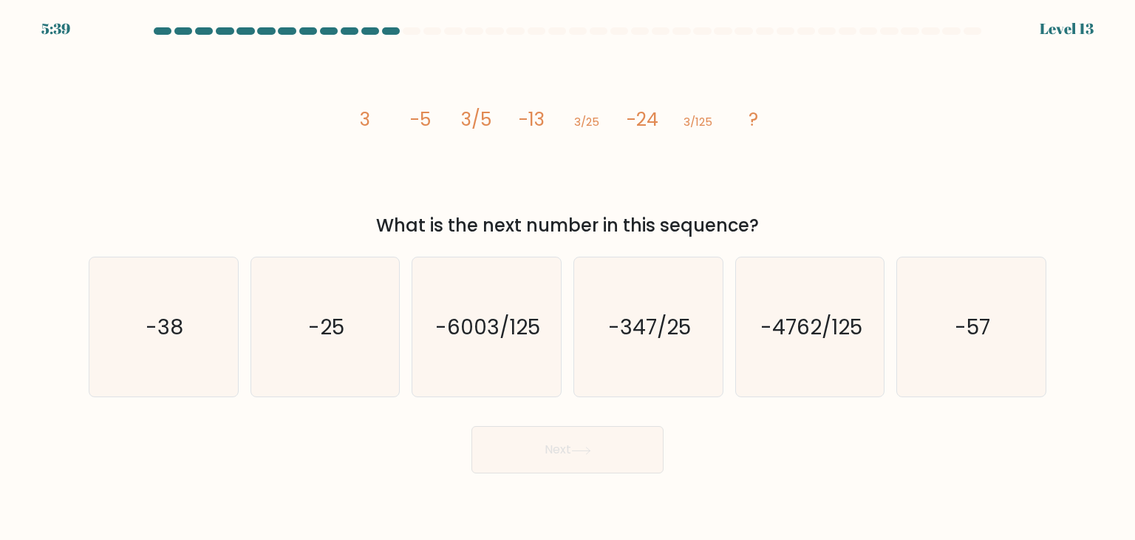
click at [361, 119] on tspan "3" at bounding box center [365, 119] width 10 height 26
click at [421, 119] on tspan "-5" at bounding box center [420, 119] width 21 height 26
drag, startPoint x: 423, startPoint y: 120, endPoint x: 432, endPoint y: 123, distance: 9.3
click at [423, 121] on tspan "-5" at bounding box center [420, 119] width 21 height 26
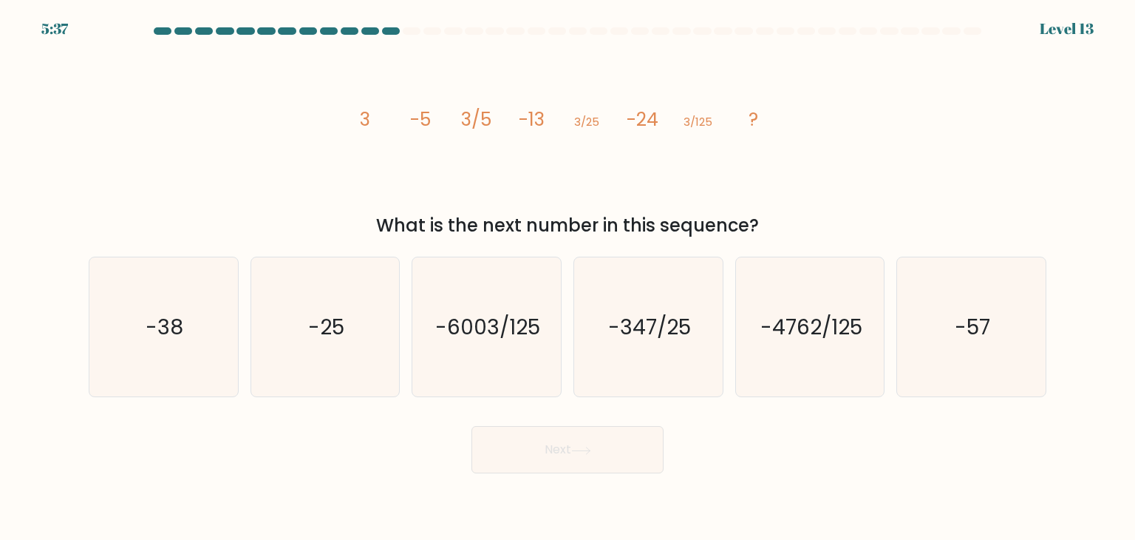
click at [473, 131] on tspan "3/5" at bounding box center [476, 119] width 30 height 26
click at [473, 129] on tspan "3/5" at bounding box center [476, 119] width 30 height 26
click at [491, 125] on tspan "3/5" at bounding box center [476, 119] width 30 height 26
click at [491, 123] on icon "image/svg+xml 3 -5 3/5 -13 3/25 -24 3/125 ?" at bounding box center [567, 125] width 443 height 162
click at [548, 115] on icon "image/svg+xml 3 -5 3/5 -13 3/25 -24 3/125 ?" at bounding box center [567, 125] width 443 height 162
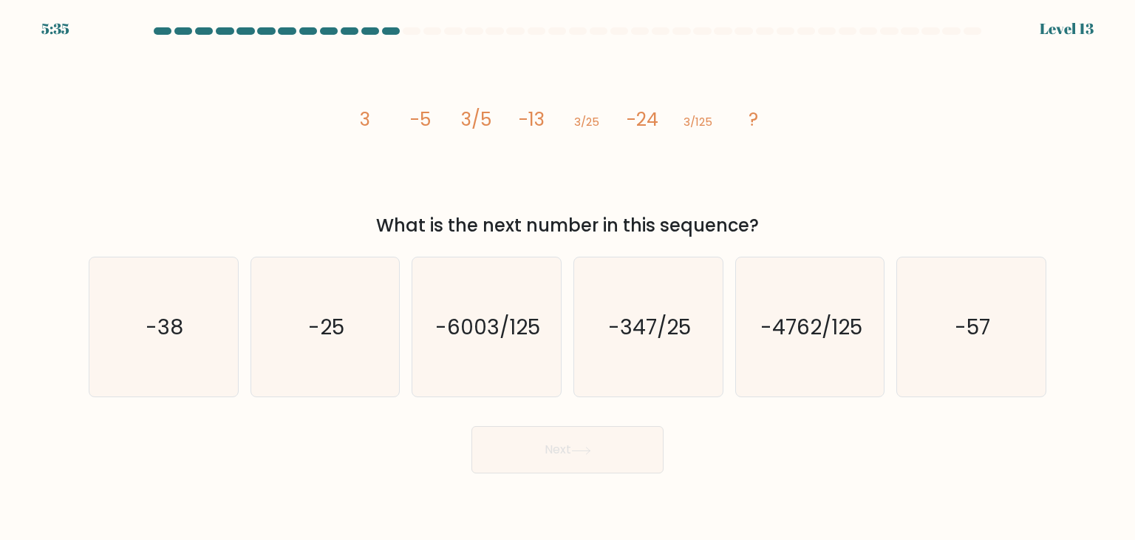
click at [548, 115] on icon "image/svg+xml 3 -5 3/5 -13 3/25 -24 3/125 ?" at bounding box center [567, 125] width 443 height 162
click at [615, 116] on icon "image/svg+xml 3 -5 3/5 -13 3/25 -24 3/125 ?" at bounding box center [567, 125] width 443 height 162
click at [693, 114] on tspan "3/125" at bounding box center [698, 122] width 29 height 16
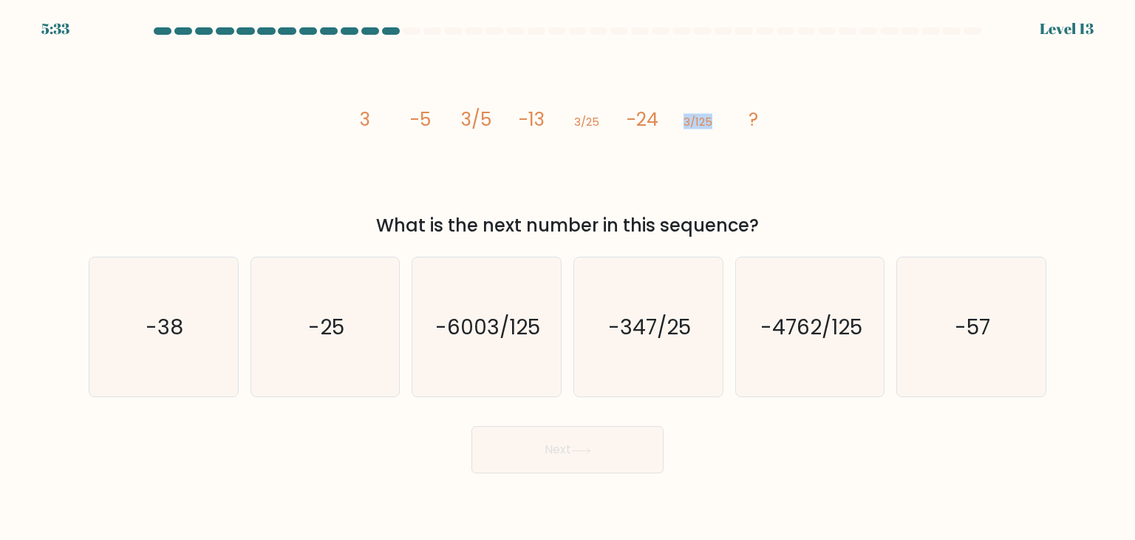
click at [693, 114] on tspan "3/125" at bounding box center [698, 122] width 29 height 16
click at [423, 107] on tspan "-5" at bounding box center [420, 119] width 21 height 26
click at [535, 119] on tspan "-13" at bounding box center [532, 119] width 26 height 26
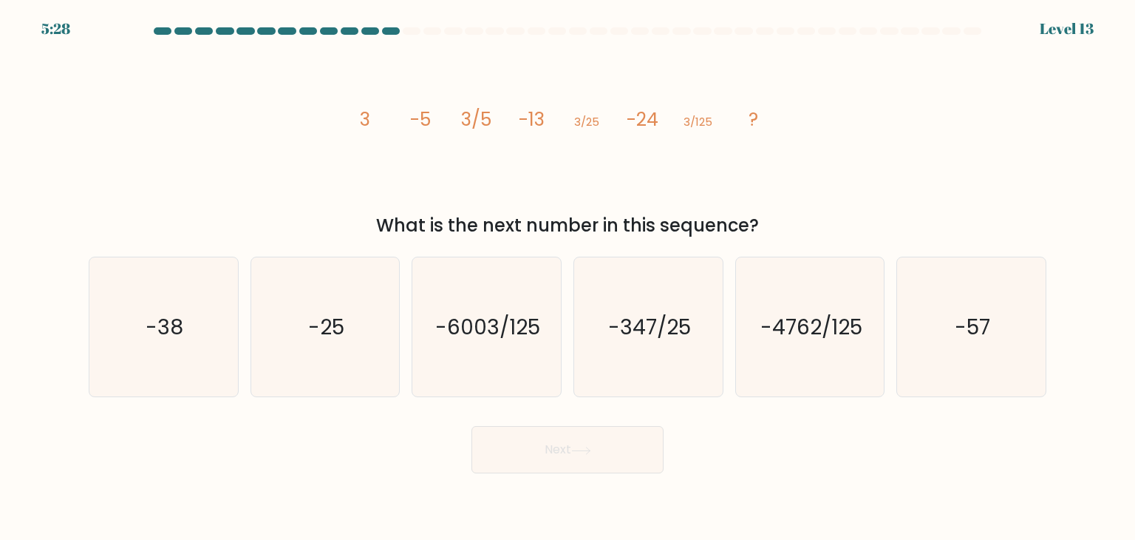
click at [417, 123] on tspan "-5" at bounding box center [420, 119] width 21 height 26
click at [528, 125] on tspan "-13" at bounding box center [532, 119] width 26 height 26
click at [636, 125] on tspan "-24" at bounding box center [643, 119] width 32 height 26
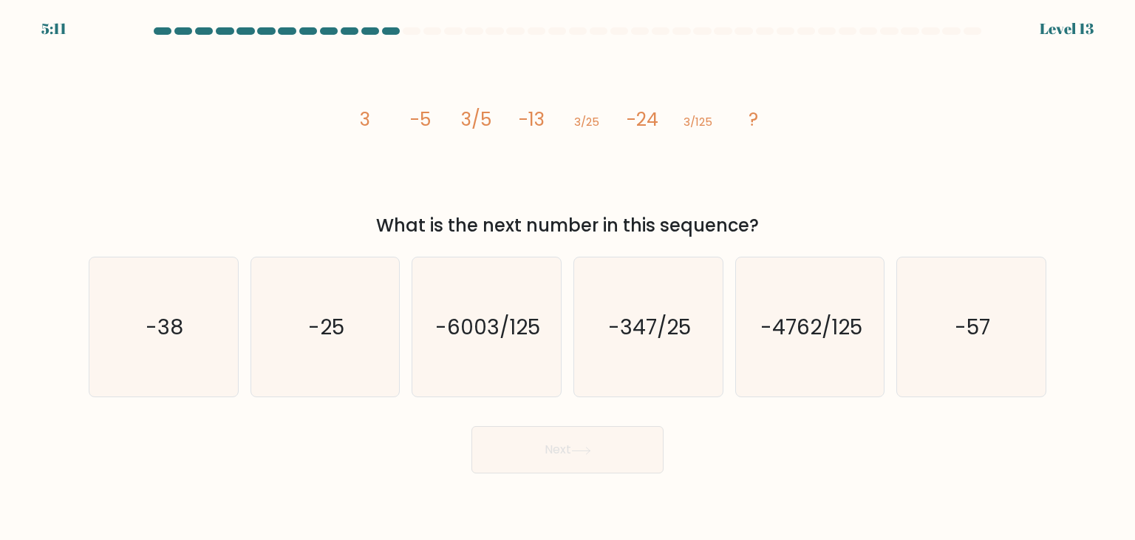
click at [423, 110] on tspan "-5" at bounding box center [420, 119] width 21 height 26
click at [536, 112] on tspan "-13" at bounding box center [532, 119] width 26 height 26
click at [447, 146] on icon "image/svg+xml 3 -5 3/5 -13 3/25 -24 3/125 ?" at bounding box center [567, 125] width 443 height 162
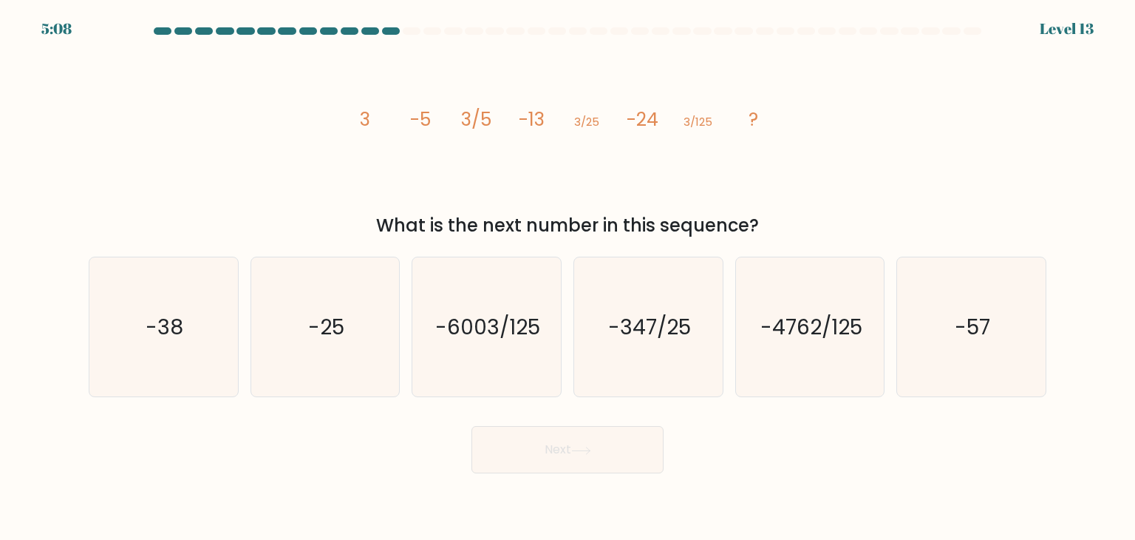
click at [528, 128] on tspan "-13" at bounding box center [532, 119] width 26 height 26
click at [529, 128] on tspan "-13" at bounding box center [532, 119] width 26 height 26
click at [635, 128] on tspan "-24" at bounding box center [643, 119] width 32 height 26
click at [635, 129] on tspan "-24" at bounding box center [643, 119] width 32 height 26
click at [426, 119] on tspan "-5" at bounding box center [420, 119] width 21 height 26
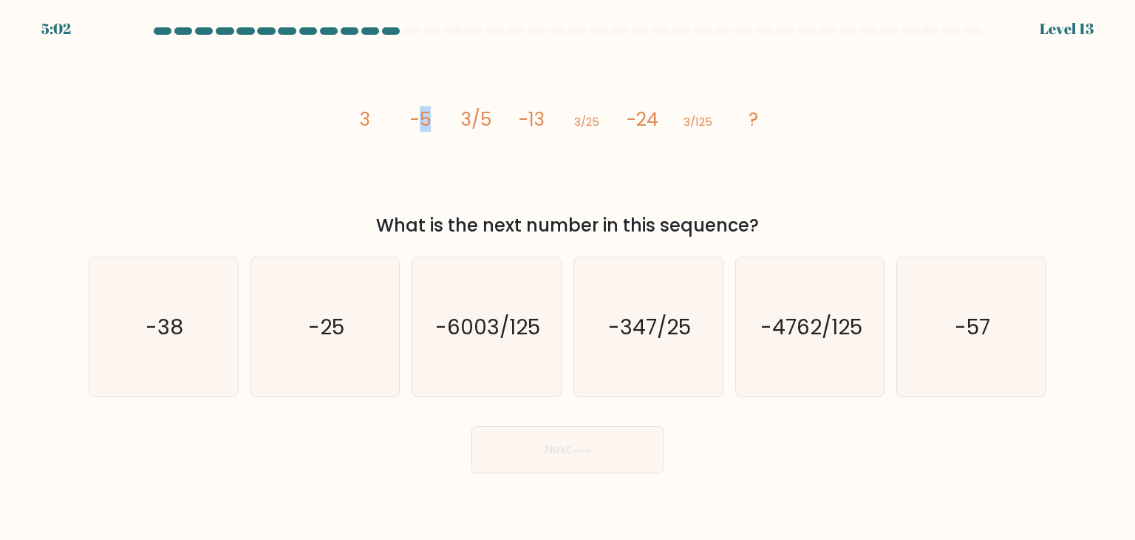
click at [426, 119] on tspan "-5" at bounding box center [420, 119] width 21 height 26
click at [537, 123] on tspan "-13" at bounding box center [532, 119] width 26 height 26
click at [540, 145] on icon "image/svg+xml 3 -5 3/5 -13 3/25 -24 3/125 ?" at bounding box center [567, 125] width 443 height 162
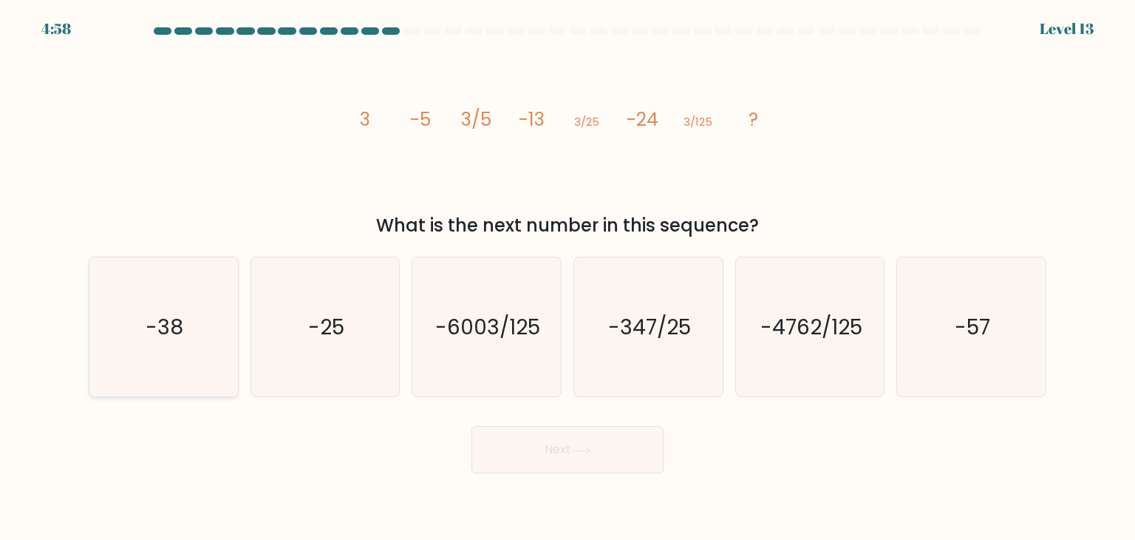
click at [195, 311] on icon "-38" at bounding box center [163, 326] width 139 height 139
click at [568, 277] on input "a. -38" at bounding box center [568, 273] width 1 height 7
radio input "true"
click at [638, 442] on button "Next" at bounding box center [568, 449] width 192 height 47
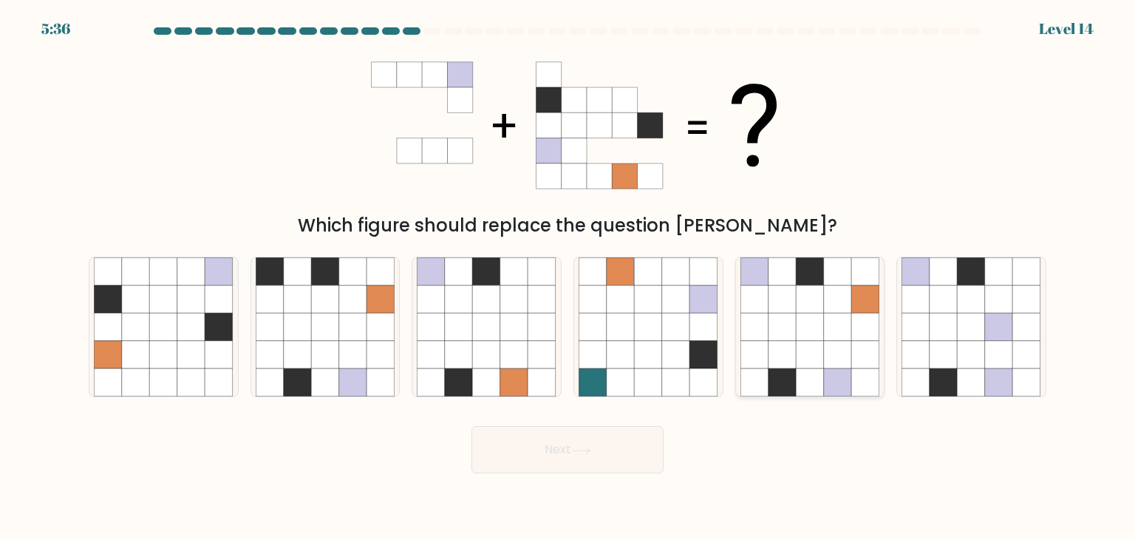
click at [812, 331] on icon at bounding box center [810, 327] width 28 height 28
click at [568, 277] on input "e." at bounding box center [568, 273] width 1 height 7
radio input "true"
click at [579, 474] on body "5:35 Level 14" at bounding box center [567, 270] width 1135 height 540
click at [615, 460] on button "Next" at bounding box center [568, 449] width 192 height 47
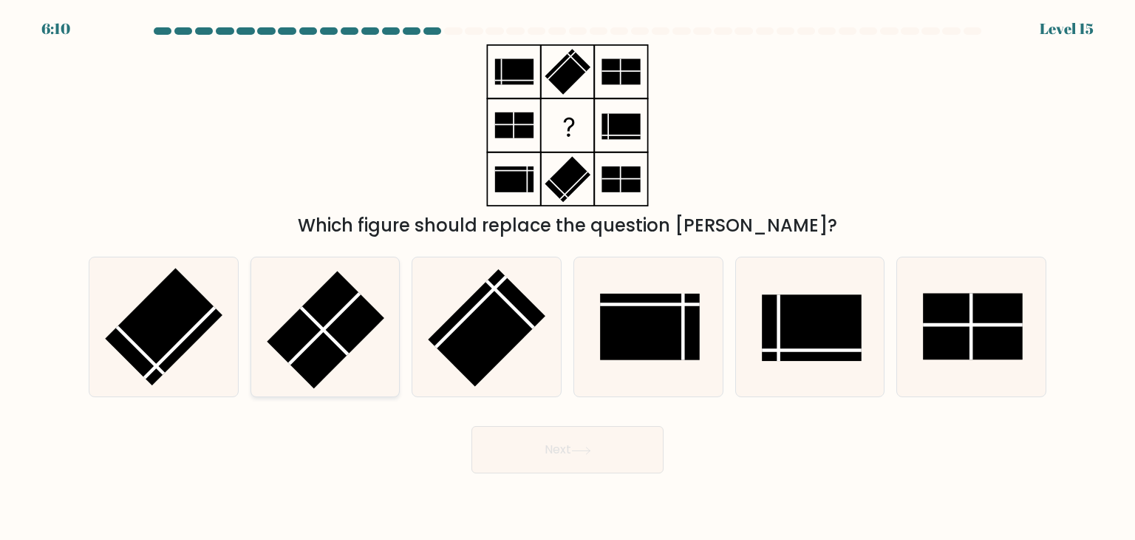
click at [369, 299] on icon at bounding box center [325, 326] width 139 height 139
click at [568, 277] on input "b." at bounding box center [568, 273] width 1 height 7
radio input "true"
click at [543, 429] on button "Next" at bounding box center [568, 449] width 192 height 47
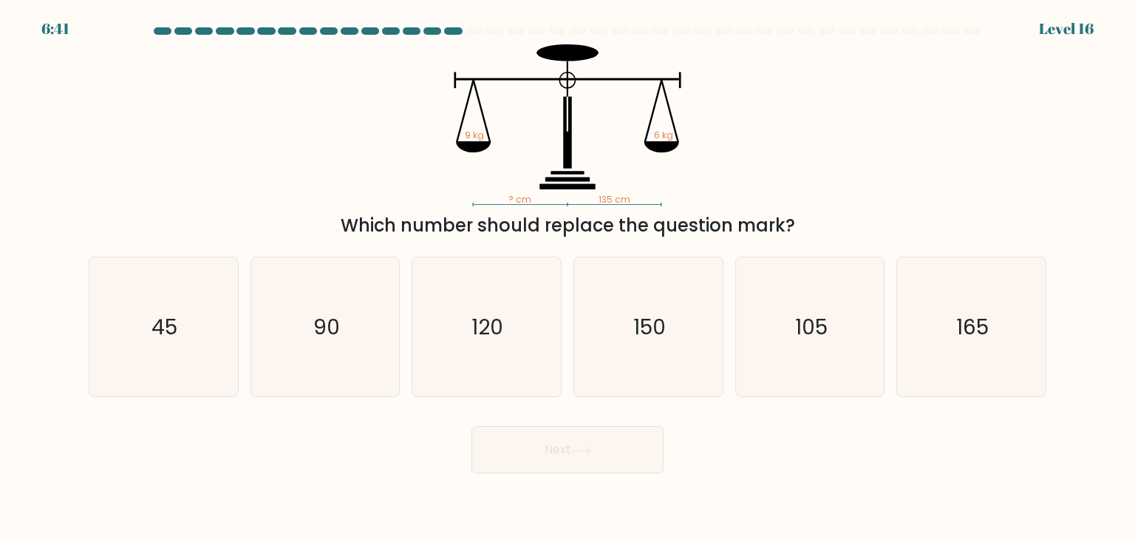
click at [603, 197] on tspan "135 cm" at bounding box center [615, 199] width 32 height 13
click at [674, 121] on icon "? cm 135 cm 9 kg 6 kg" at bounding box center [567, 125] width 443 height 162
click at [474, 137] on tspan "9 kg" at bounding box center [474, 135] width 19 height 13
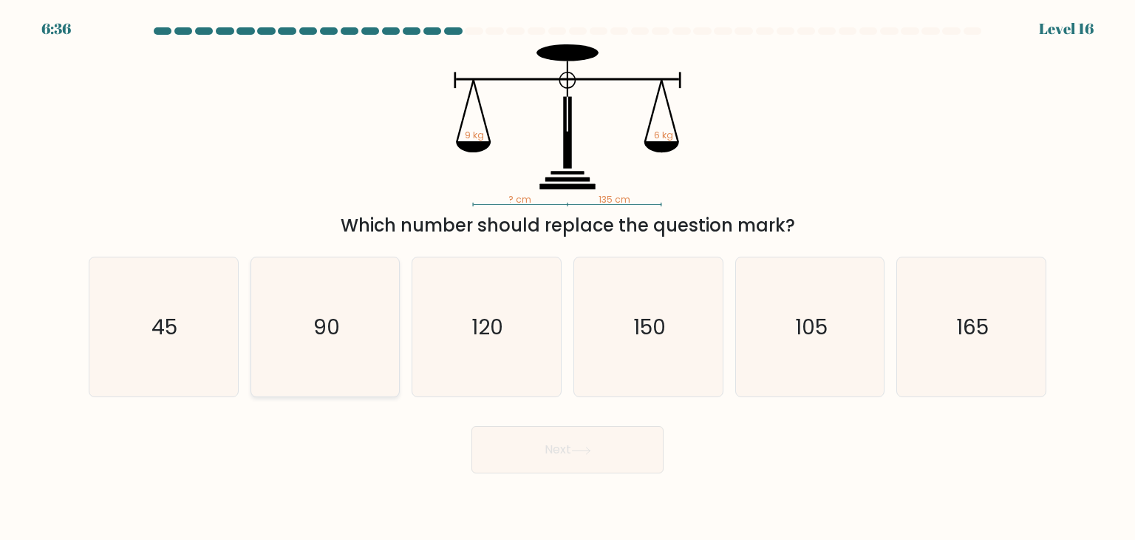
click at [293, 288] on icon "90" at bounding box center [325, 326] width 139 height 139
click at [568, 277] on input "b. 90" at bounding box center [568, 273] width 1 height 7
radio input "true"
click at [528, 445] on button "Next" at bounding box center [568, 449] width 192 height 47
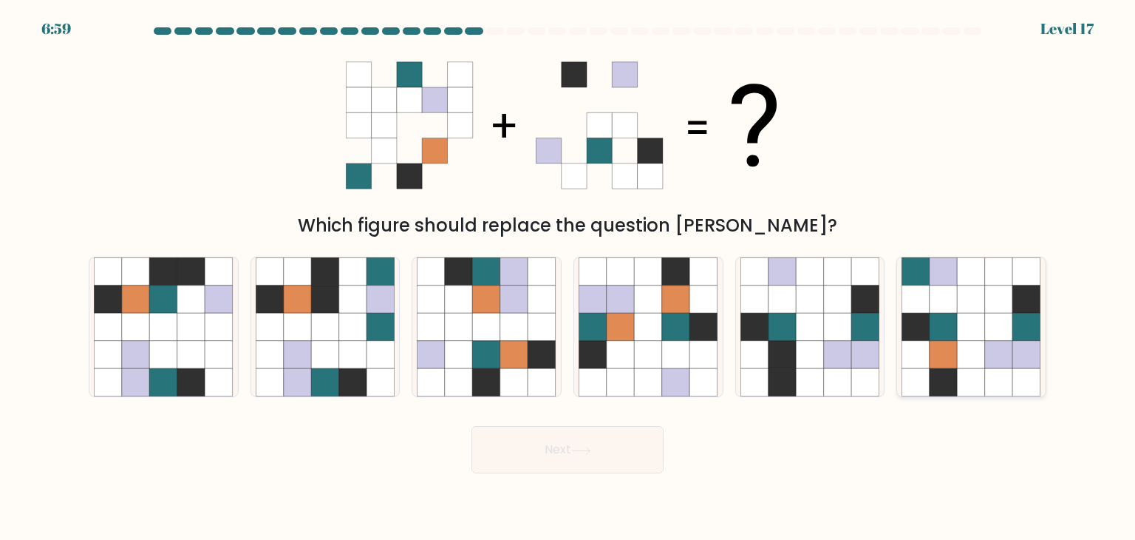
click at [967, 355] on icon at bounding box center [972, 355] width 28 height 28
click at [568, 277] on input "f." at bounding box center [568, 273] width 1 height 7
radio input "true"
click at [626, 460] on button "Next" at bounding box center [568, 449] width 192 height 47
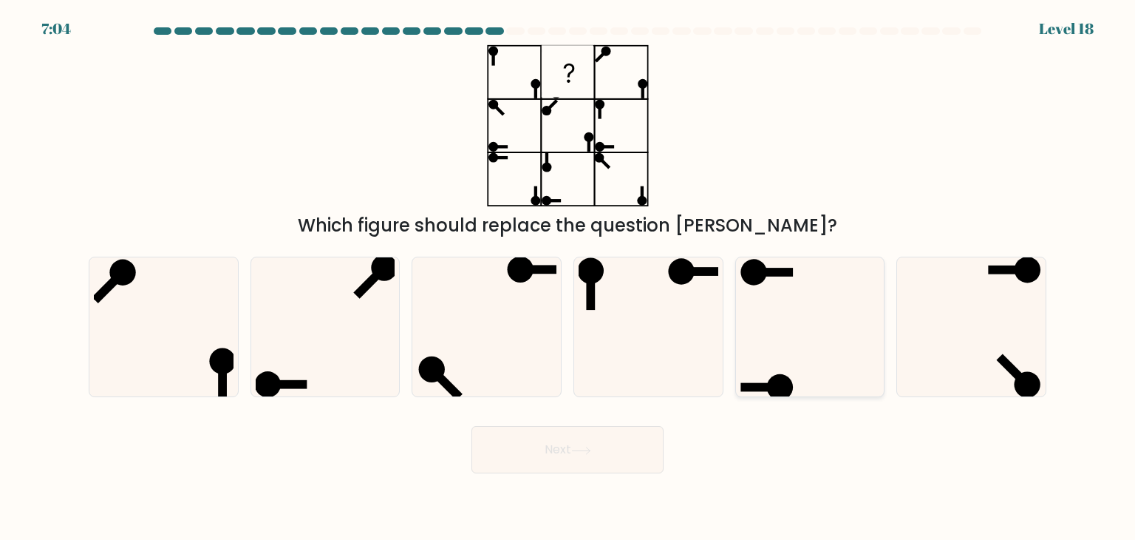
click at [771, 307] on icon at bounding box center [810, 326] width 139 height 139
click at [568, 277] on input "e." at bounding box center [568, 273] width 1 height 7
radio input "true"
click at [565, 452] on button "Next" at bounding box center [568, 449] width 192 height 47
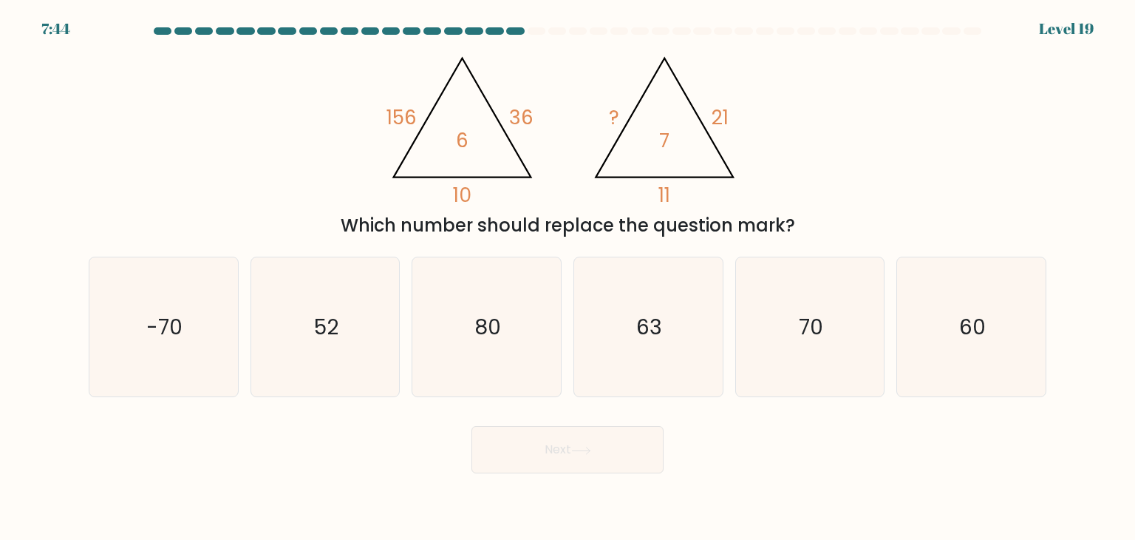
click at [404, 116] on tspan "156" at bounding box center [402, 116] width 30 height 27
click at [480, 125] on icon "@import url('[URL][DOMAIN_NAME]); 156 36 10 6 @import url('[URL][DOMAIN_NAME]);…" at bounding box center [567, 125] width 372 height 162
click at [509, 119] on tspan "36" at bounding box center [521, 116] width 24 height 27
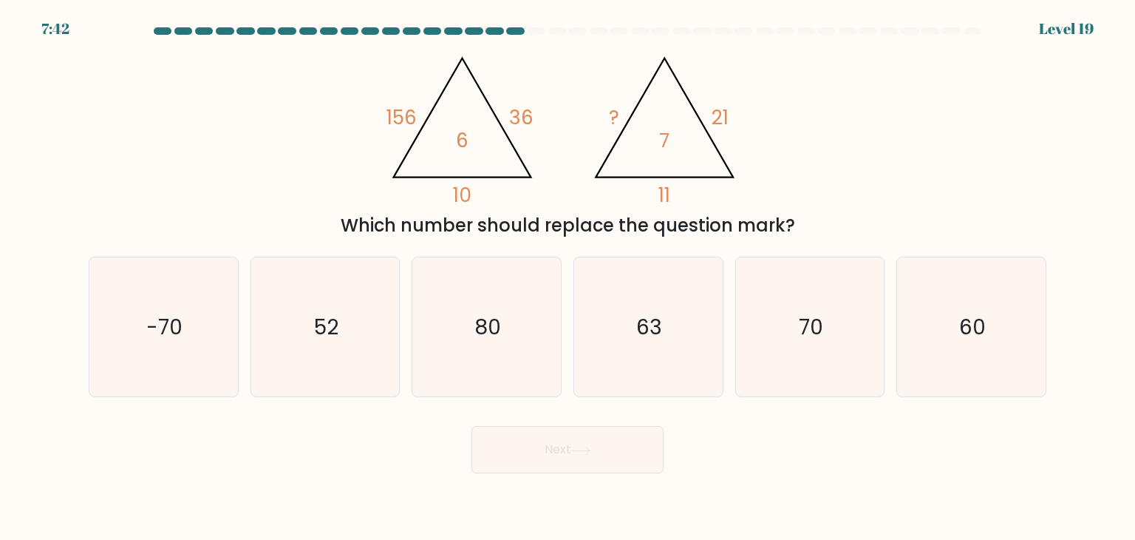
click at [393, 122] on tspan "156" at bounding box center [402, 116] width 30 height 27
click at [408, 119] on tspan "156" at bounding box center [402, 116] width 30 height 27
click at [534, 122] on icon "@import url('[URL][DOMAIN_NAME]); 156 36 10 6 @import url('[URL][DOMAIN_NAME]);…" at bounding box center [567, 125] width 372 height 162
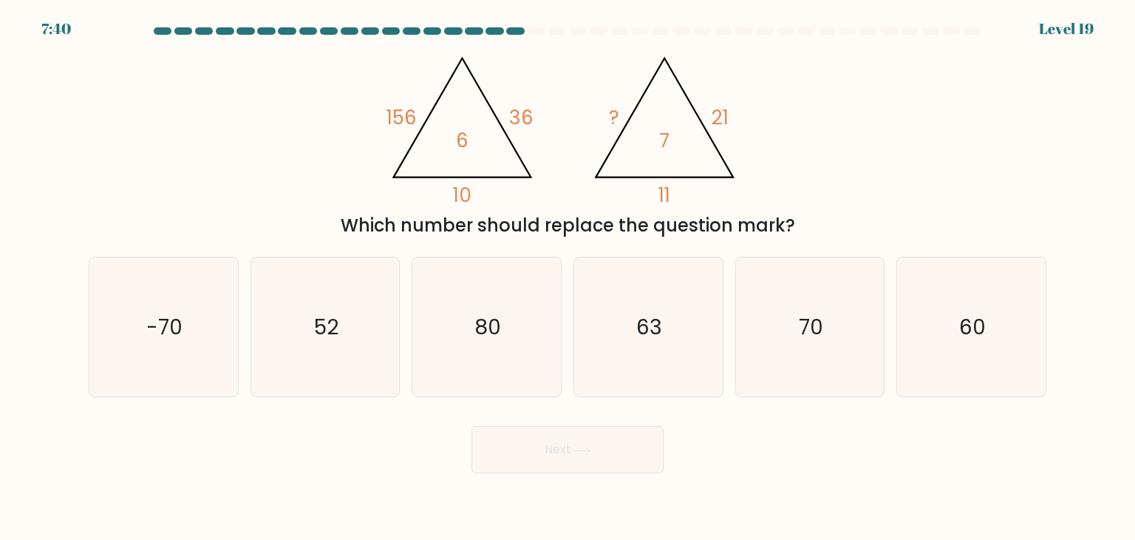
click at [534, 122] on icon "@import url('[URL][DOMAIN_NAME]); 156 36 10 6 @import url('[URL][DOMAIN_NAME]);…" at bounding box center [567, 125] width 372 height 162
click at [521, 105] on tspan "36" at bounding box center [521, 116] width 24 height 27
click at [469, 137] on icon "@import url('[URL][DOMAIN_NAME]); 156 36 10 6 @import url('[URL][DOMAIN_NAME]);…" at bounding box center [567, 125] width 372 height 162
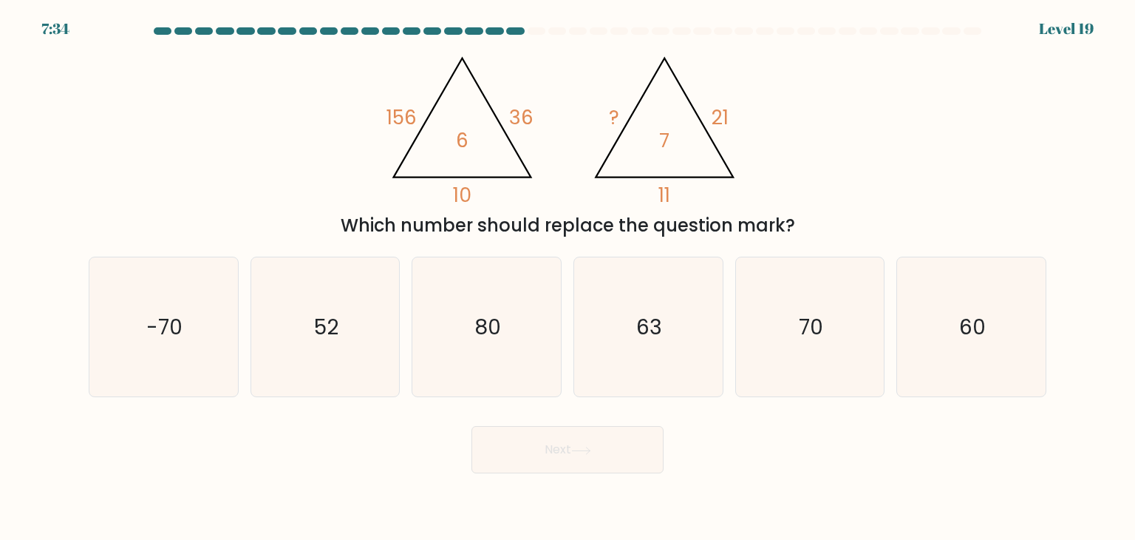
click at [458, 146] on tspan "6" at bounding box center [462, 139] width 13 height 27
click at [512, 138] on icon "@import url('[URL][DOMAIN_NAME]); 156 36 10 6 @import url('[URL][DOMAIN_NAME]);…" at bounding box center [567, 125] width 372 height 162
click at [395, 108] on tspan "156" at bounding box center [402, 116] width 30 height 27
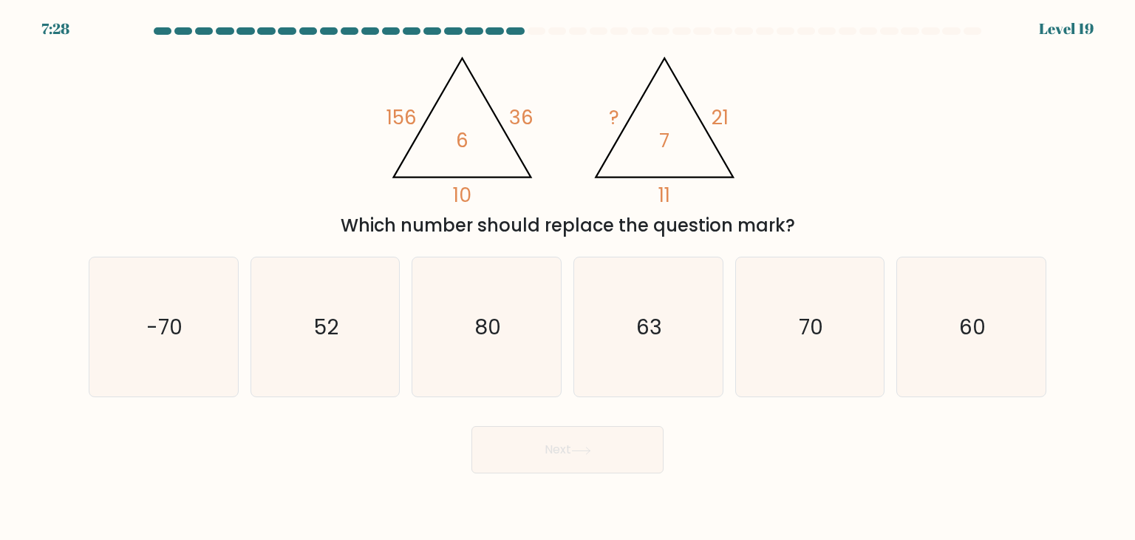
click at [452, 130] on icon "@import url('[URL][DOMAIN_NAME]); 156 36 10 6 @import url('[URL][DOMAIN_NAME]);…" at bounding box center [567, 125] width 372 height 162
click at [474, 103] on icon "@import url('[URL][DOMAIN_NAME]); 156 36 10 6 @import url('[URL][DOMAIN_NAME]);…" at bounding box center [567, 125] width 372 height 162
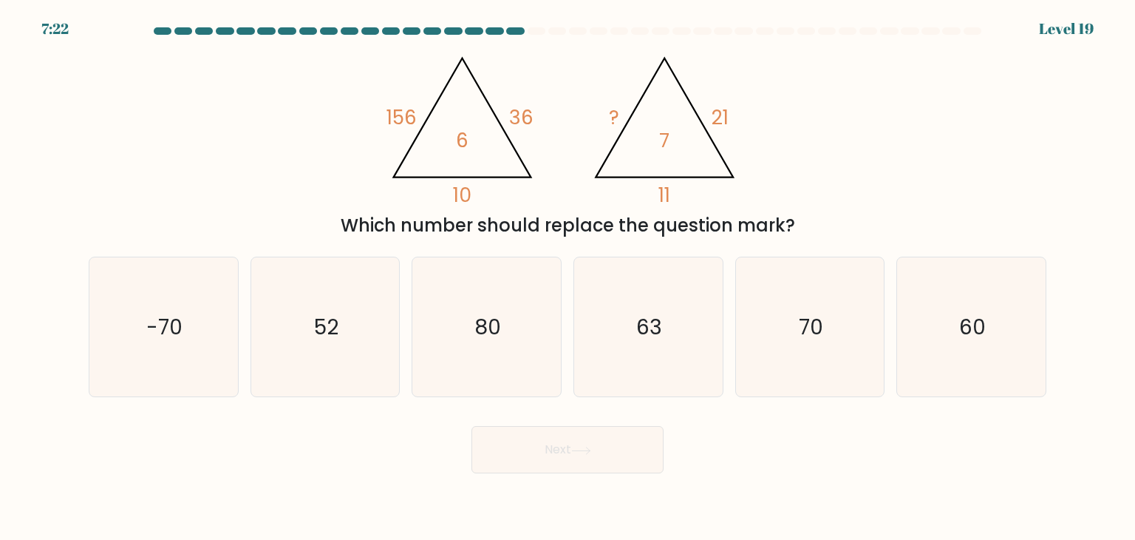
click at [474, 103] on icon "@import url('[URL][DOMAIN_NAME]); 156 36 10 6 @import url('[URL][DOMAIN_NAME]);…" at bounding box center [567, 125] width 372 height 162
click at [403, 120] on tspan "156" at bounding box center [402, 116] width 30 height 27
click at [474, 102] on icon "@import url('[URL][DOMAIN_NAME]); 156 36 10 6 @import url('[URL][DOMAIN_NAME]);…" at bounding box center [567, 125] width 372 height 162
click at [817, 341] on text "70" at bounding box center [811, 327] width 24 height 30
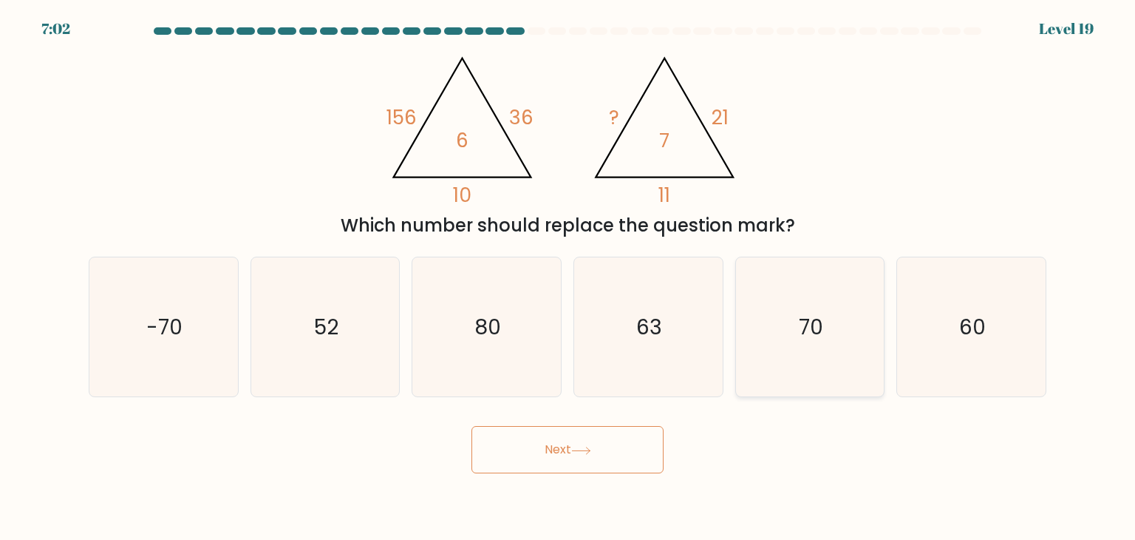
click at [787, 330] on icon "70" at bounding box center [810, 326] width 139 height 139
click at [568, 277] on input "e. 70" at bounding box center [568, 273] width 1 height 7
radio input "true"
click at [593, 443] on button "Next" at bounding box center [568, 449] width 192 height 47
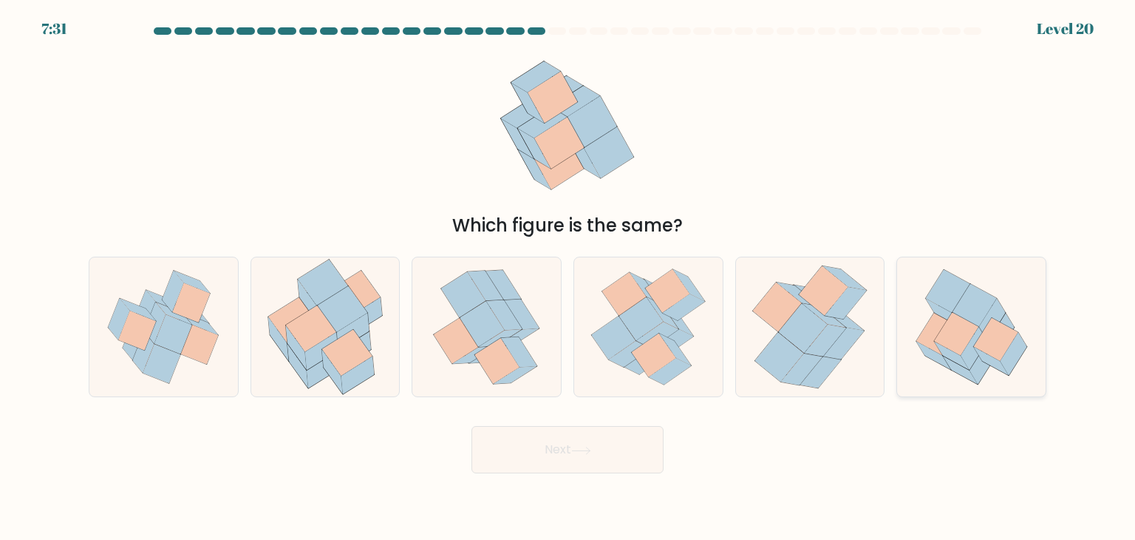
click at [924, 324] on icon at bounding box center [972, 326] width 140 height 139
click at [568, 277] on input "f." at bounding box center [568, 273] width 1 height 7
radio input "true"
click at [593, 438] on button "Next" at bounding box center [568, 449] width 192 height 47
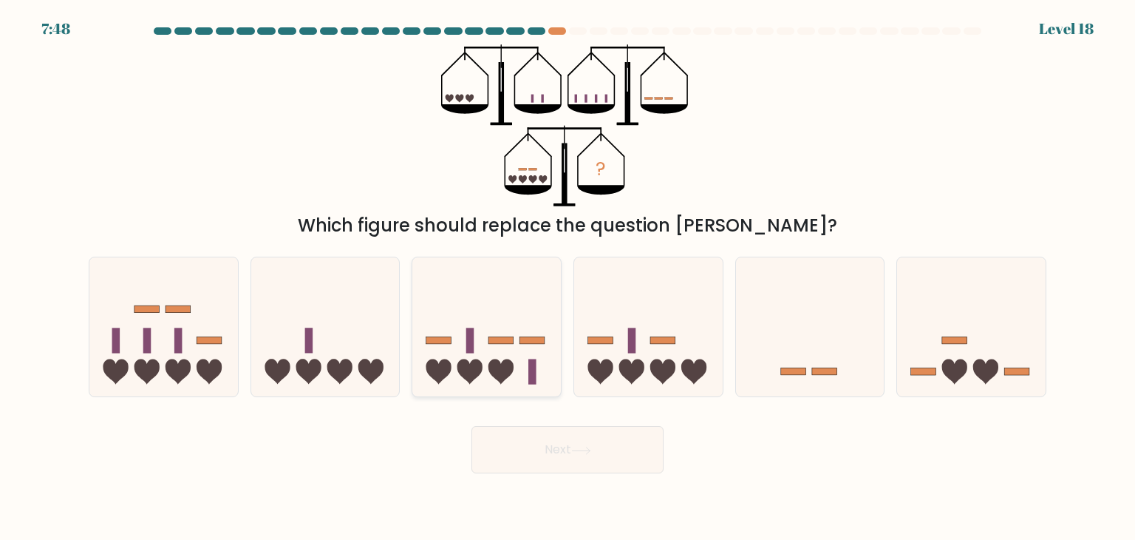
click at [517, 290] on icon at bounding box center [486, 326] width 149 height 123
click at [568, 277] on input "c." at bounding box center [568, 273] width 1 height 7
radio input "true"
click at [604, 461] on button "Next" at bounding box center [568, 449] width 192 height 47
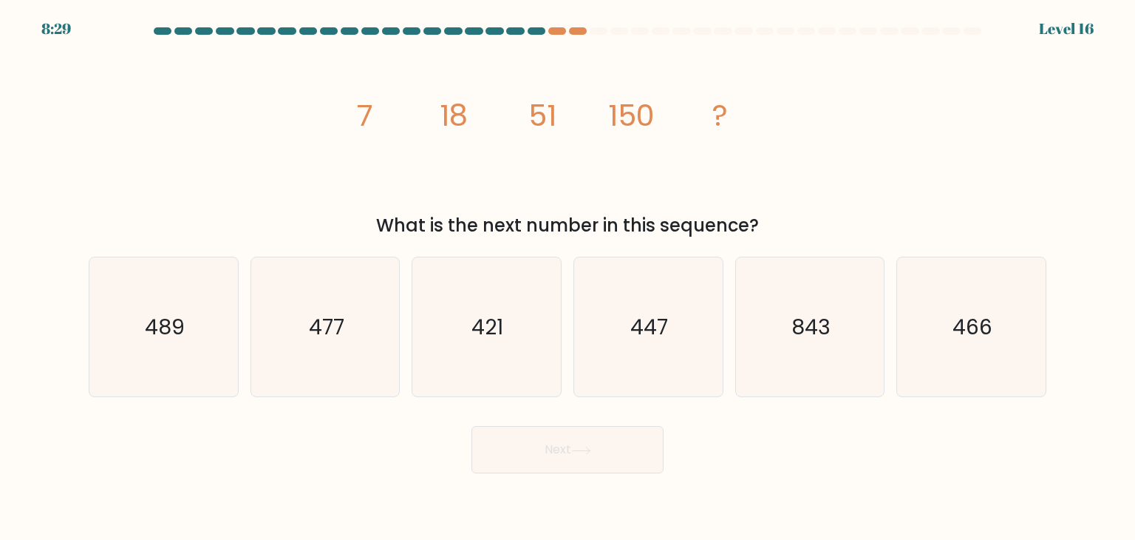
click at [364, 119] on tspan "7" at bounding box center [365, 115] width 16 height 41
click at [470, 128] on icon "image/svg+xml 7 18 51 150 ?" at bounding box center [567, 125] width 443 height 162
click at [457, 116] on tspan "18" at bounding box center [454, 115] width 28 height 41
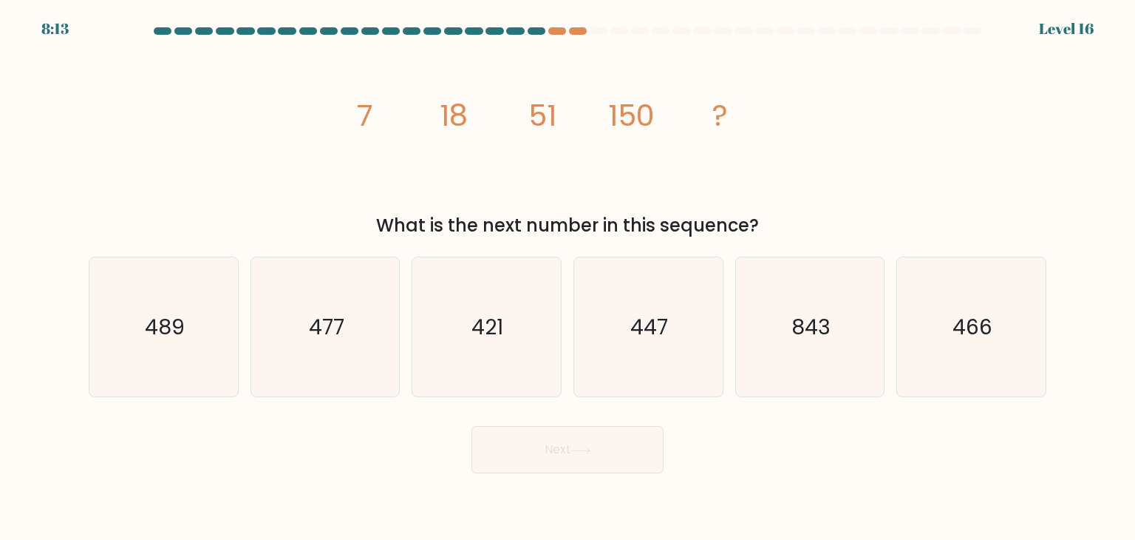
click at [532, 138] on icon "image/svg+xml 7 18 51 150 ?" at bounding box center [567, 125] width 443 height 162
click at [440, 106] on tspan "18" at bounding box center [454, 115] width 28 height 41
click at [506, 116] on icon "image/svg+xml 7 18 51 150 ?" at bounding box center [567, 125] width 443 height 162
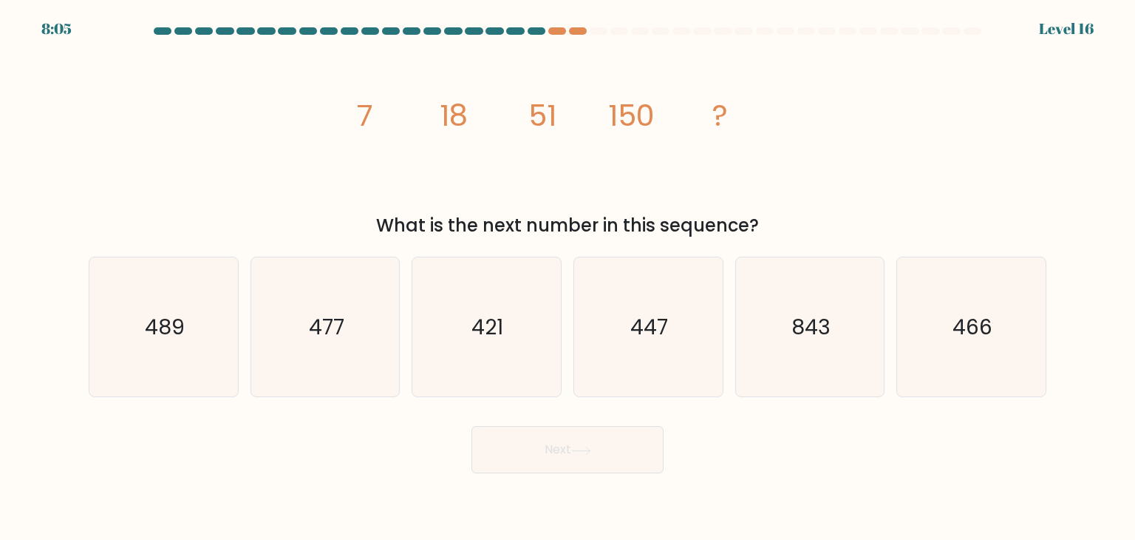
click at [475, 110] on icon "image/svg+xml 7 18 51 150 ?" at bounding box center [567, 125] width 443 height 162
click at [370, 113] on tspan "7" at bounding box center [365, 115] width 16 height 41
click at [470, 110] on icon "image/svg+xml 7 18 51 150 ?" at bounding box center [567, 125] width 443 height 162
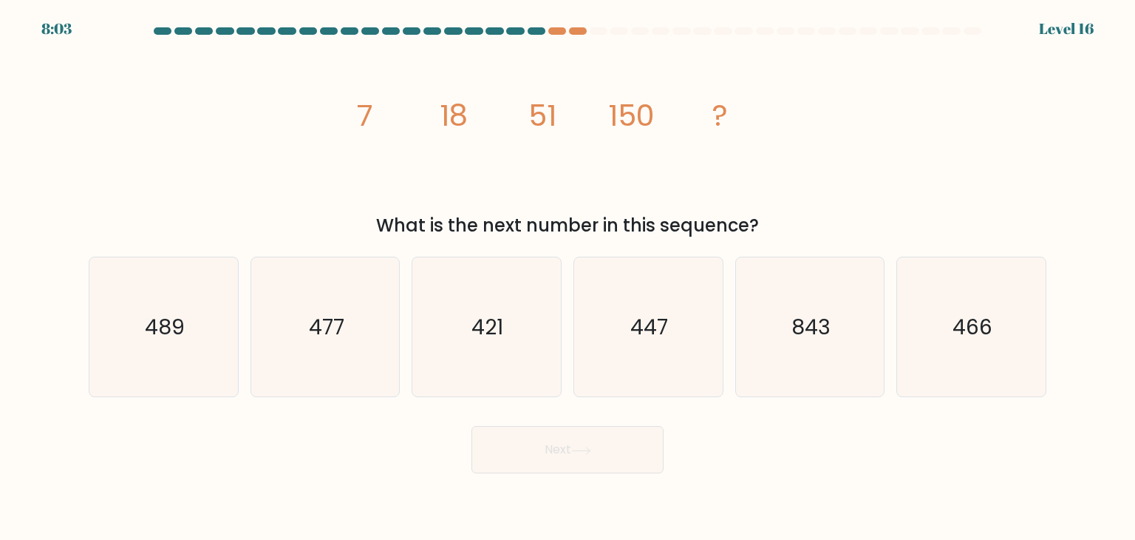
click at [452, 116] on tspan "18" at bounding box center [454, 115] width 28 height 41
click at [503, 134] on icon "image/svg+xml 7 18 51 150 ?" at bounding box center [567, 125] width 443 height 162
click at [443, 116] on tspan "18" at bounding box center [454, 115] width 28 height 41
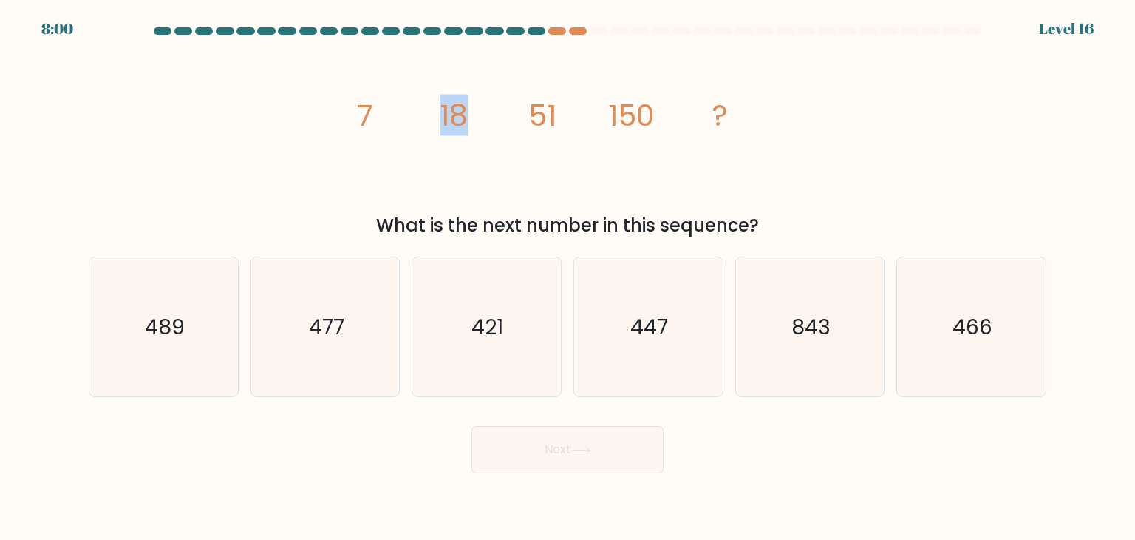
click at [467, 113] on tspan "18" at bounding box center [454, 115] width 28 height 41
click at [608, 101] on tspan "150" at bounding box center [631, 115] width 47 height 41
click at [656, 149] on icon "image/svg+xml 7 18 51 150 ?" at bounding box center [567, 125] width 443 height 162
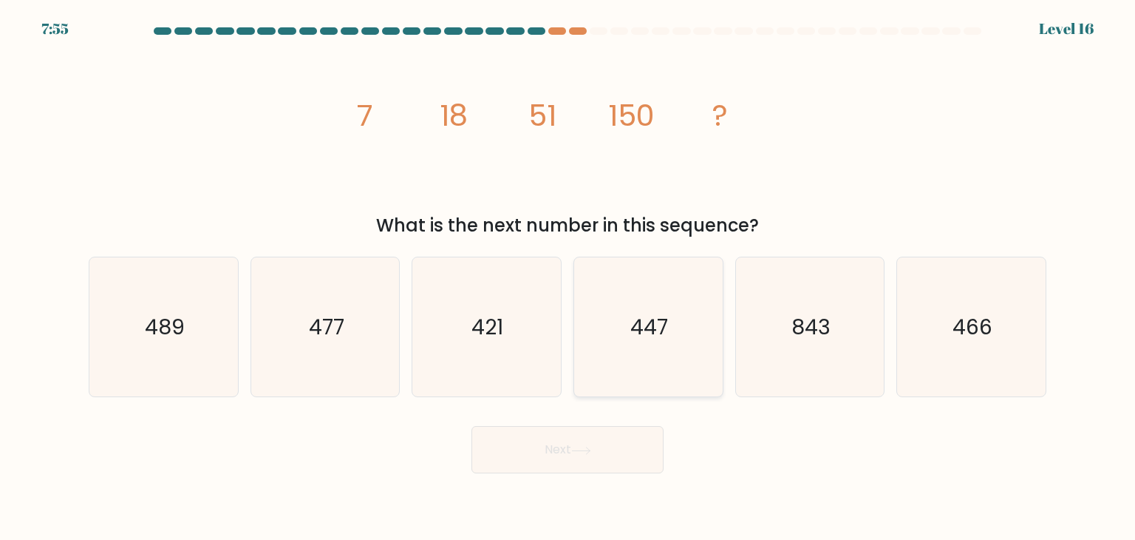
click at [647, 318] on text "447" at bounding box center [650, 327] width 38 height 30
click at [568, 277] on input "d. 447" at bounding box center [568, 273] width 1 height 7
radio input "true"
click at [545, 441] on button "Next" at bounding box center [568, 449] width 192 height 47
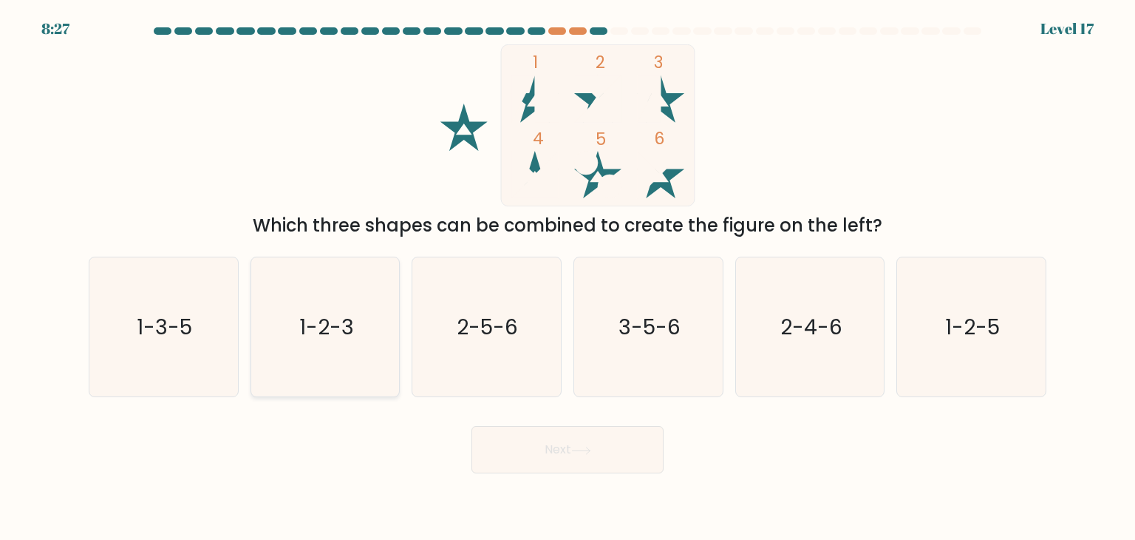
click at [345, 285] on icon "1-2-3" at bounding box center [325, 326] width 139 height 139
click at [568, 277] on input "b. 1-2-3" at bounding box center [568, 273] width 1 height 7
radio input "true"
click at [539, 428] on button "Next" at bounding box center [568, 449] width 192 height 47
